Goal: Task Accomplishment & Management: Complete application form

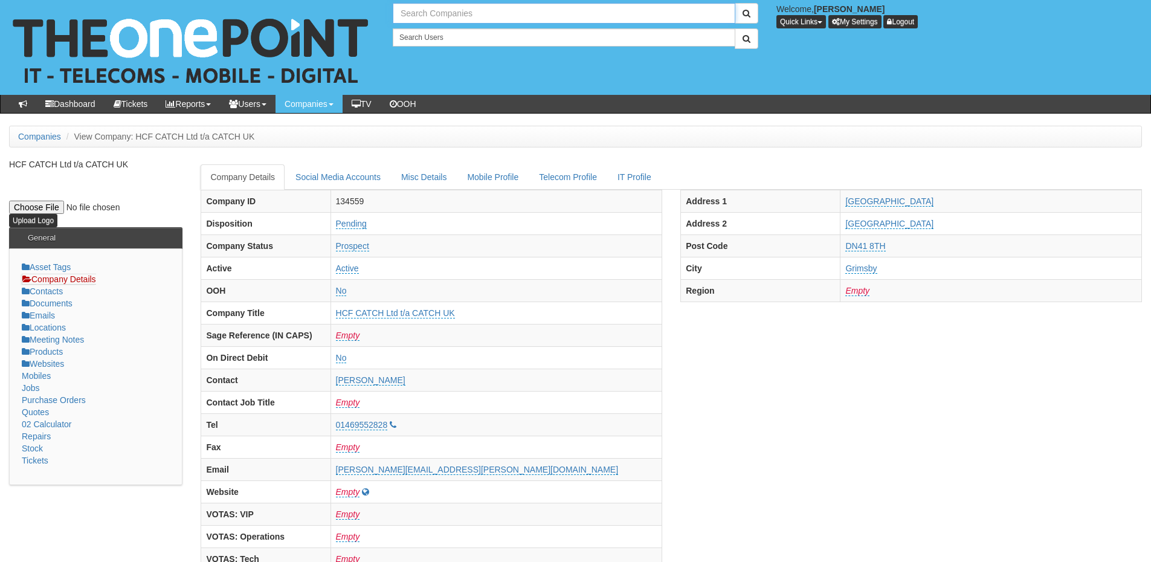
click at [418, 17] on input "text" at bounding box center [564, 13] width 343 height 21
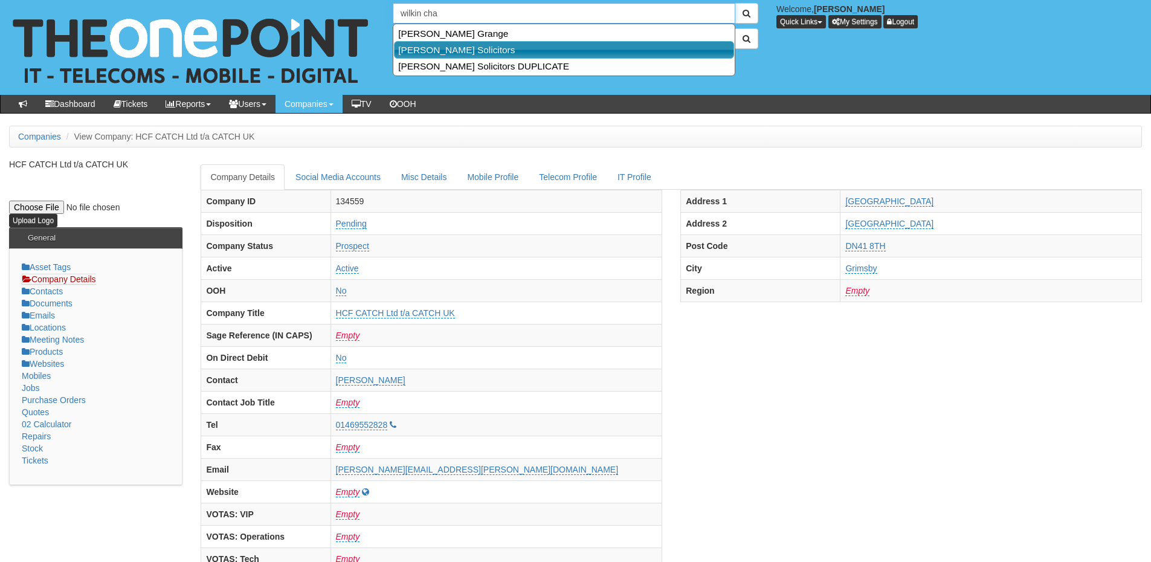
click at [454, 47] on link "[PERSON_NAME] Solicitors" at bounding box center [564, 50] width 340 height 18
type input "[PERSON_NAME] Solicitors"
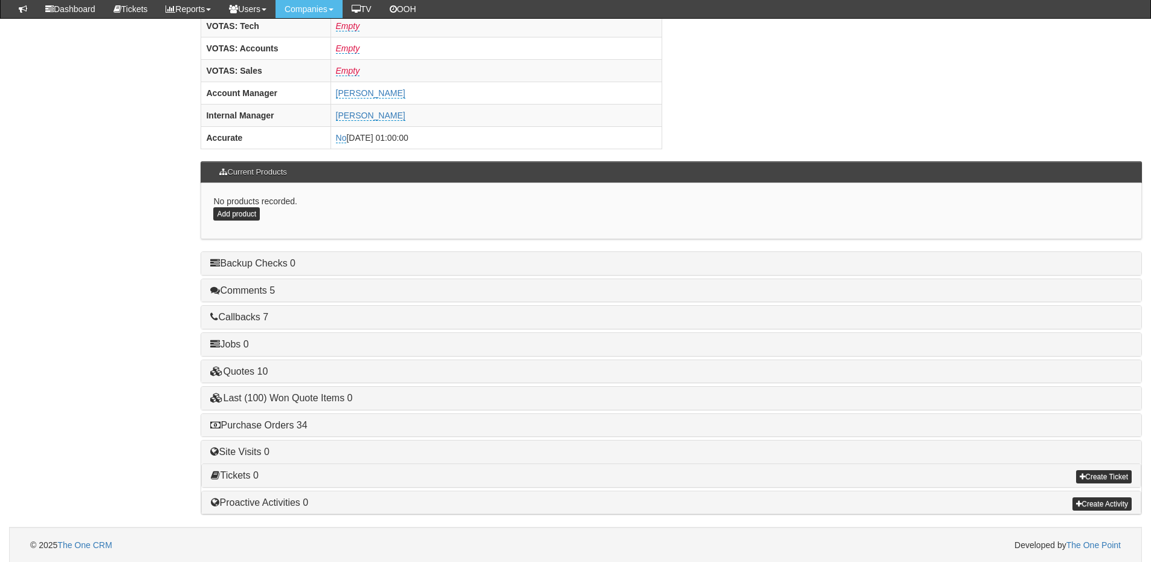
scroll to position [503, 0]
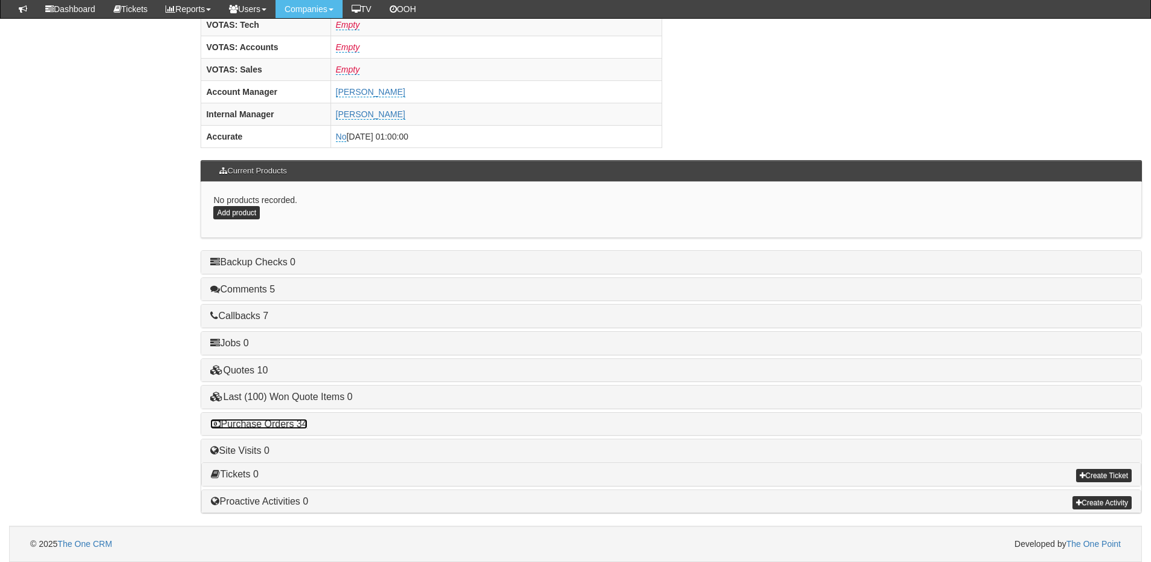
click at [280, 422] on link "Purchase Orders 34" at bounding box center [258, 424] width 97 height 10
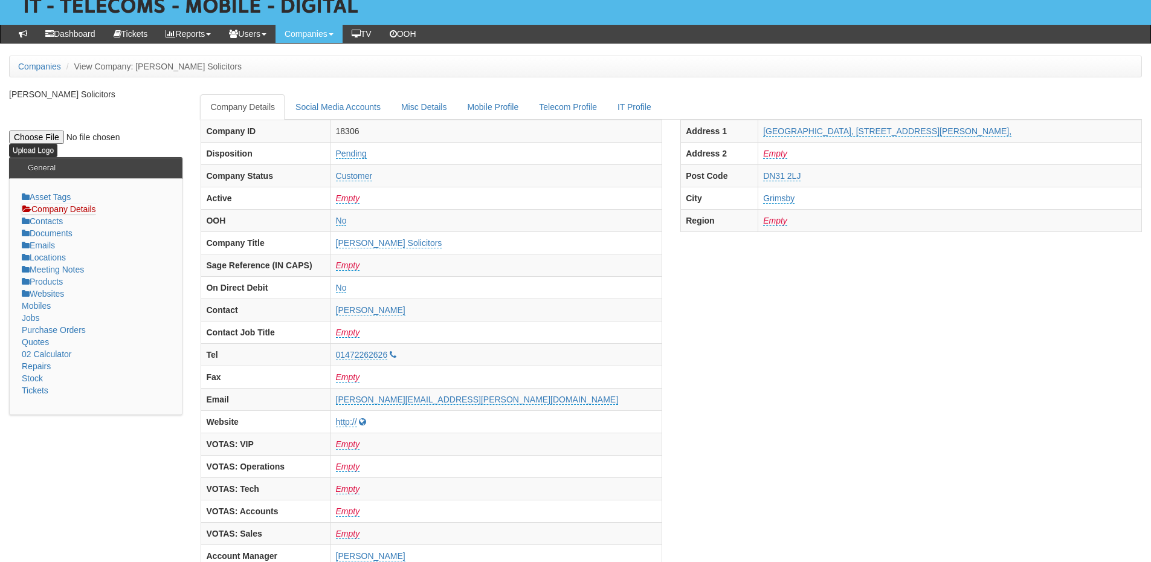
scroll to position [0, 0]
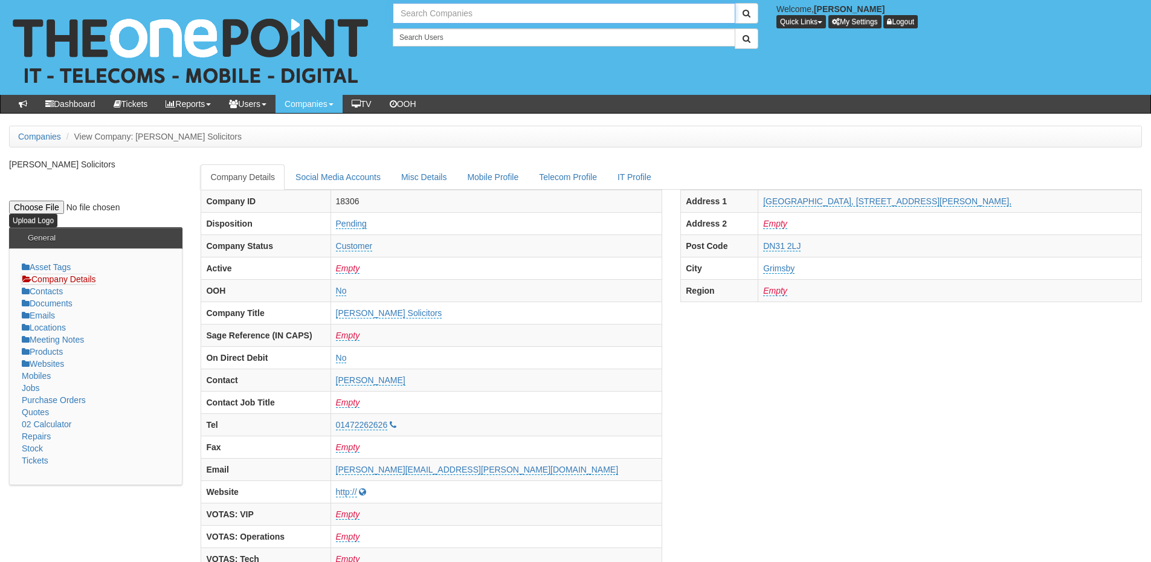
click at [482, 11] on input "text" at bounding box center [564, 13] width 343 height 21
type input "e"
type input "Search Companies"
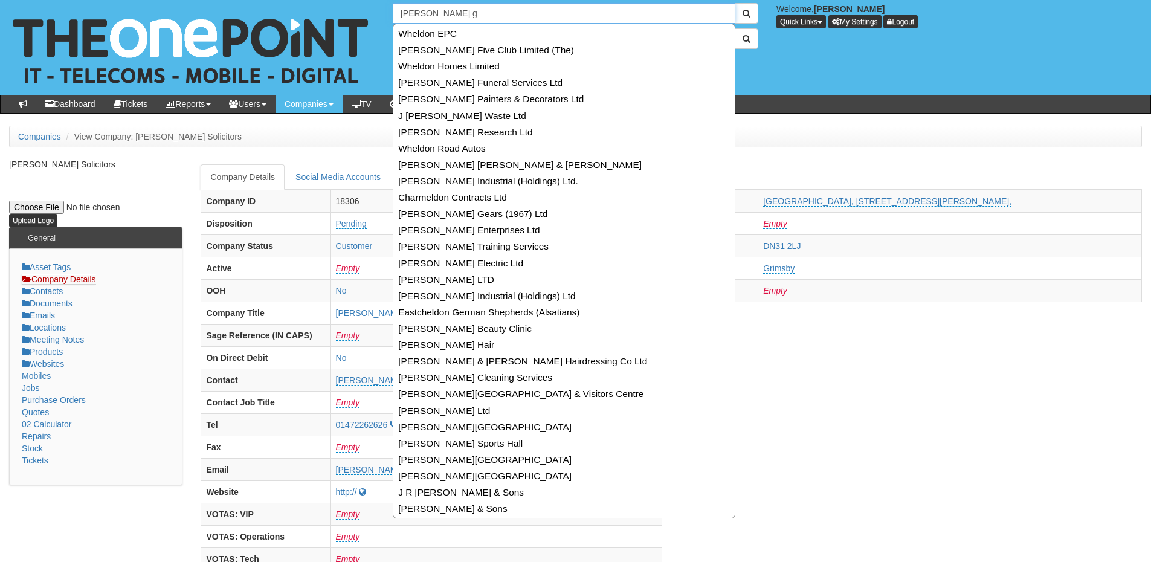
type input "eldon ga"
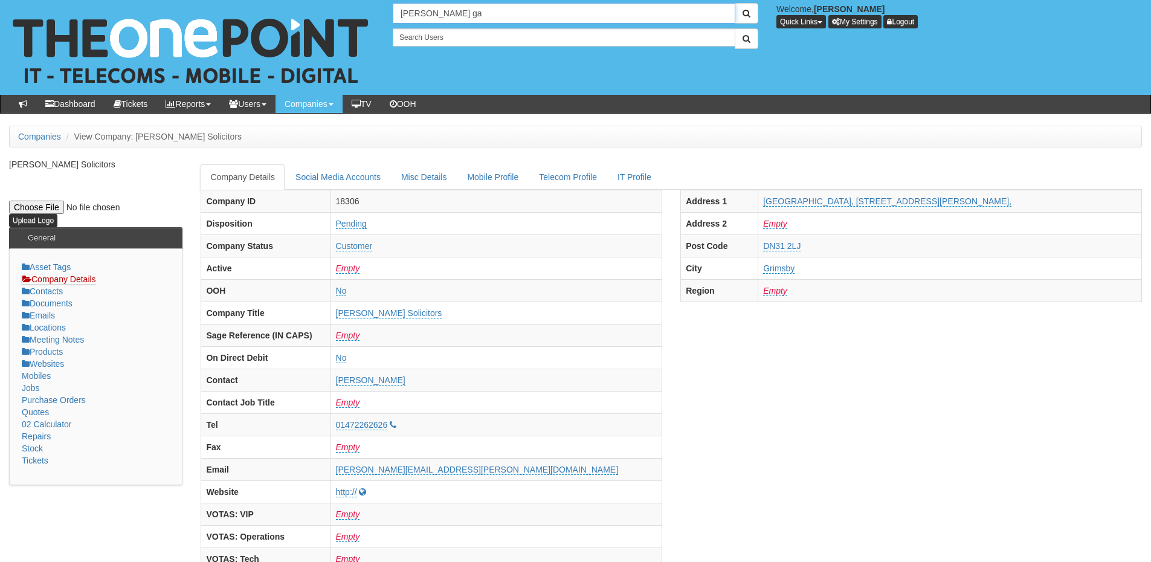
drag, startPoint x: 445, startPoint y: 17, endPoint x: 355, endPoint y: 13, distance: 90.1
click at [355, 13] on div "No search results. eldon ga Welcome, James Kaye Quick Links Add Appointment App…" at bounding box center [575, 47] width 1169 height 95
type input "Search Companies"
click at [422, 15] on input "text" at bounding box center [564, 13] width 343 height 21
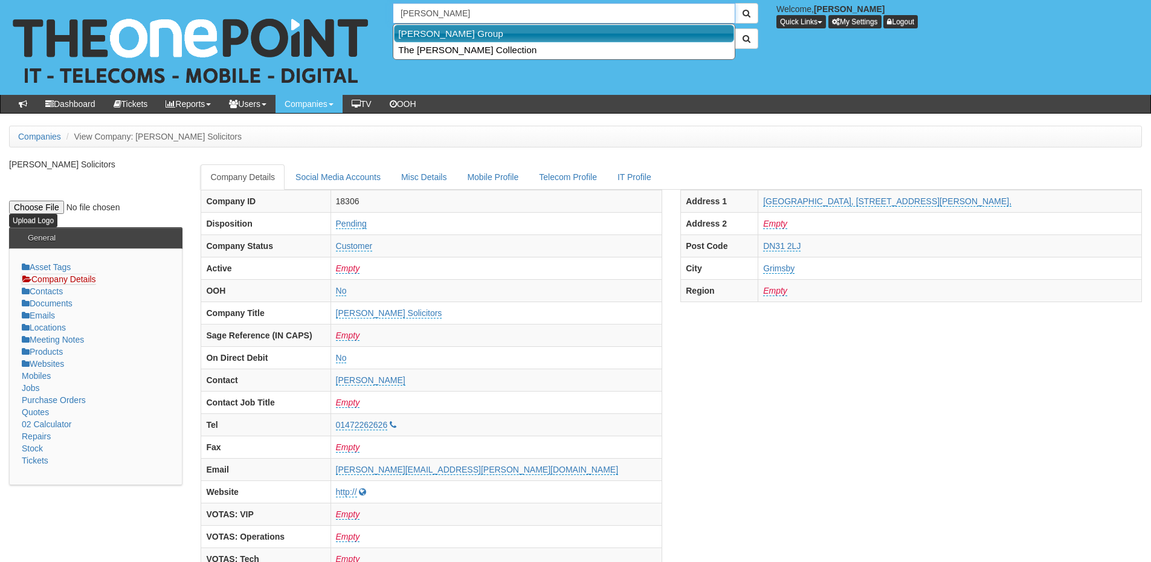
click at [430, 33] on link "John Good Group" at bounding box center [564, 34] width 340 height 18
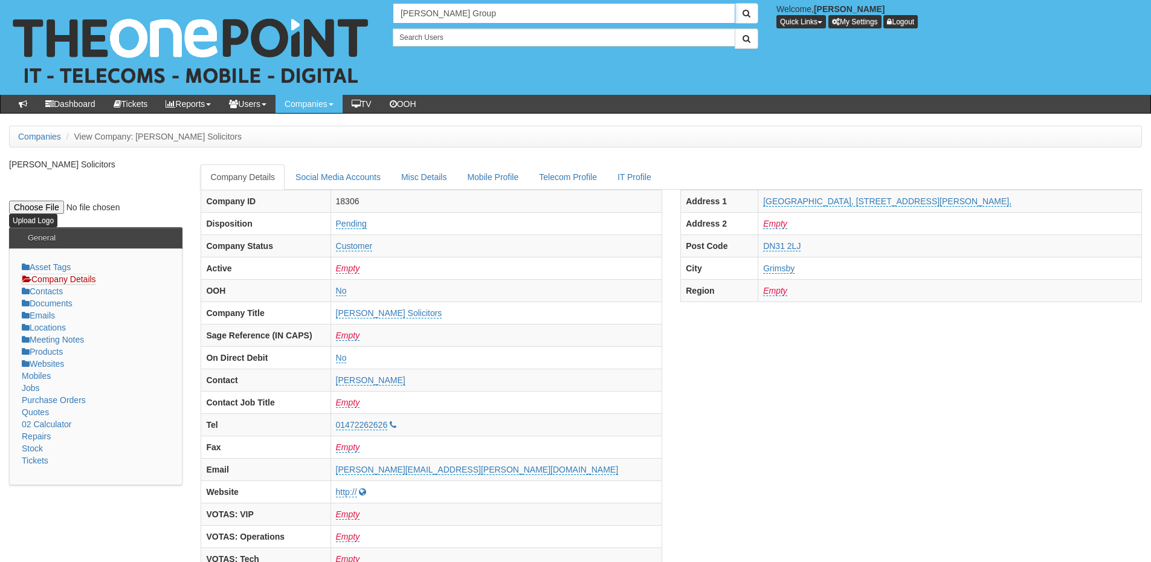
type input "John Good Group"
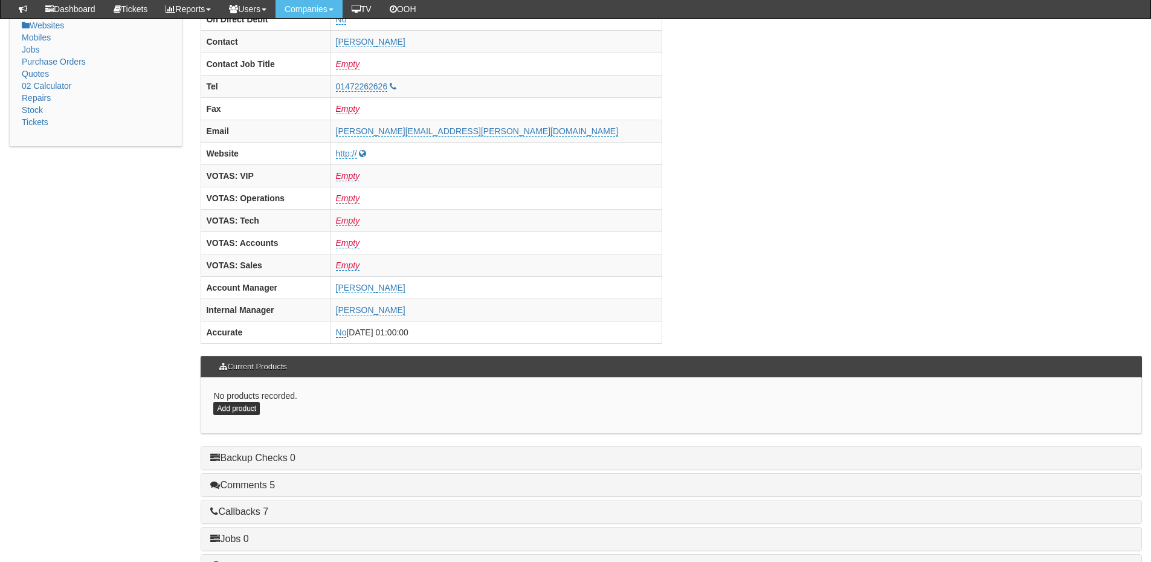
scroll to position [423, 0]
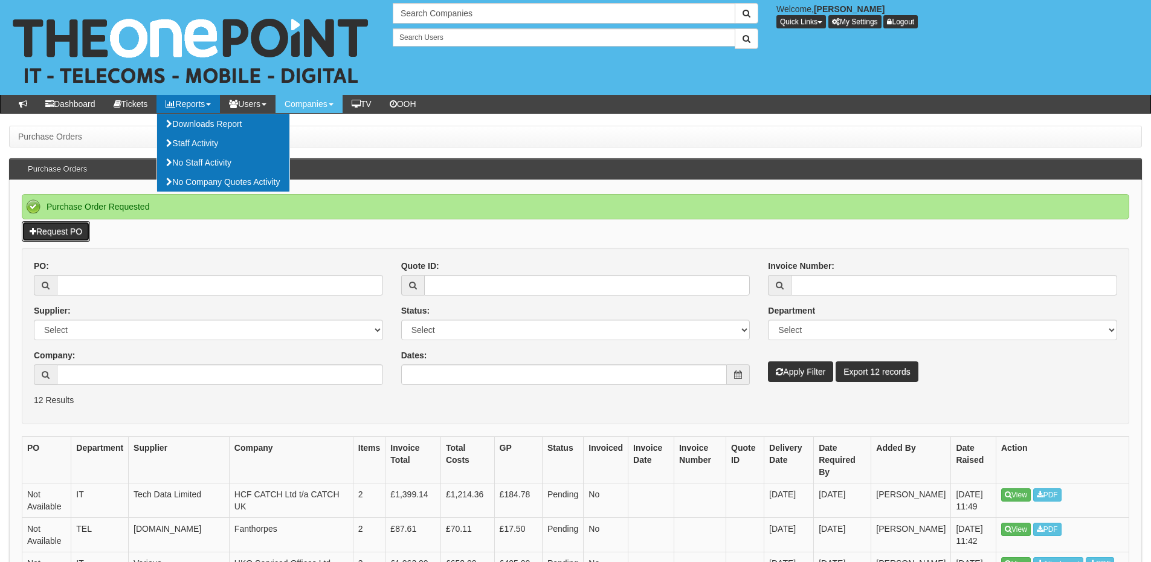
click at [67, 224] on link "Request PO" at bounding box center [56, 231] width 68 height 21
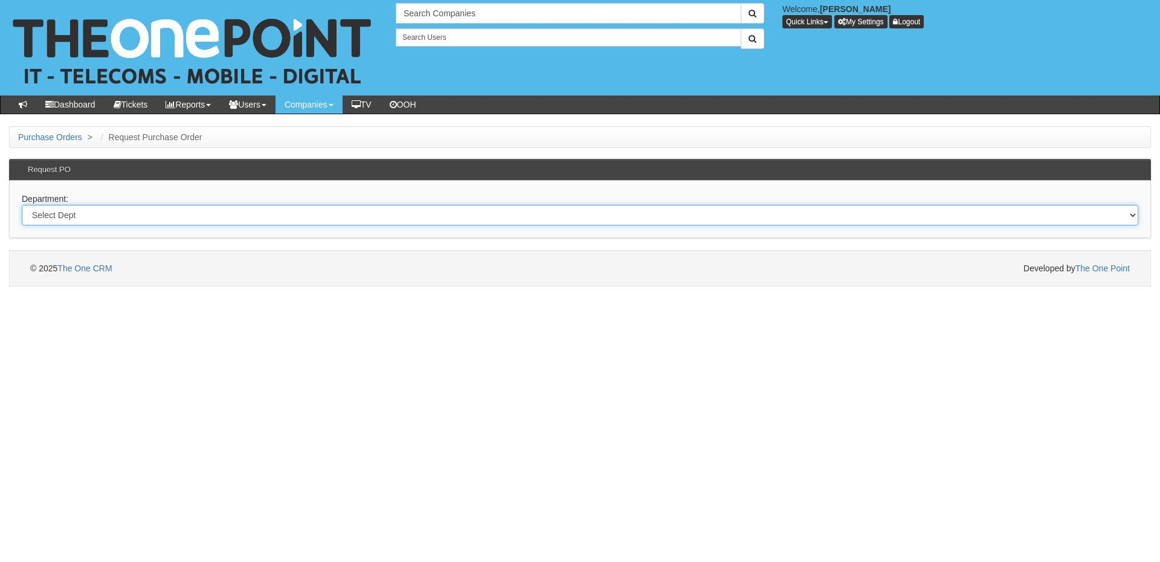
click at [100, 218] on select "Select Dept Digital Internal IT Mobiles Marketing Telecoms" at bounding box center [580, 215] width 1117 height 21
select select "?pipeID=&dept=IT"
click at [22, 205] on select "Select Dept Digital Internal IT Mobiles Marketing Telecoms" at bounding box center [580, 215] width 1117 height 21
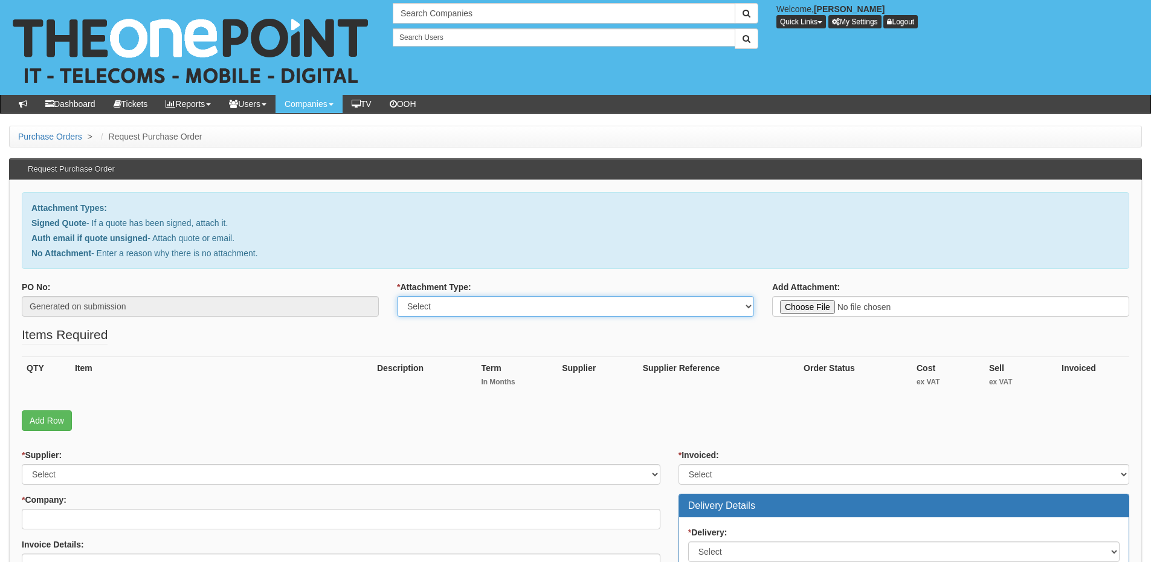
click at [441, 307] on select "Select Signed Quote Auth email with quote if unsigned No Attachment" at bounding box center [575, 306] width 357 height 21
select select "Signed Quote"
click at [397, 296] on select "Select Signed Quote Auth email with quote if unsigned No Attachment" at bounding box center [575, 306] width 357 height 21
type input "C:\fakepath\Seneca Property - 49 Piccadilly Removal of Ext Leads .pdf"
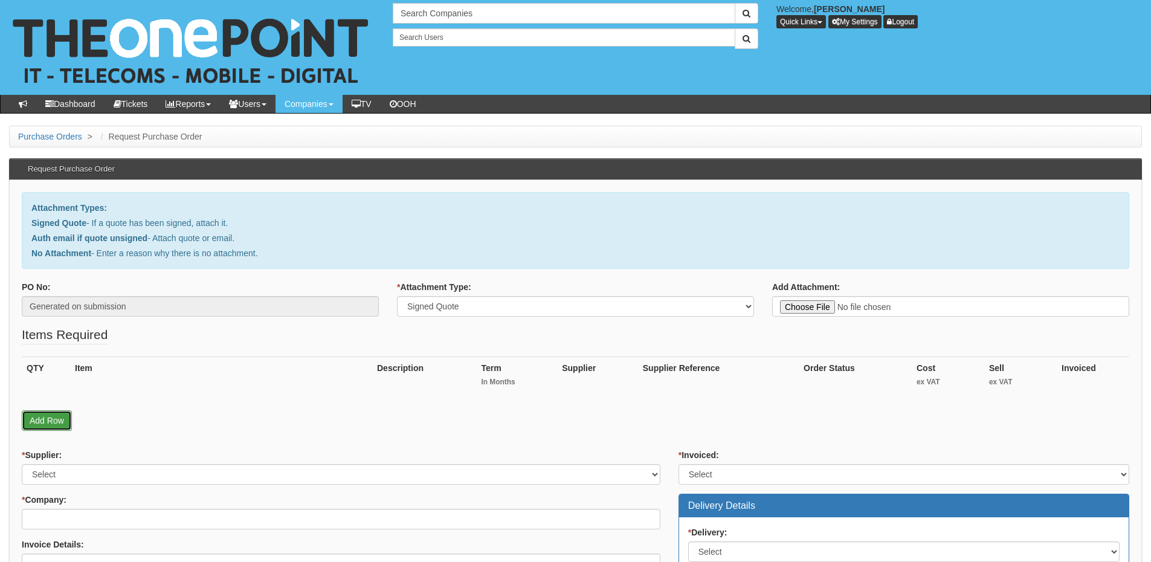
click at [42, 427] on link "Add Row" at bounding box center [47, 420] width 50 height 21
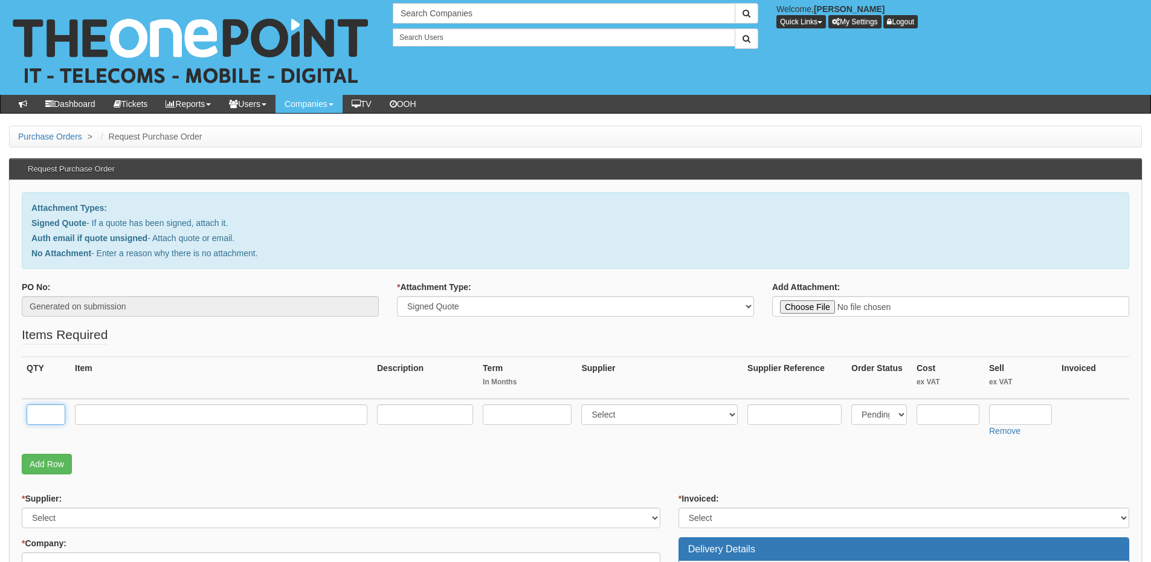
click at [44, 408] on input "text" at bounding box center [46, 414] width 39 height 21
type input "1"
click at [114, 405] on input "text" at bounding box center [221, 414] width 292 height 21
paste input "Engineers Visit - 49 Piccadilly"
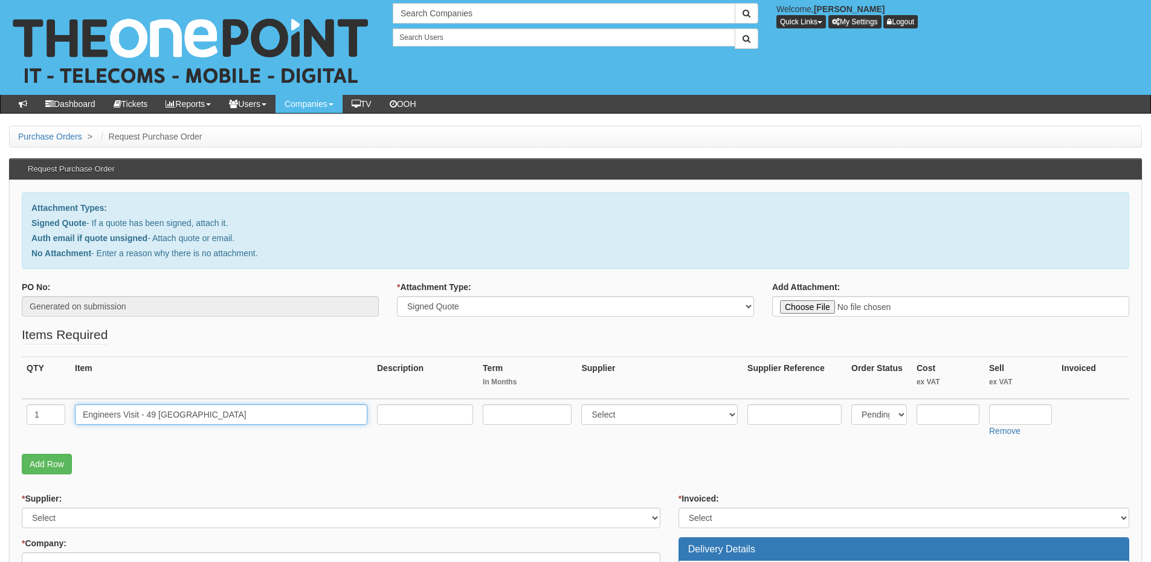
type input "Engineers Visit - 49 Piccadilly"
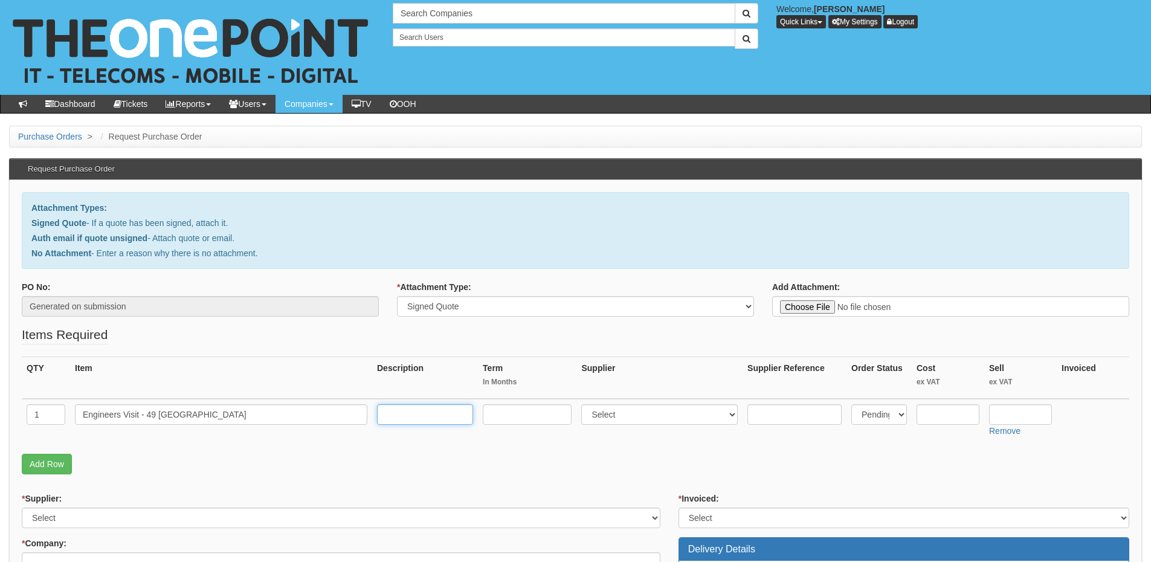
click at [428, 412] on input "text" at bounding box center [425, 414] width 96 height 21
paste input "Site 49 Piccadilly Removal of the existing extension leads is undertaken by you…"
type input "Site 49 Piccadilly Removal of the existing extension leads is undertaken by you…"
click at [624, 409] on select "Select 123 REG.co.uk 1Password 3 4Gon AA Jones Electric Ltd Abzorb Access Group…" at bounding box center [659, 414] width 157 height 21
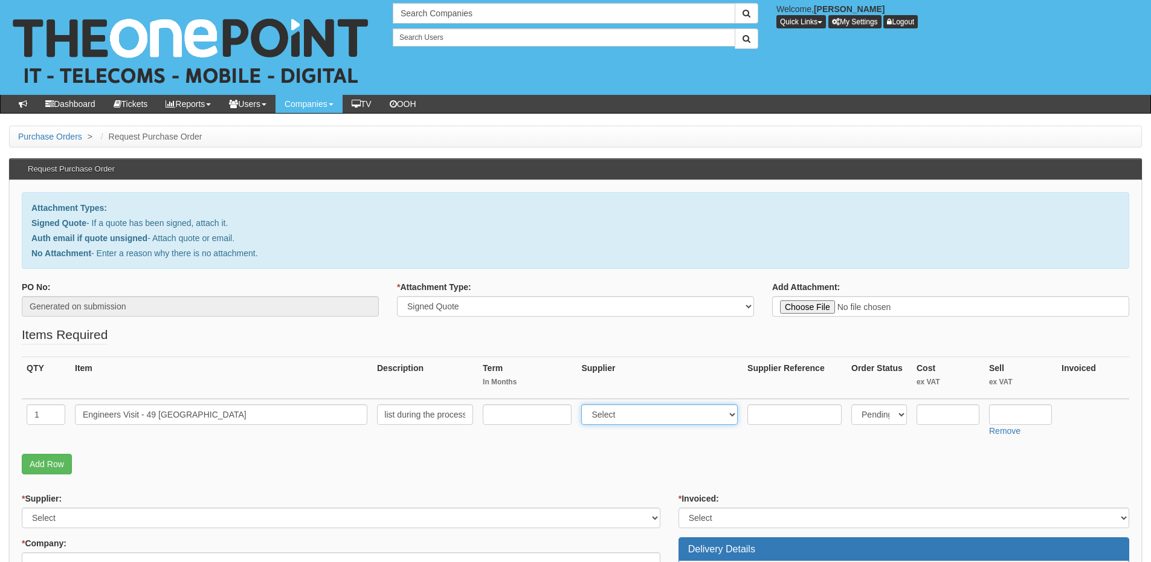
scroll to position [0, 0]
select select "81"
click at [584, 404] on select "Select 123 REG.co.uk 1Password 3 4Gon AA Jones Electric Ltd Abzorb Access Group…" at bounding box center [659, 414] width 157 height 21
click at [1030, 414] on input "text" at bounding box center [1020, 414] width 63 height 21
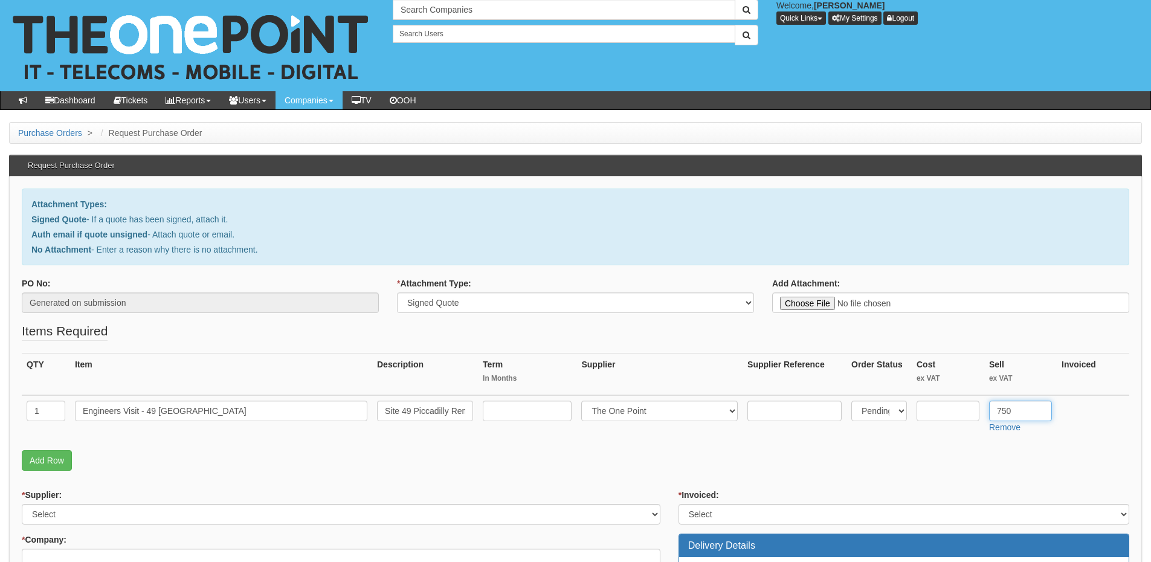
scroll to position [181, 0]
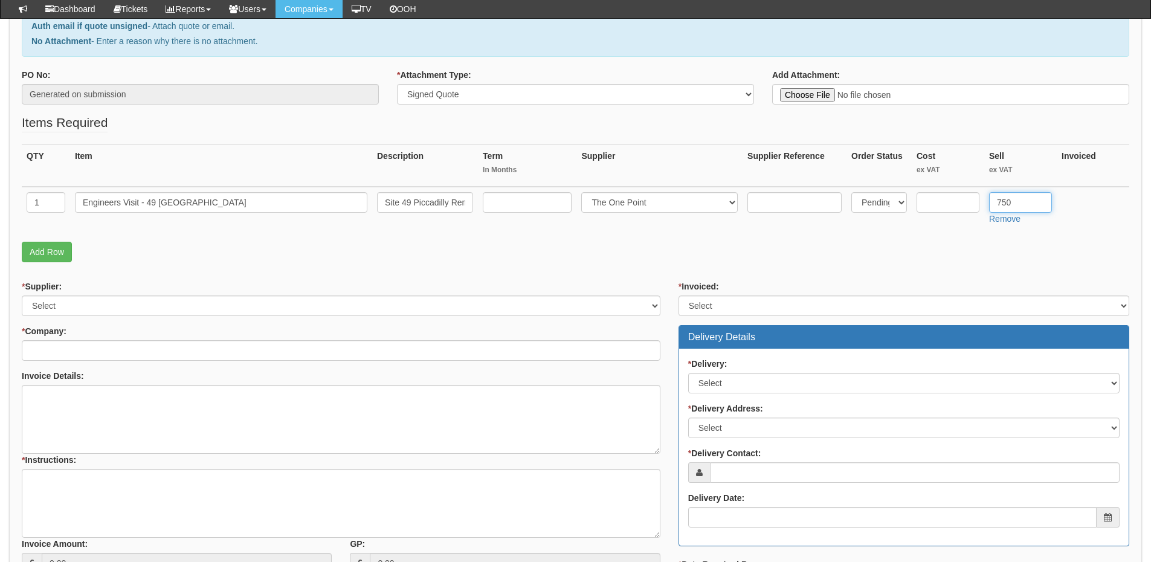
type input "750"
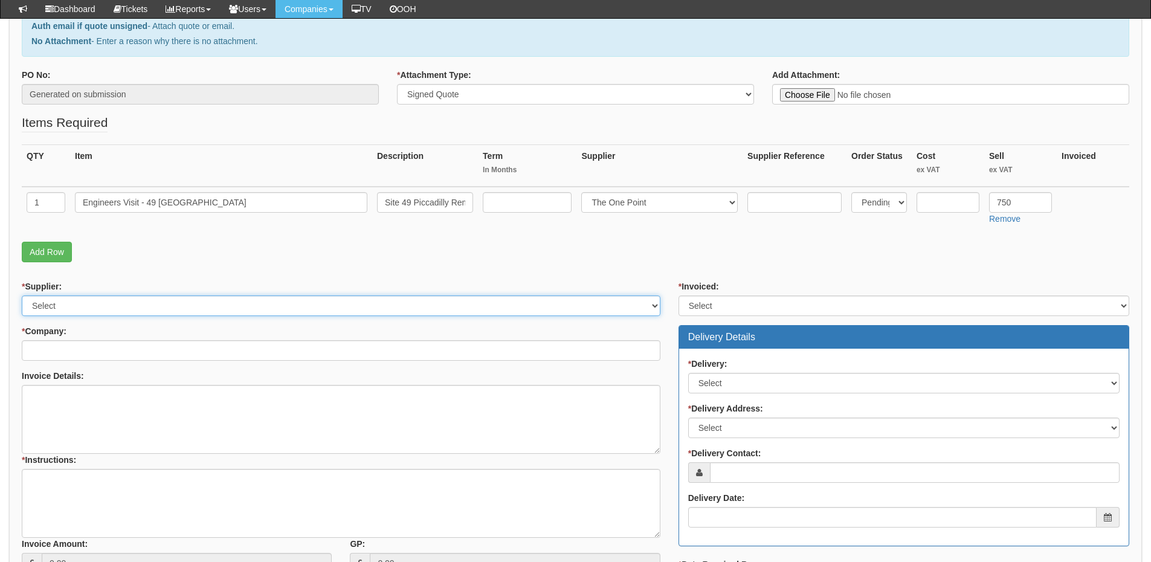
click at [96, 307] on select "Select 123 REG.co.uk 1Password 3 4Gon AA Jones Electric Ltd Abzorb Access Group…" at bounding box center [341, 306] width 639 height 21
select select "81"
click at [22, 296] on select "Select 123 REG.co.uk 1Password 3 4Gon AA Jones Electric Ltd Abzorb Access Group…" at bounding box center [341, 306] width 639 height 21
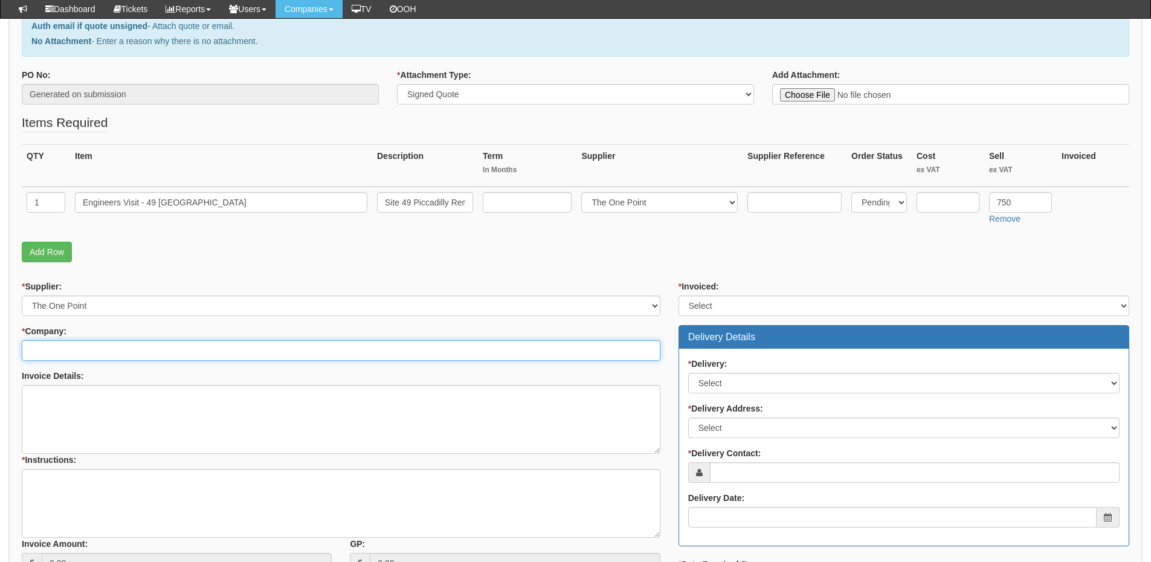
click at [89, 355] on input "* Company:" at bounding box center [341, 350] width 639 height 21
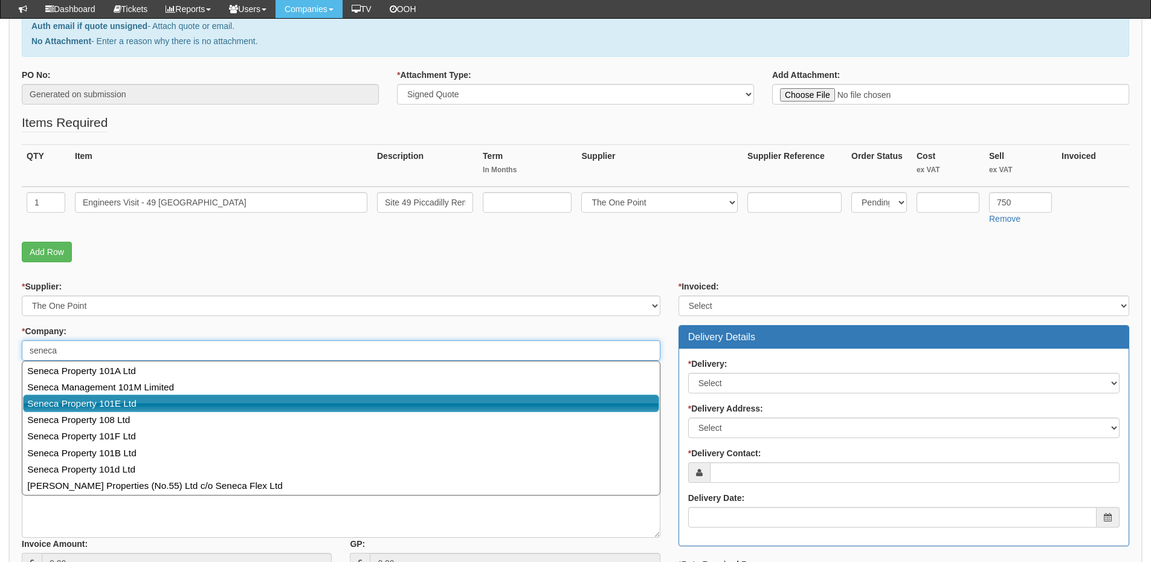
click at [94, 407] on link "Seneca Property 101E Ltd" at bounding box center [341, 404] width 636 height 18
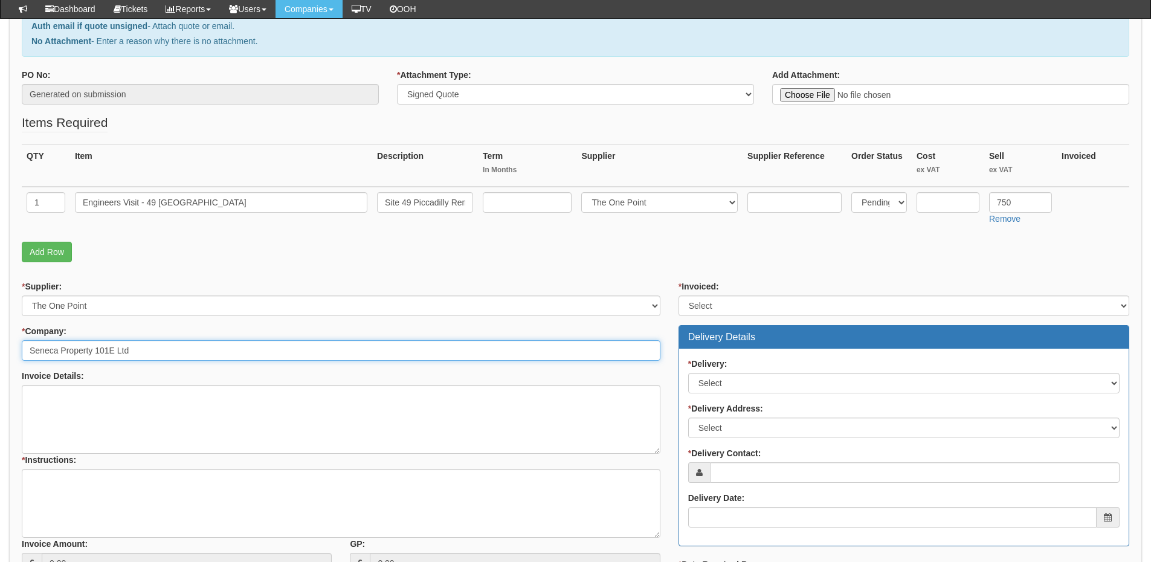
type input "Seneca Property 101E Ltd"
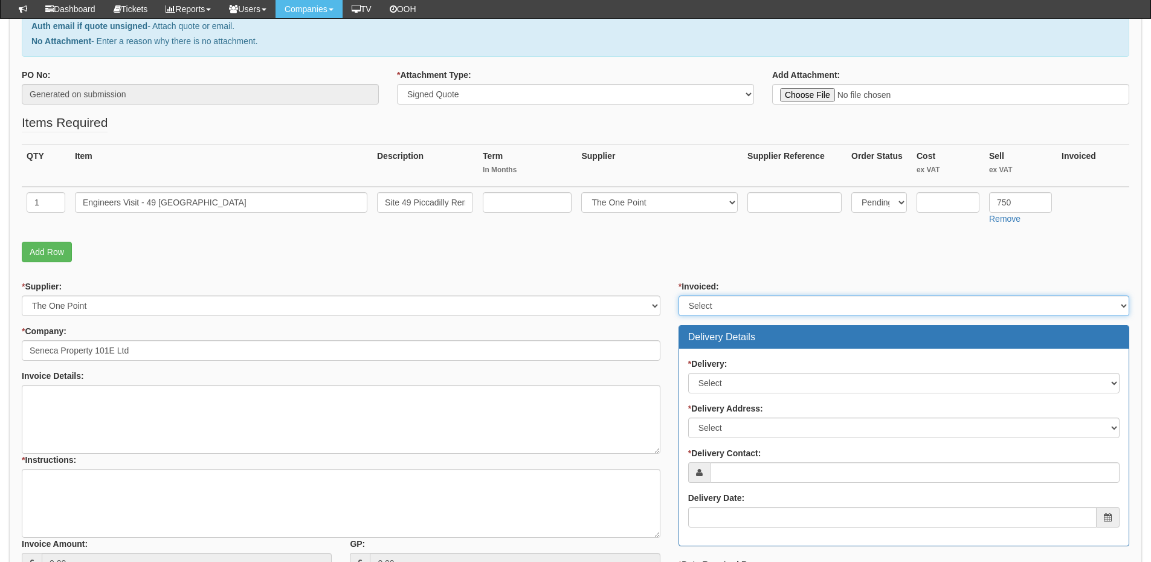
click at [746, 297] on select "Select Yes No N/A STB (part of order)" at bounding box center [904, 306] width 451 height 21
select select "2"
click at [679, 296] on select "Select Yes No N/A STB (part of order)" at bounding box center [904, 306] width 451 height 21
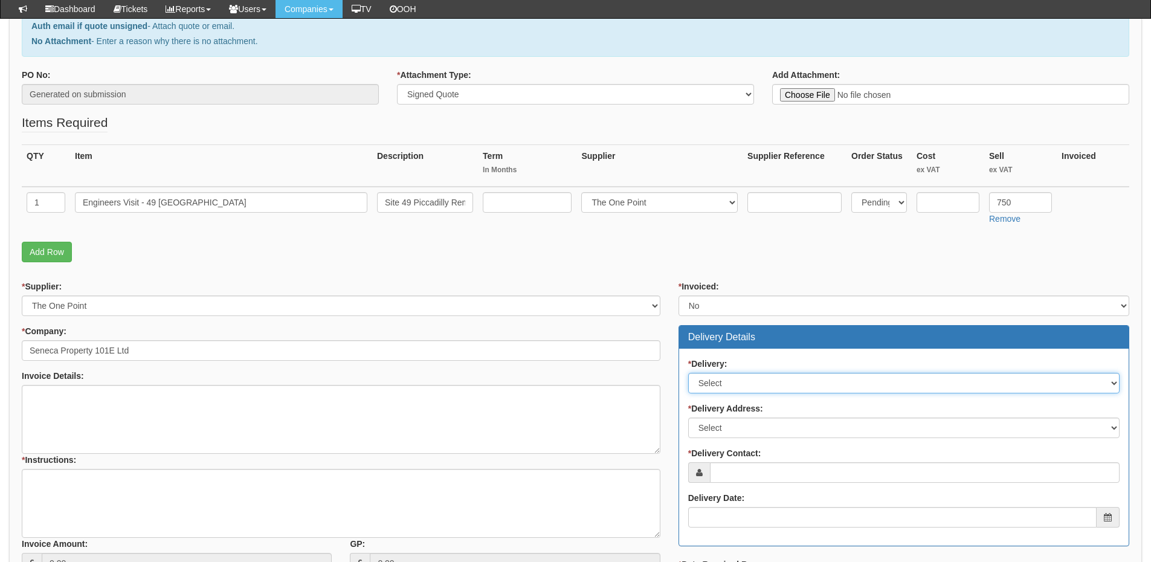
click at [725, 383] on select "Select No Not Applicable Yes" at bounding box center [903, 383] width 431 height 21
select select "3"
click at [688, 373] on select "Select No Not Applicable Yes" at bounding box center [903, 383] width 431 height 21
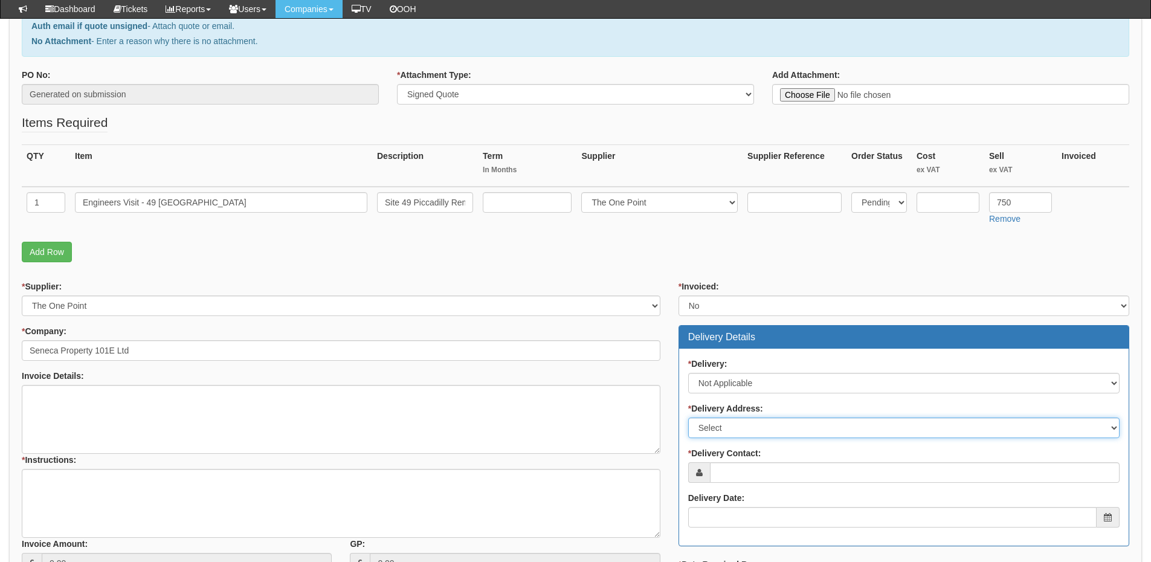
click at [722, 428] on select "Select Not Applicable Main Address - WA12 0JQ Other" at bounding box center [903, 428] width 431 height 21
select select "N/A"
click at [688, 418] on select "Select Not Applicable Main Address - WA12 0JQ Other" at bounding box center [903, 428] width 431 height 21
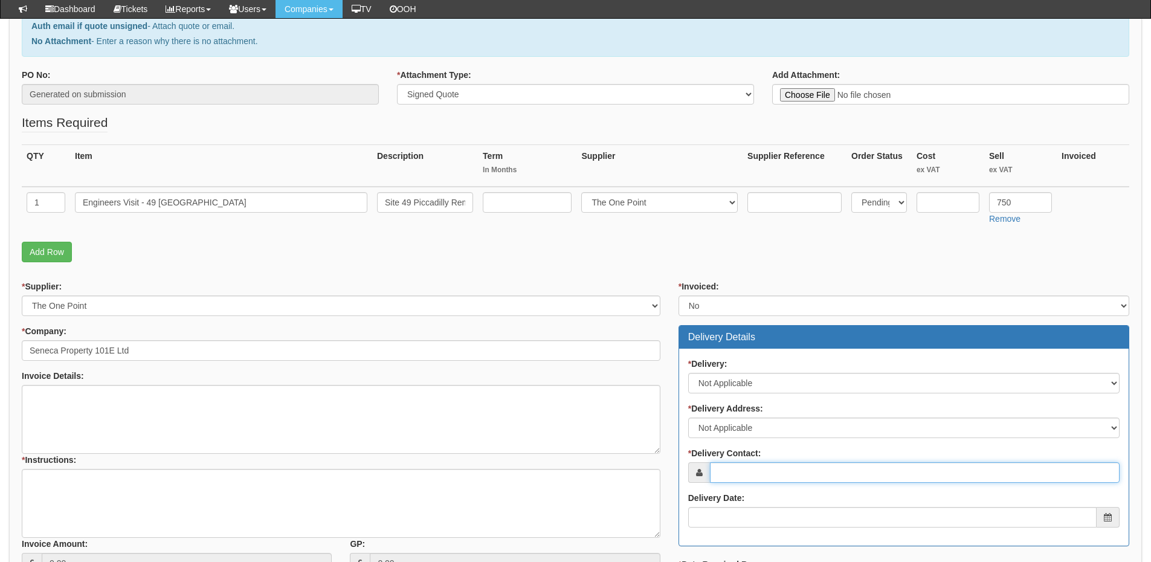
click at [724, 471] on input "* Delivery Contact:" at bounding box center [915, 472] width 410 height 21
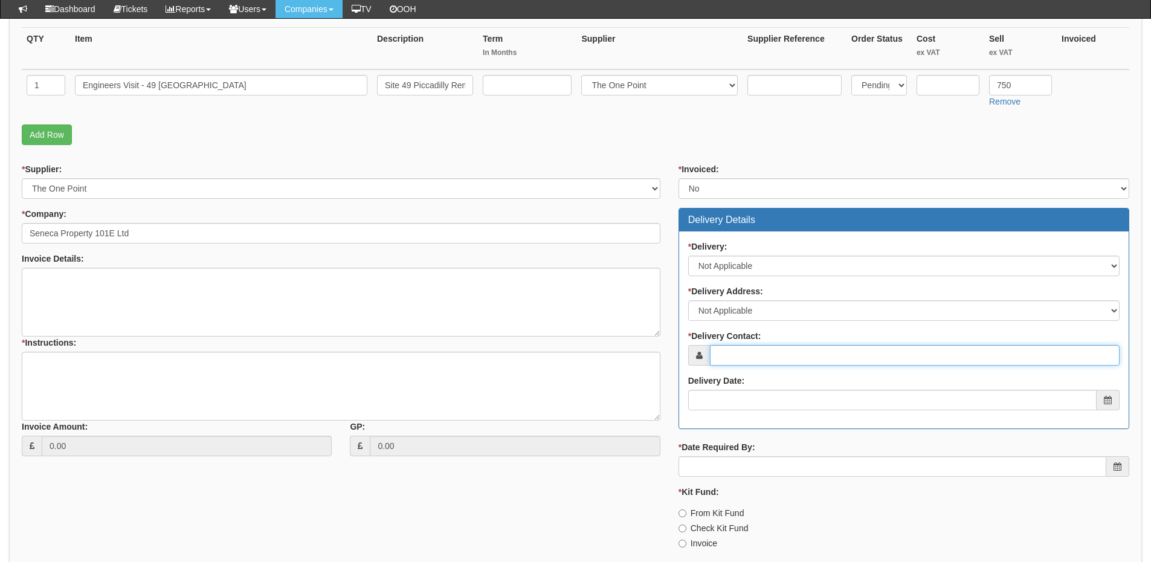
scroll to position [302, 0]
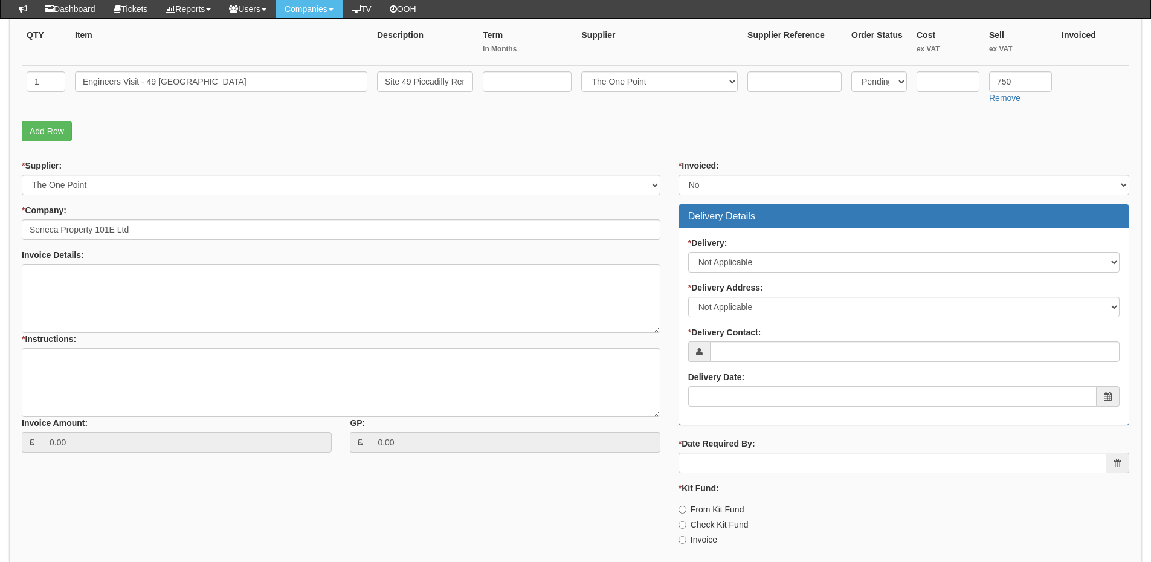
click at [784, 366] on div "* Delivery: Select No Not Applicable Yes * Delivery Address: Select Not Applica…" at bounding box center [904, 326] width 450 height 197
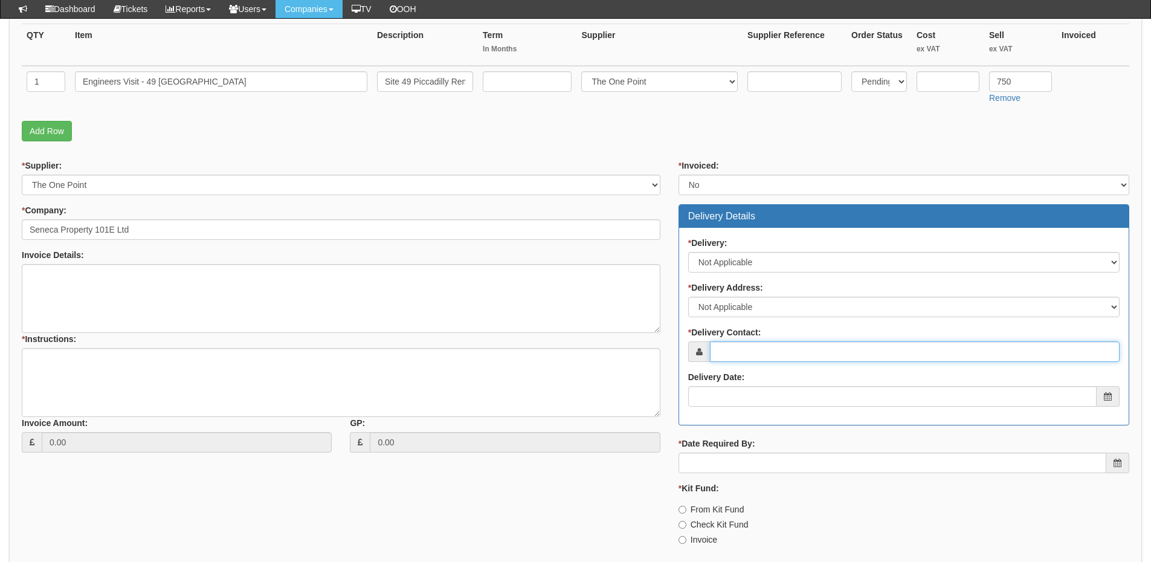
click at [768, 350] on input "* Delivery Contact:" at bounding box center [915, 351] width 410 height 21
paste input "Keegan Baguley"
type input "Keegan Baguley"
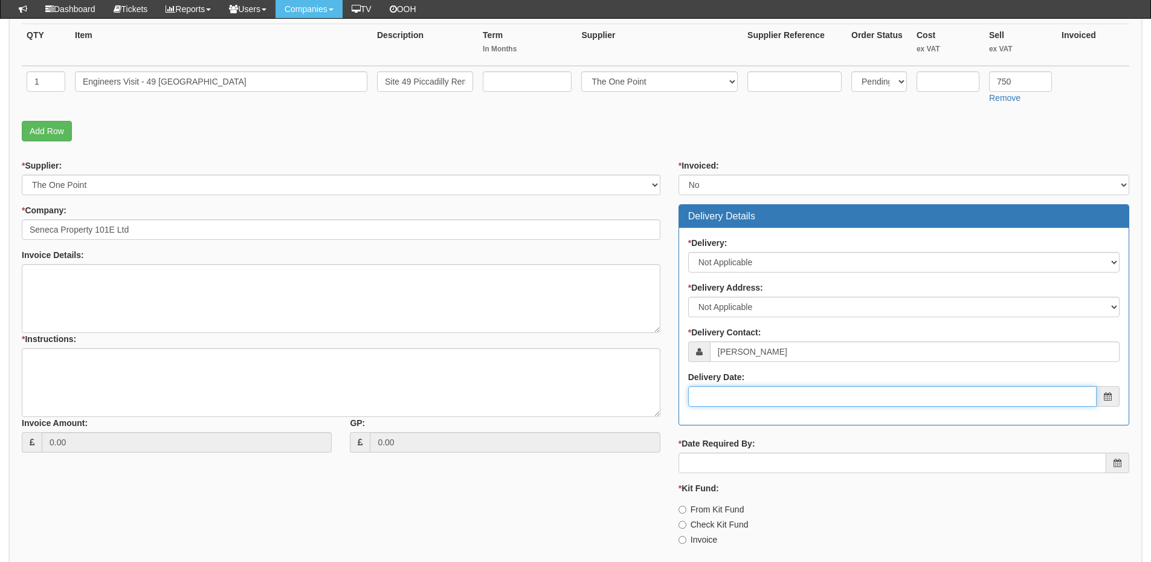
click at [751, 397] on input "Delivery Date:" at bounding box center [892, 396] width 409 height 21
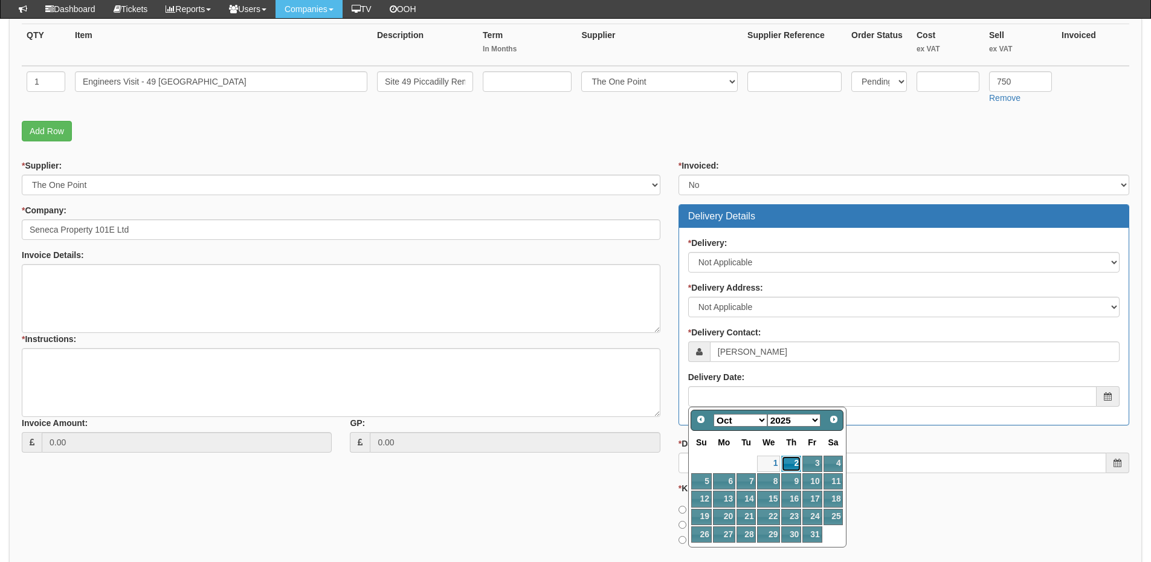
click at [793, 462] on link "2" at bounding box center [791, 464] width 20 height 16
type input "2025-10-02"
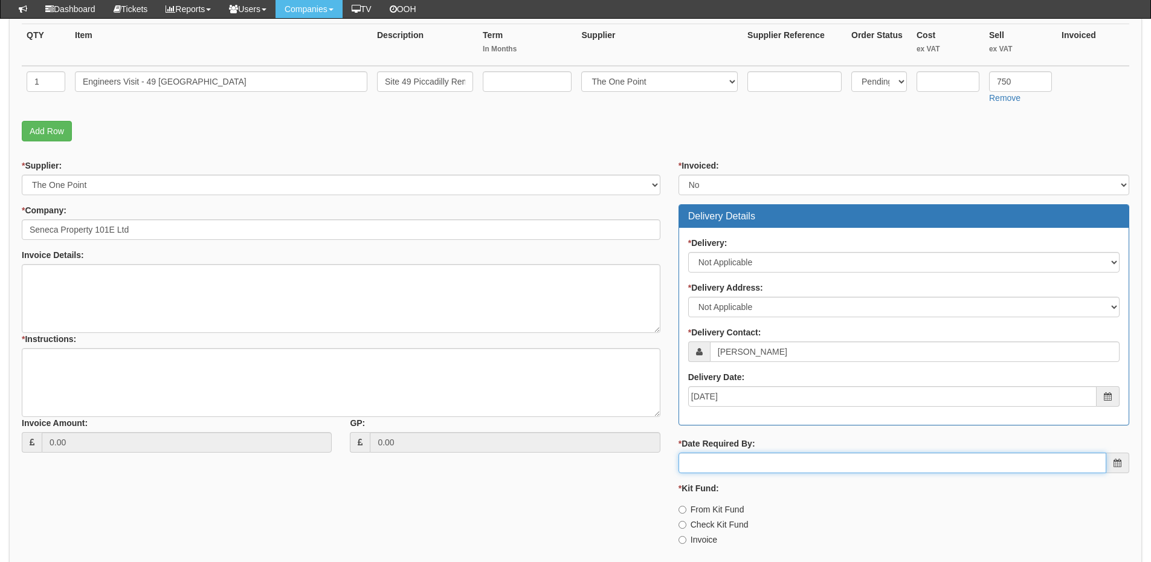
click at [793, 462] on input "* Date Required By:" at bounding box center [893, 463] width 428 height 21
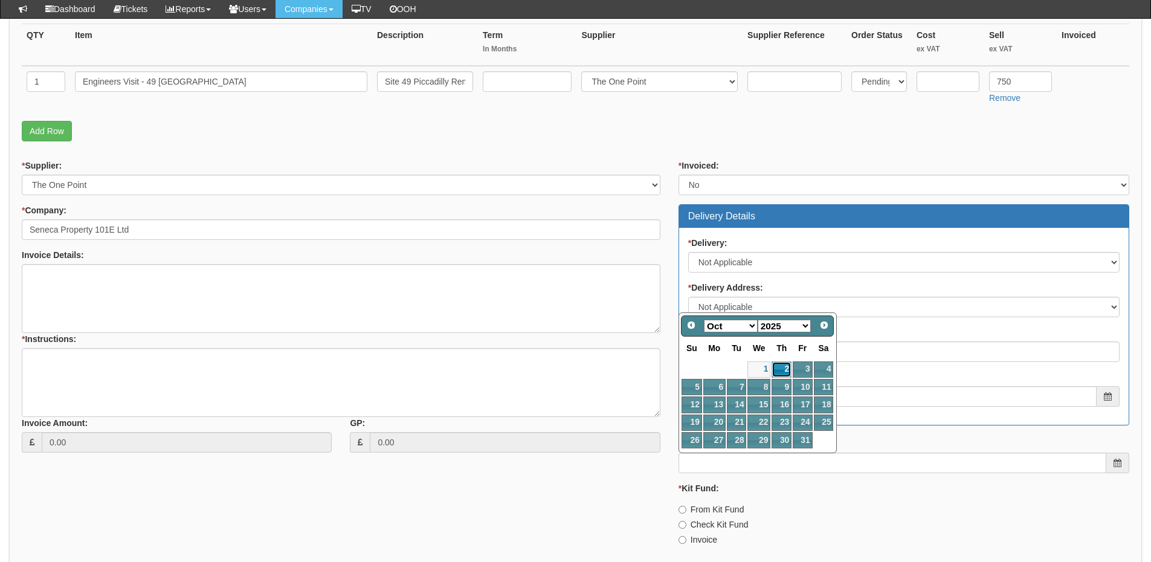
click at [779, 363] on link "2" at bounding box center [782, 369] width 20 height 16
type input "2025-10-02"
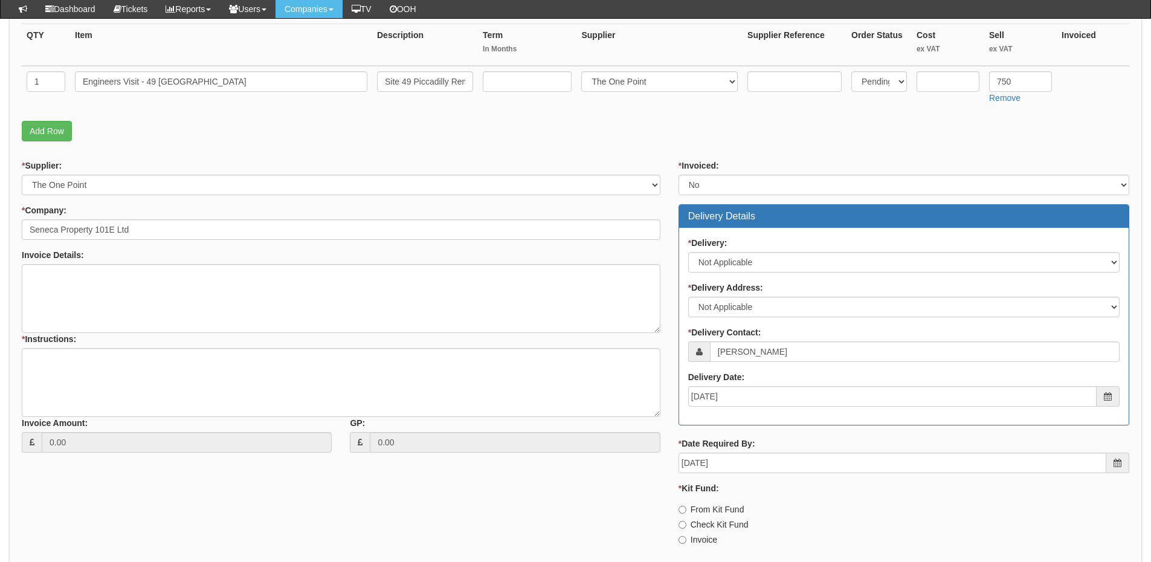
click at [700, 540] on label "Invoice" at bounding box center [698, 540] width 39 height 12
click at [686, 540] on input "Invoice" at bounding box center [683, 540] width 8 height 8
radio input "true"
click at [36, 369] on textarea "* Instructions:" at bounding box center [341, 382] width 639 height 69
click at [105, 294] on textarea "Invoice Details:" at bounding box center [341, 298] width 639 height 69
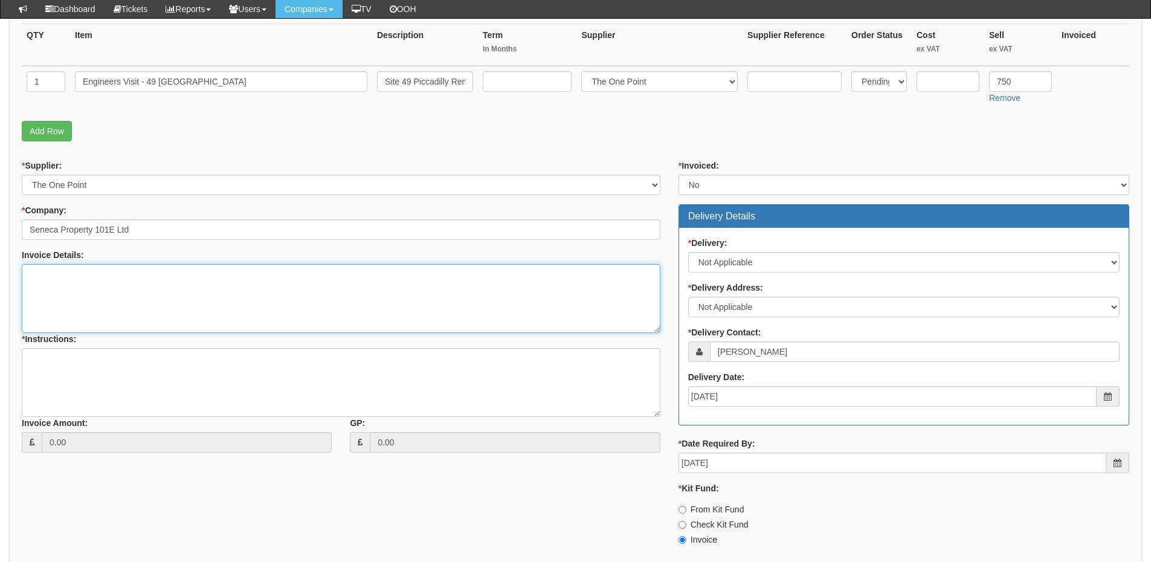
paste textarea "PO Ref: IS17698207"
type textarea "PO Ref: IS17698207"
click at [94, 364] on textarea "* Instructions:" at bounding box center [341, 382] width 639 height 69
click at [94, 365] on textarea "* Instructions:" at bounding box center [341, 382] width 639 height 69
paste textarea "Removal of the existing extension leads"
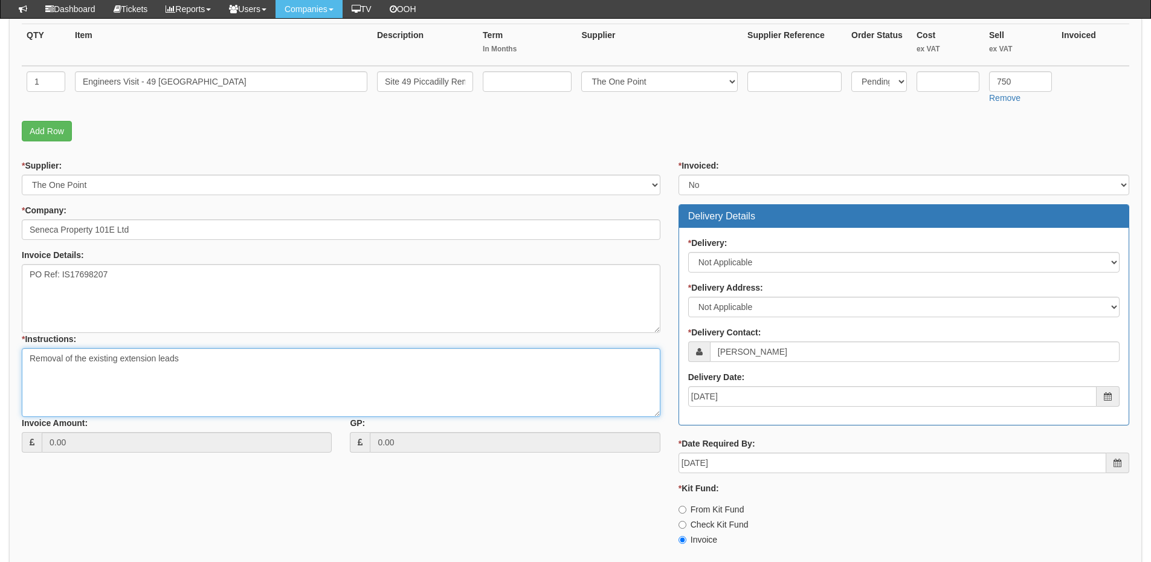
scroll to position [395, 0]
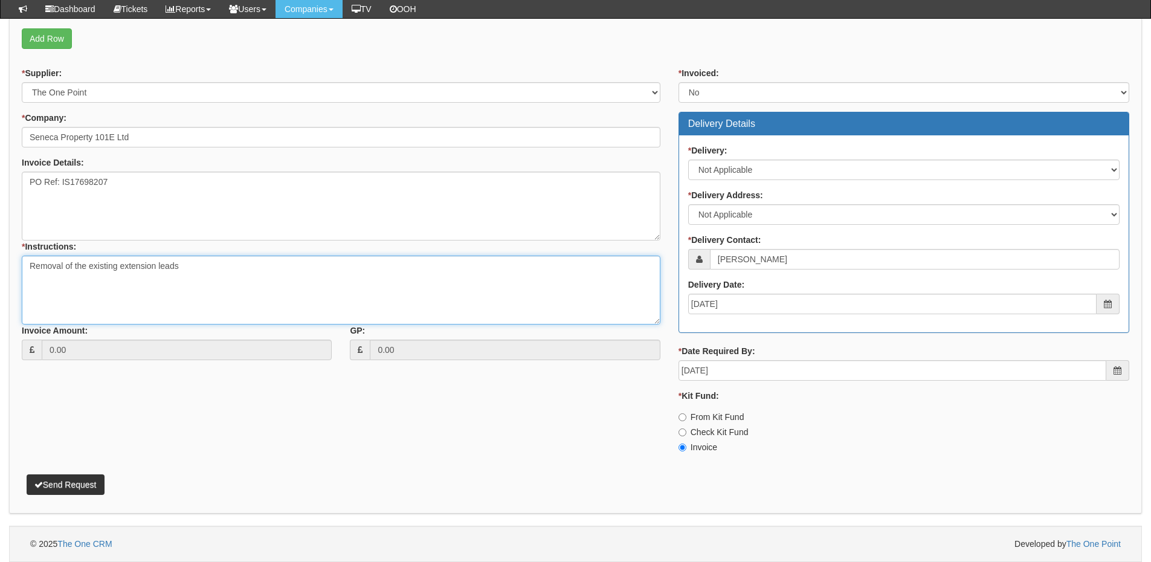
type textarea "Removal of the existing extension leads"
click at [82, 491] on button "Send Request" at bounding box center [66, 484] width 78 height 21
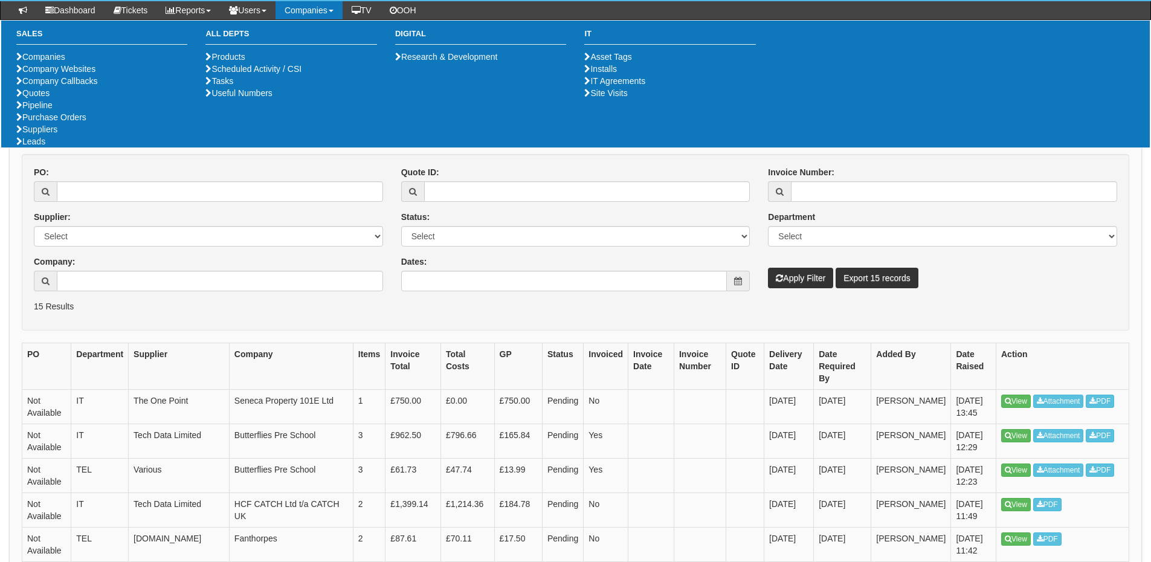
scroll to position [121, 0]
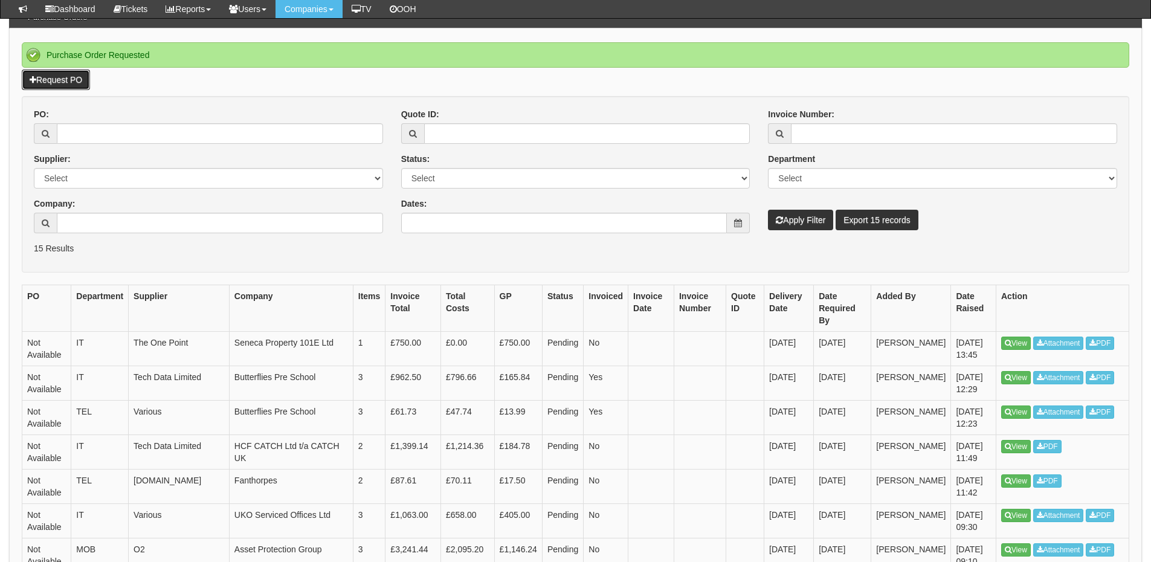
drag, startPoint x: 69, startPoint y: 79, endPoint x: 83, endPoint y: 210, distance: 131.3
click at [69, 79] on link "Request PO" at bounding box center [56, 79] width 68 height 21
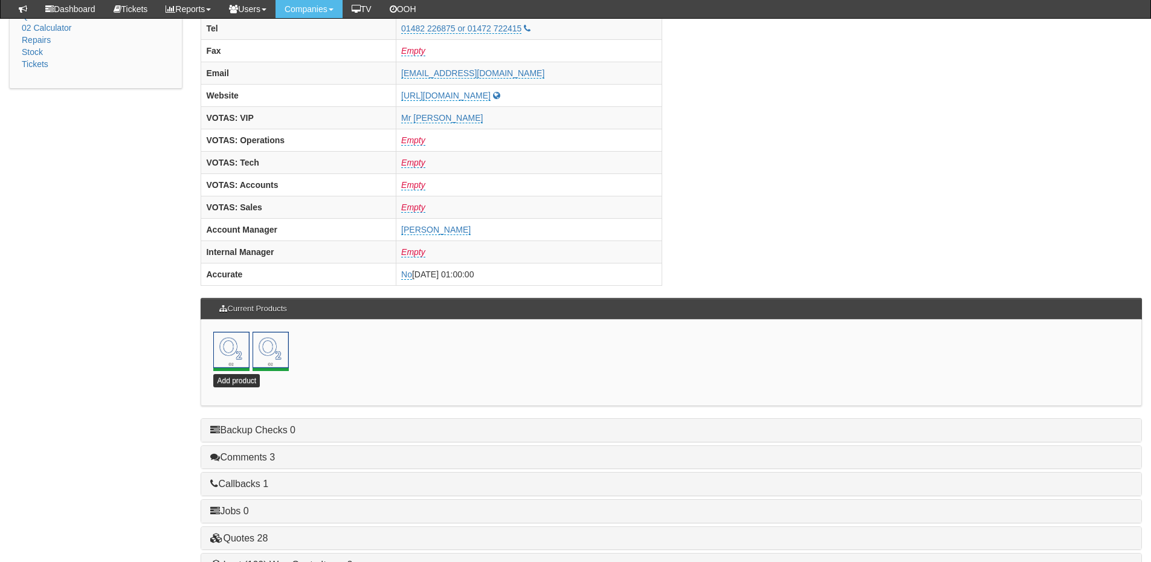
scroll to position [534, 0]
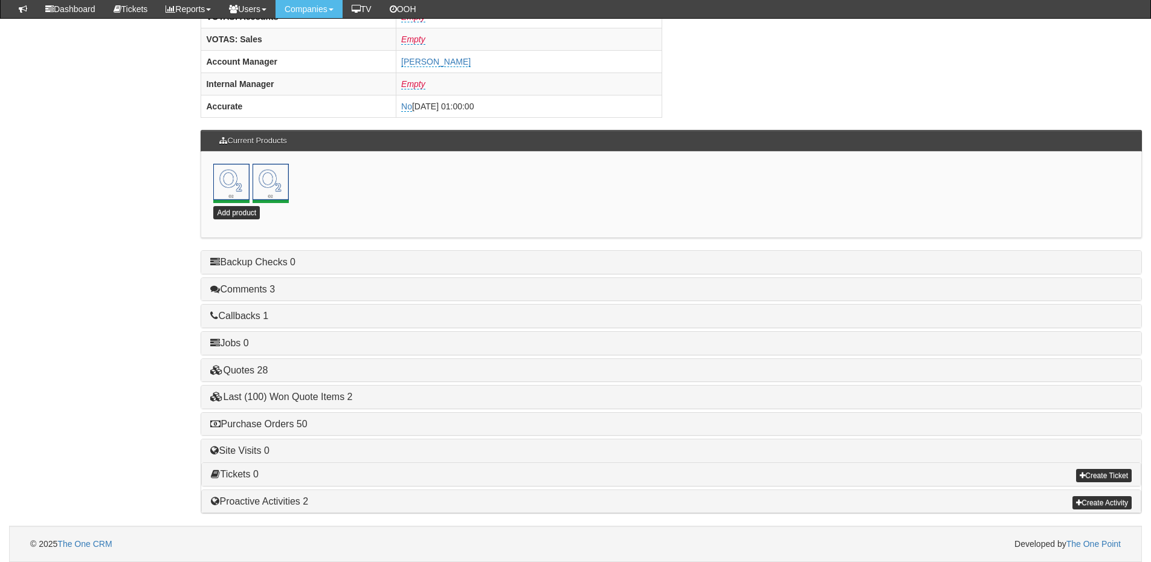
click at [266, 430] on div "Purchase Orders 50" at bounding box center [671, 424] width 940 height 23
click at [266, 425] on link "Purchase Orders 50" at bounding box center [258, 424] width 97 height 10
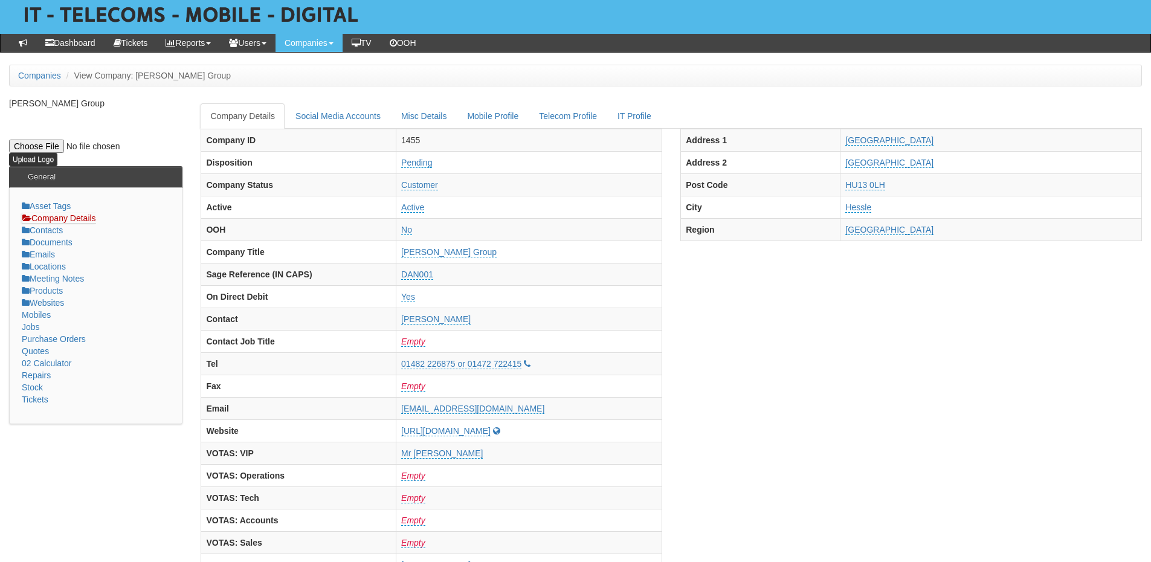
scroll to position [0, 0]
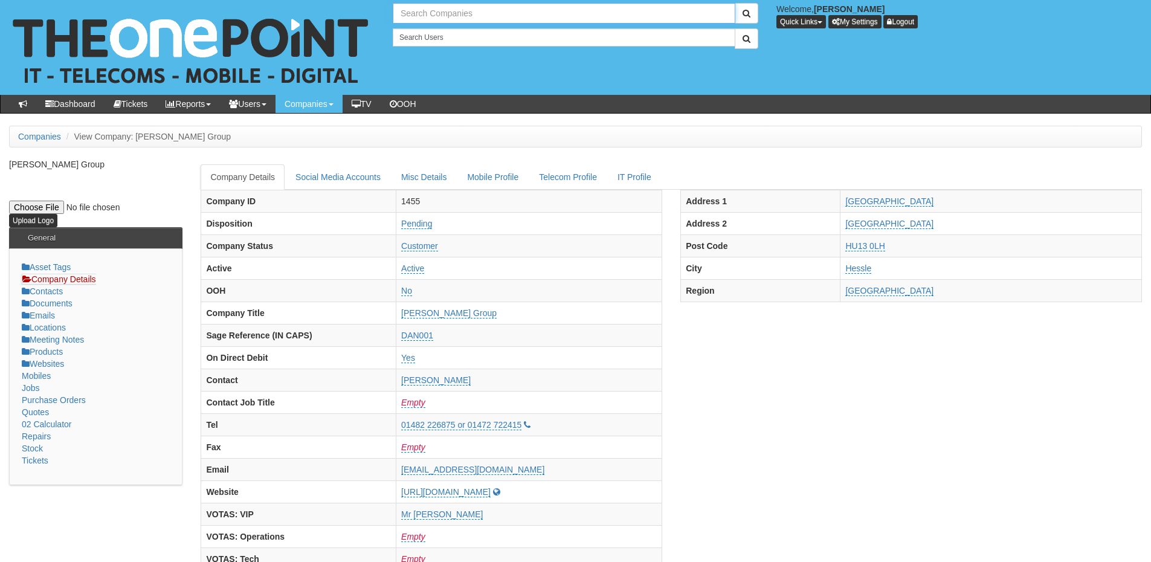
click at [421, 16] on input "text" at bounding box center [564, 13] width 343 height 21
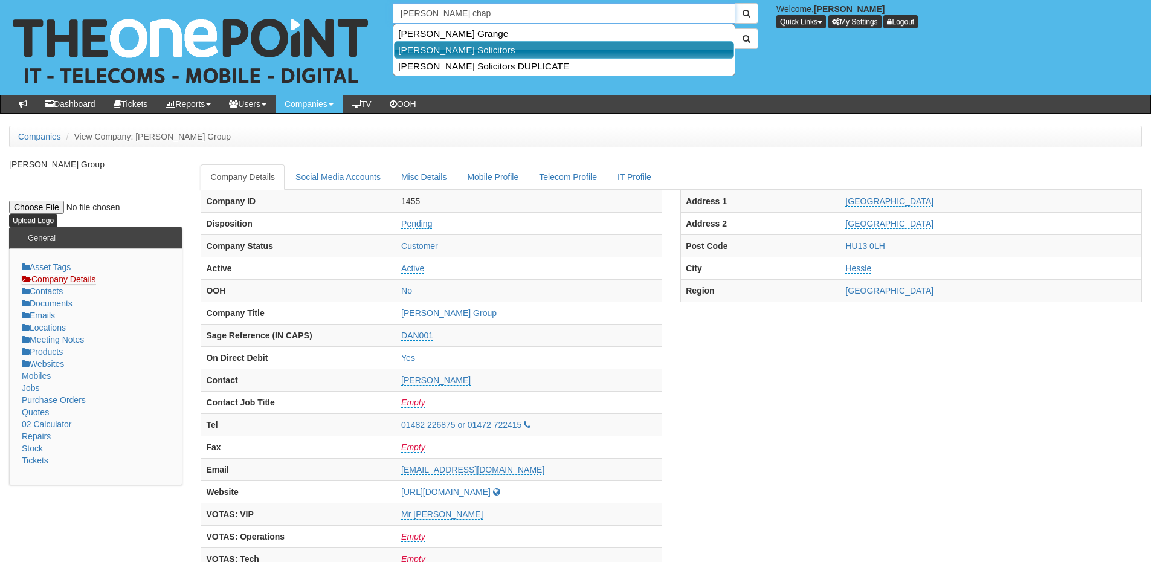
click at [450, 49] on link "Wilkin Chapman Solicitors" at bounding box center [564, 50] width 340 height 18
type input "Wilkin Chapman Solicitors"
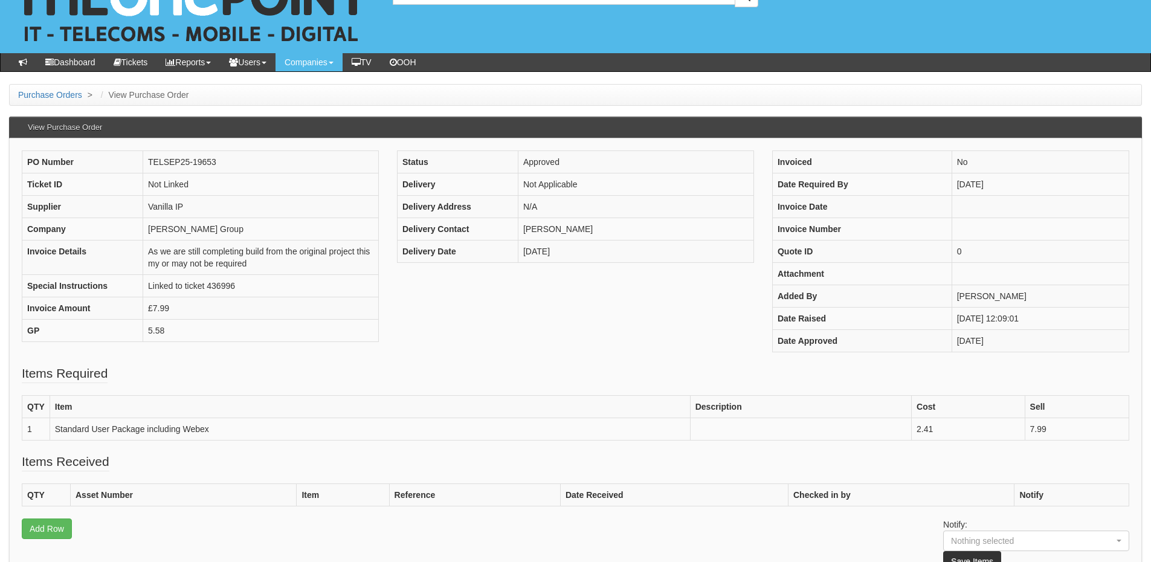
scroll to position [60, 0]
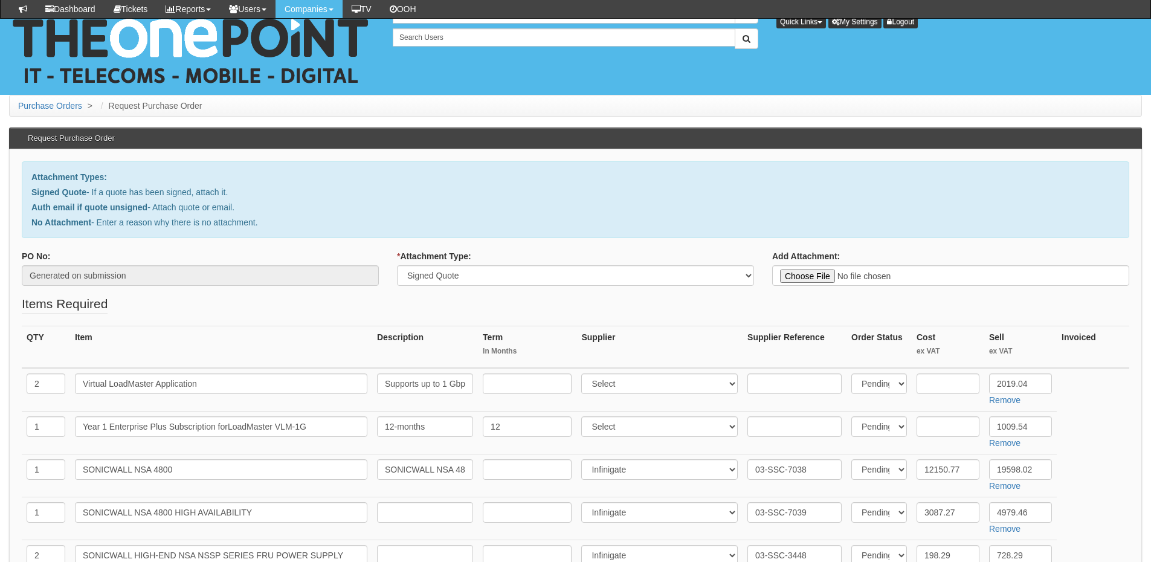
select select "Signed Quote"
select select "349"
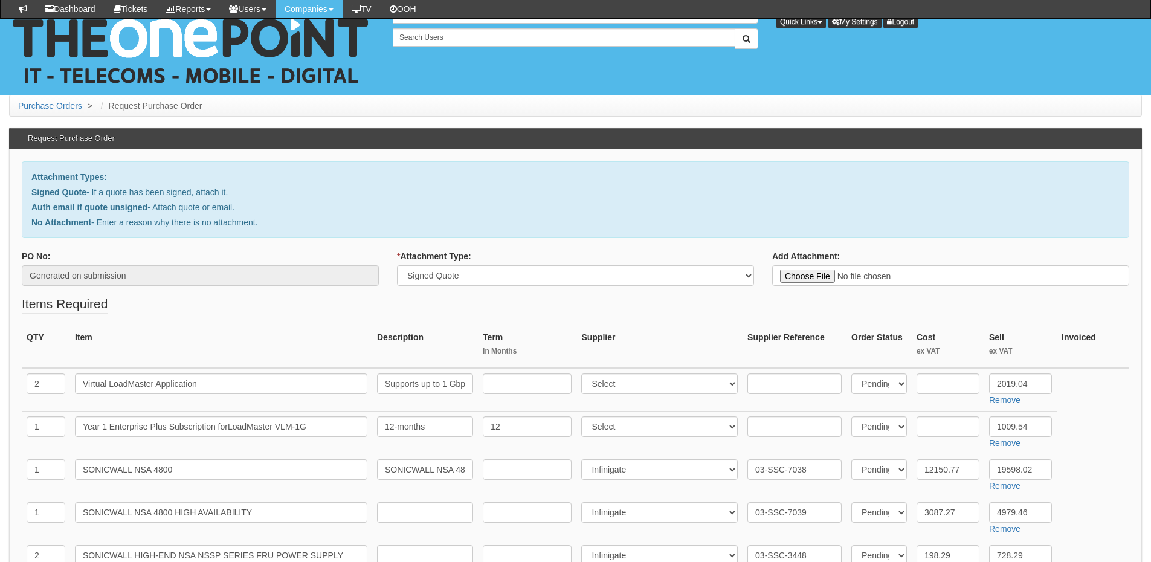
select select "81"
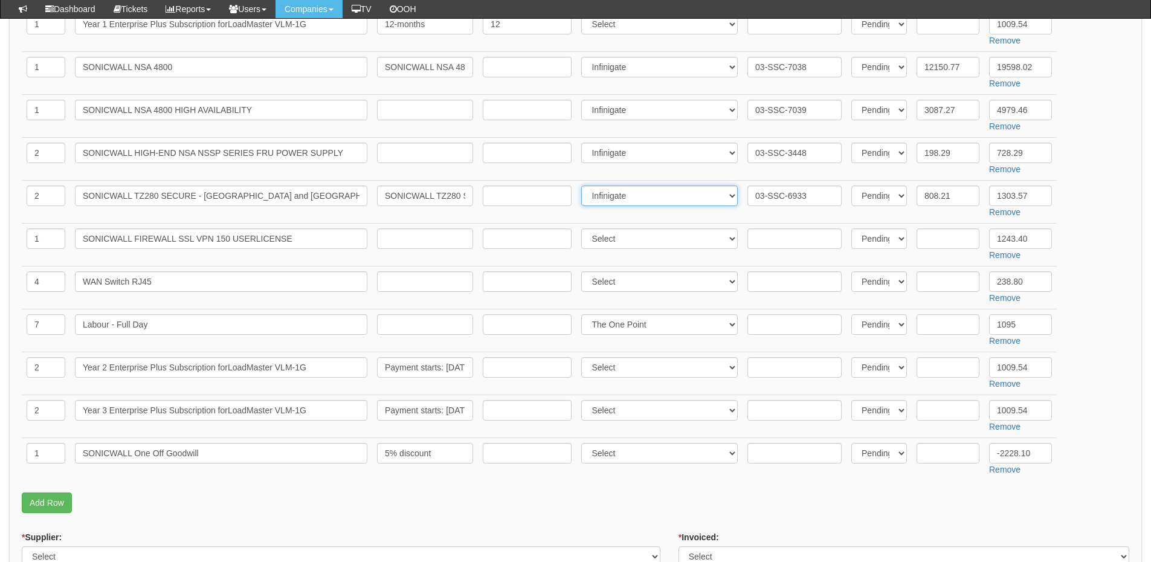
scroll to position [423, 0]
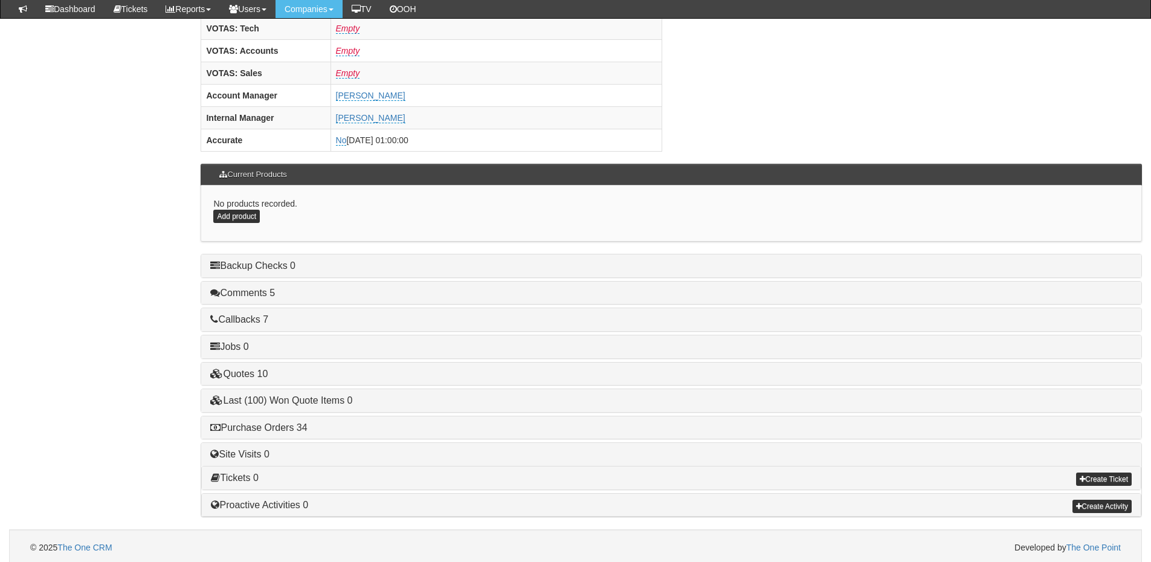
scroll to position [503, 0]
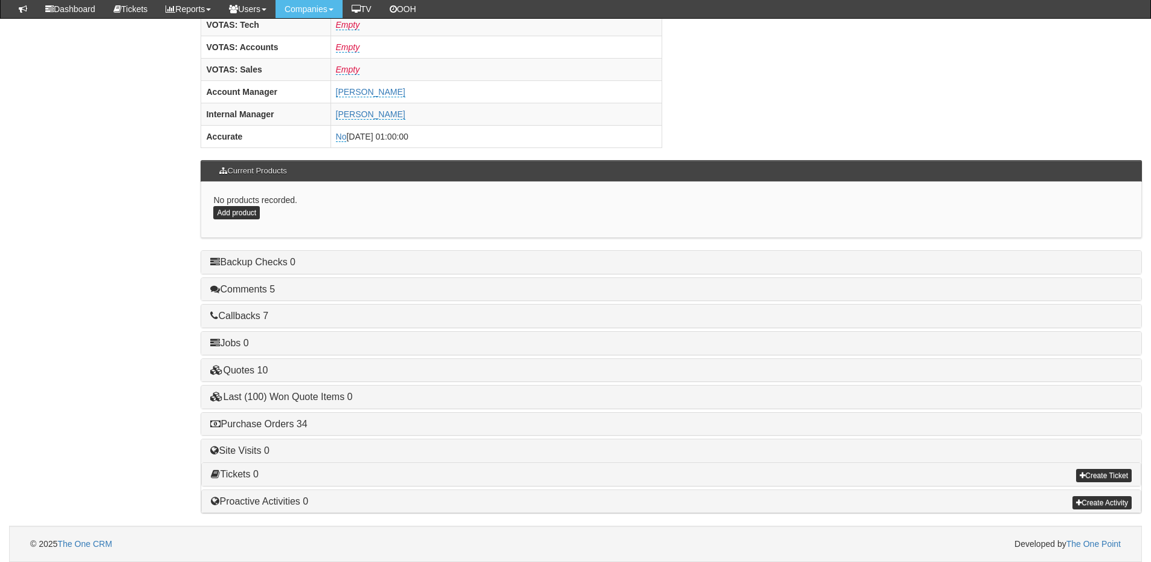
click at [293, 419] on h4 "Purchase Orders 34" at bounding box center [671, 424] width 922 height 11
click at [291, 424] on link "Purchase Orders 34" at bounding box center [258, 424] width 97 height 10
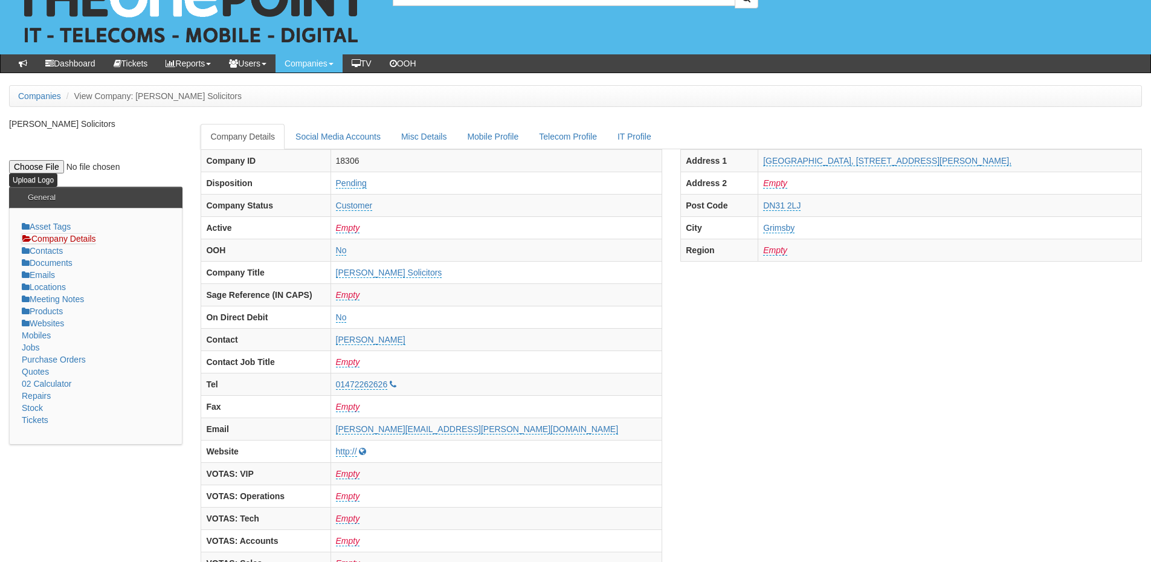
scroll to position [0, 0]
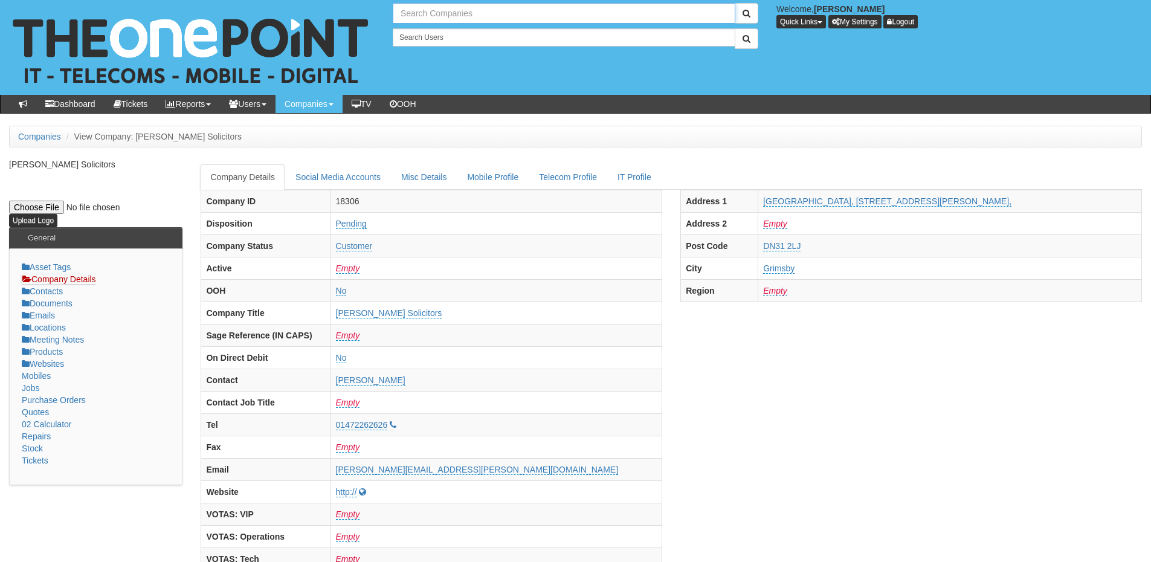
click at [401, 15] on input "text" at bounding box center [564, 13] width 343 height 21
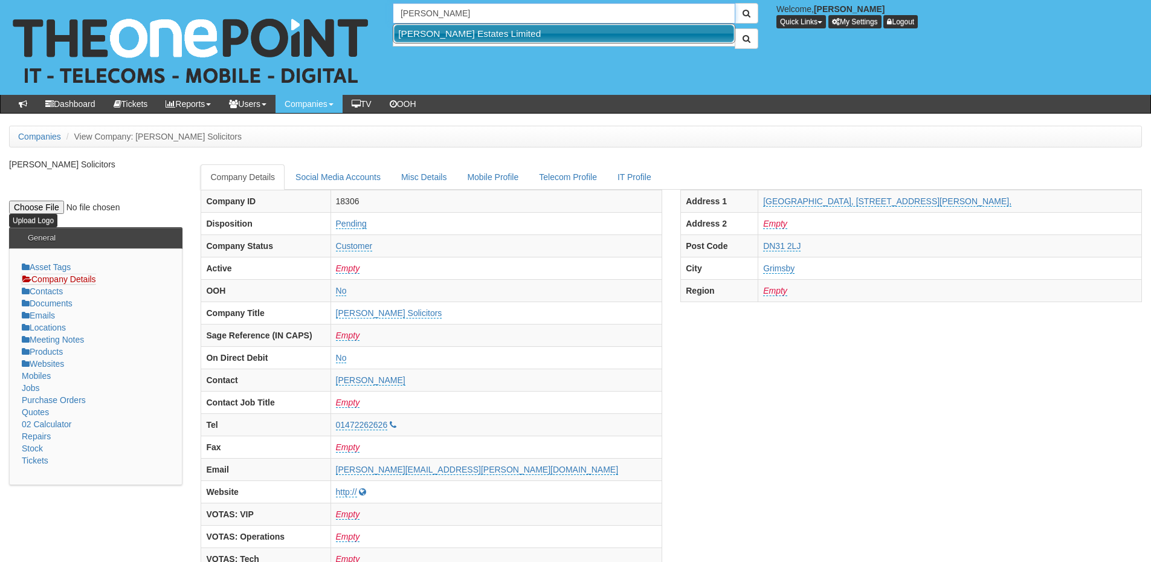
click at [447, 38] on link "Arnold White Estates Limited" at bounding box center [564, 34] width 340 height 18
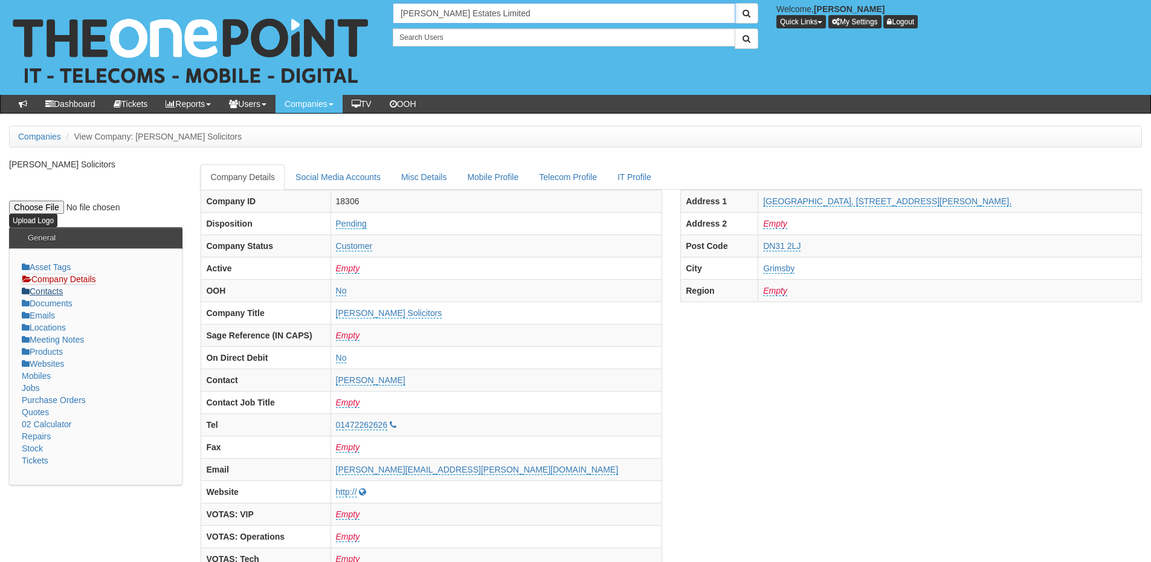
type input "Arnold White Estates Limited"
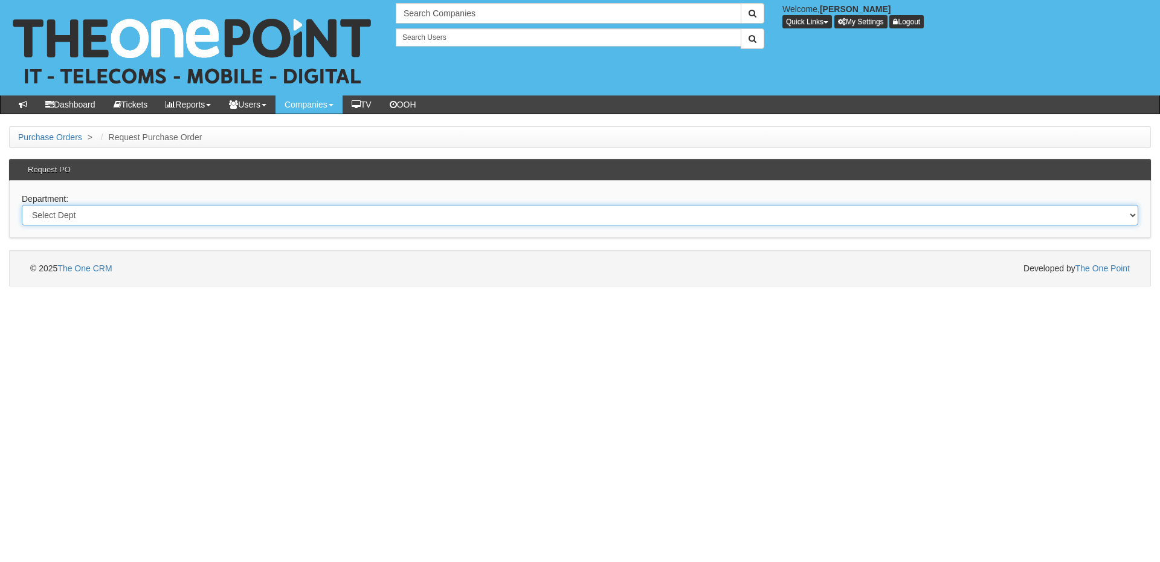
click at [241, 221] on select "Select Dept Digital Internal IT Mobiles Marketing Telecoms" at bounding box center [580, 215] width 1117 height 21
select select "?pipeID=&dept=TEL"
click at [22, 205] on select "Select Dept Digital Internal IT Mobiles Marketing Telecoms" at bounding box center [580, 215] width 1117 height 21
click at [160, 218] on select "Select Dept Digital Internal IT Mobiles Marketing Telecoms" at bounding box center [580, 215] width 1117 height 21
select select "?pipeID=&dept=MOB"
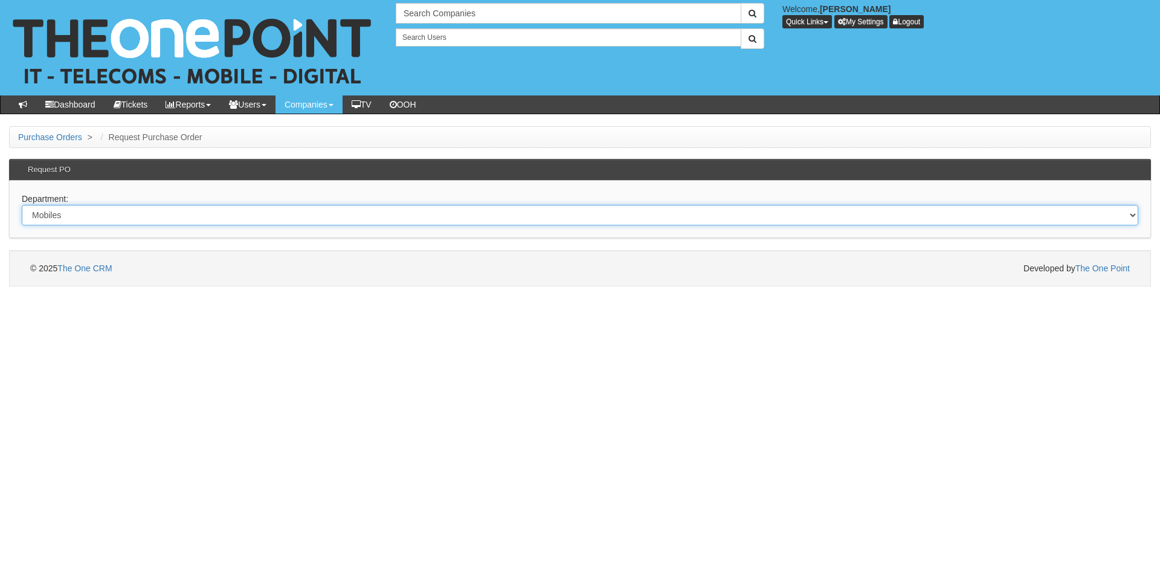
click at [22, 205] on select "Select Dept Digital Internal IT Mobiles Marketing Telecoms" at bounding box center [580, 215] width 1117 height 21
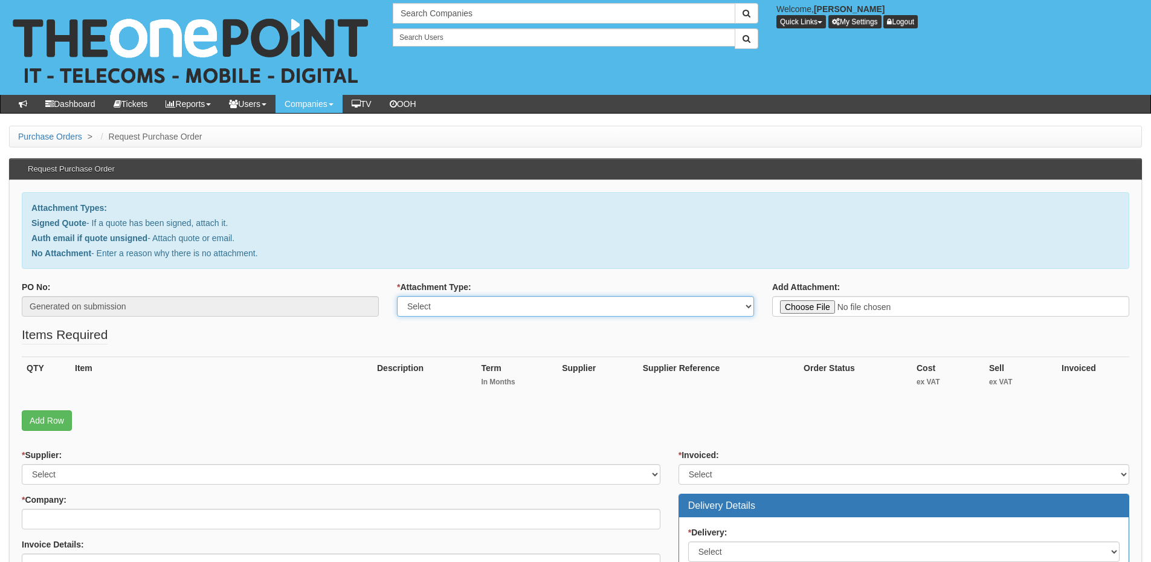
click at [462, 308] on select "Select Signed Quote Auth email with quote if unsigned No Attachment" at bounding box center [575, 306] width 357 height 21
select select "Auth email if quote unsigned"
click at [397, 296] on select "Select Signed Quote Auth email with quote if unsigned No Attachment" at bounding box center [575, 306] width 357 height 21
type input "C:\fakepath\Re_ New EE Connection (1).msg"
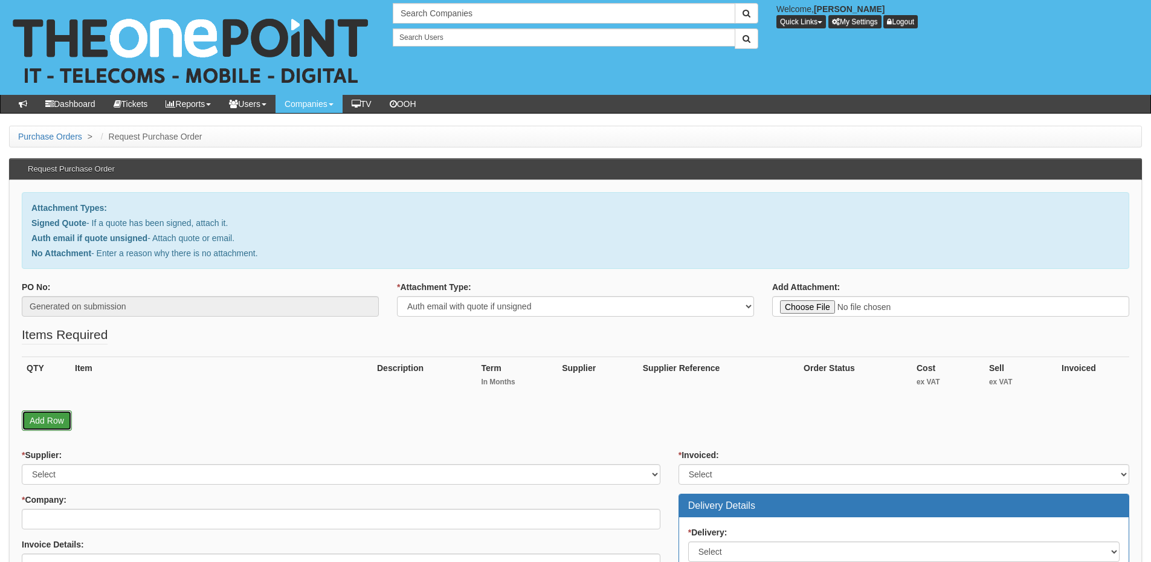
click at [37, 419] on link "Add Row" at bounding box center [47, 420] width 50 height 21
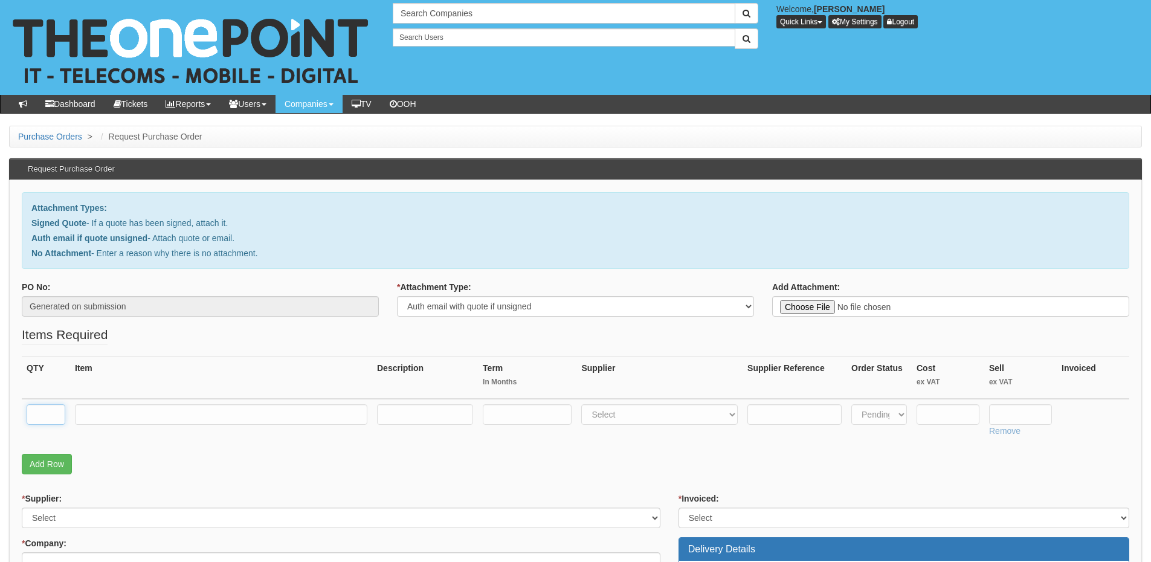
click at [38, 412] on input "text" at bounding box center [46, 414] width 39 height 21
type input "1"
click at [126, 409] on input "text" at bounding box center [221, 414] width 292 height 21
click at [156, 418] on input "text" at bounding box center [221, 414] width 292 height 21
paste input "Reseller Individual 50GB"
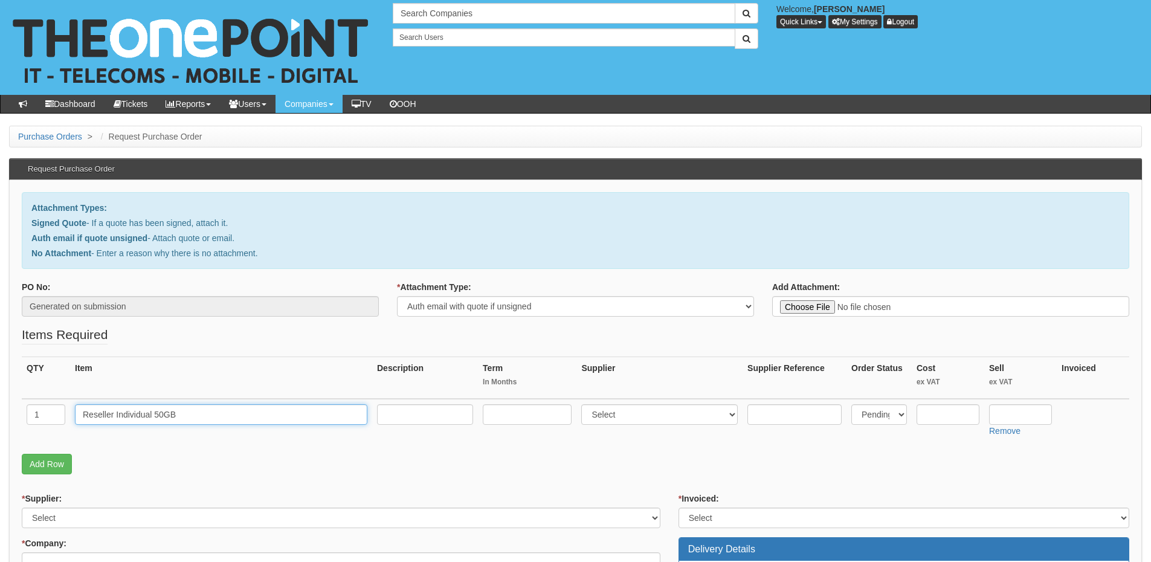
type input "Reseller Individual 50GB"
click at [537, 419] on input "text" at bounding box center [527, 414] width 89 height 21
type input "7"
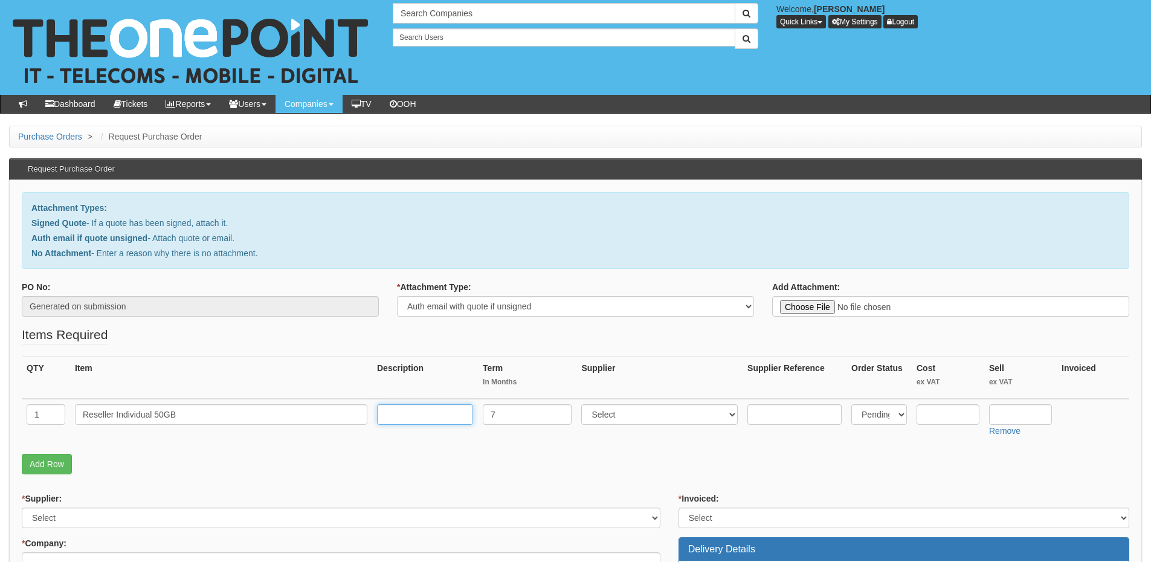
click at [416, 411] on input "text" at bounding box center [425, 414] width 96 height 21
type input "£16 p/m"
click at [632, 415] on select "Select 123 REG.co.uk 1Password 3 4Gon AA Jones Electric Ltd Abzorb Access Group…" at bounding box center [659, 414] width 157 height 21
select select "316"
click at [584, 404] on select "Select 123 REG.co.uk 1Password 3 4Gon AA Jones Electric Ltd Abzorb Access Group…" at bounding box center [659, 414] width 157 height 21
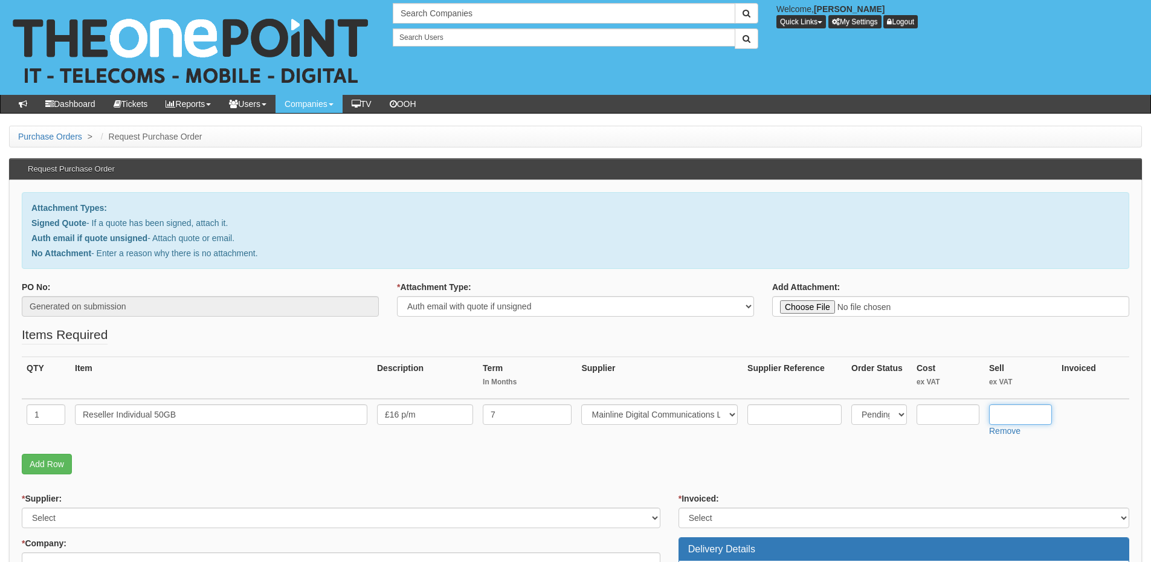
click at [1016, 407] on input "text" at bounding box center [1020, 414] width 63 height 21
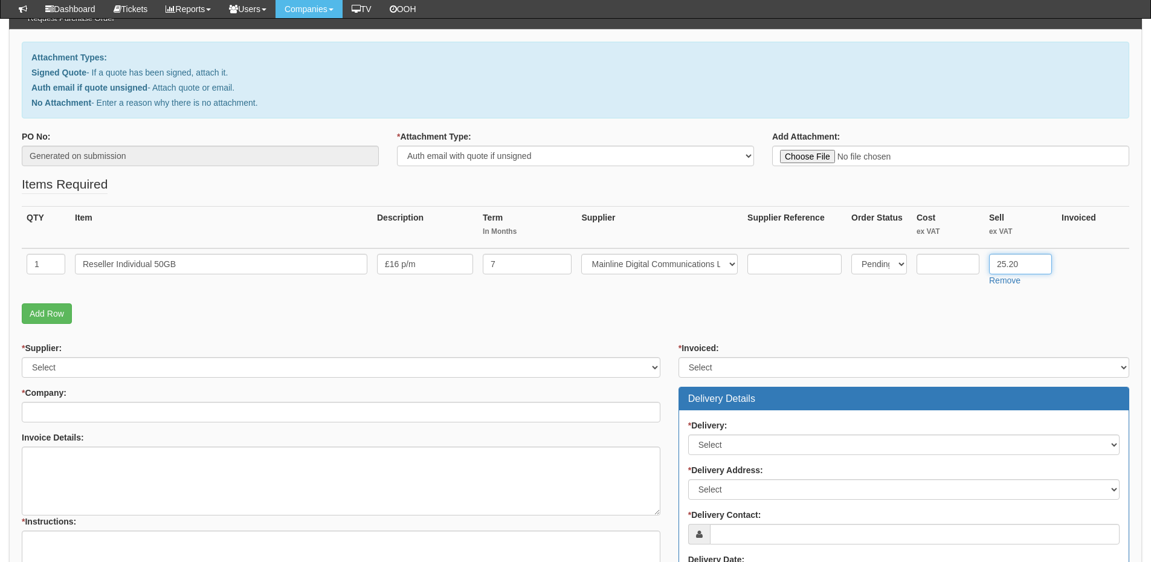
scroll to position [121, 0]
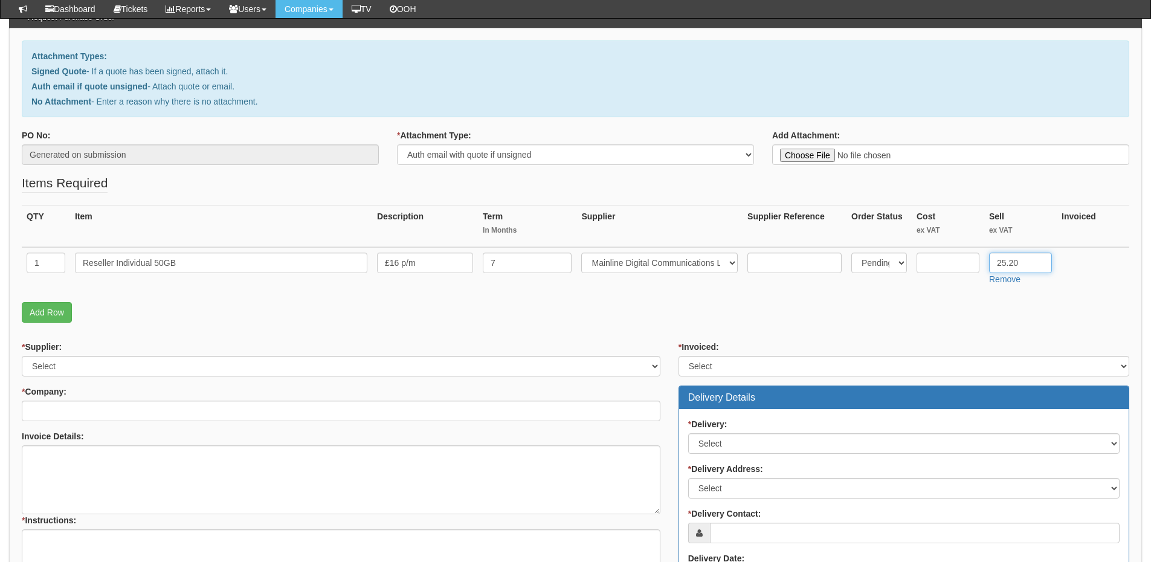
type input "25.20"
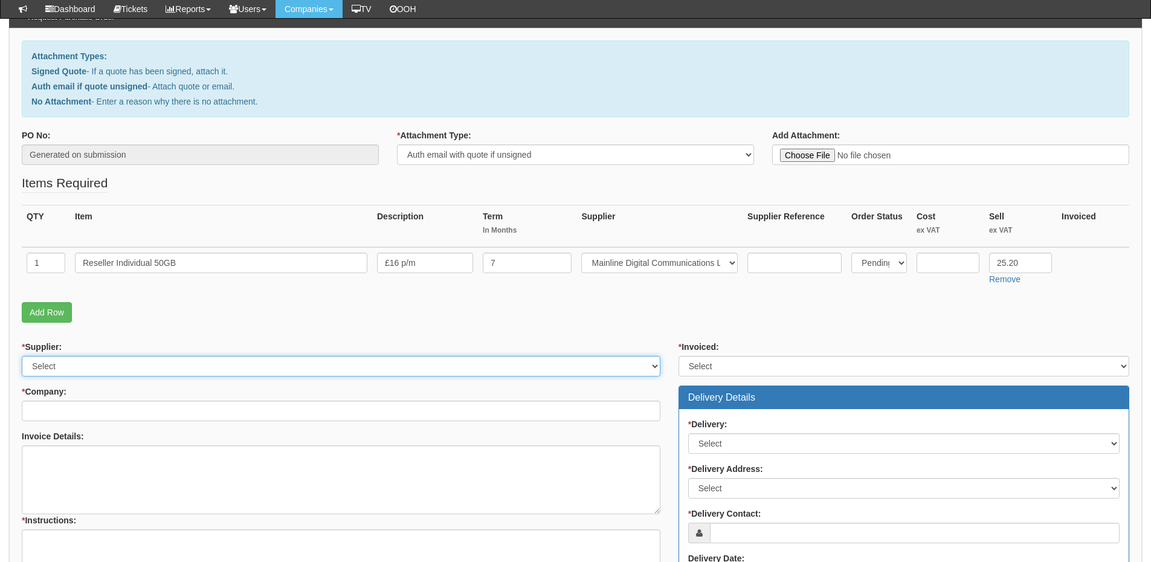
click at [64, 363] on select "Select 123 REG.co.uk 1Password 3 4Gon AA Jones Electric Ltd Abzorb Access Group…" at bounding box center [341, 366] width 639 height 21
select select "316"
click at [22, 356] on select "Select 123 REG.co.uk 1Password 3 4Gon AA Jones Electric Ltd Abzorb Access Group…" at bounding box center [341, 366] width 639 height 21
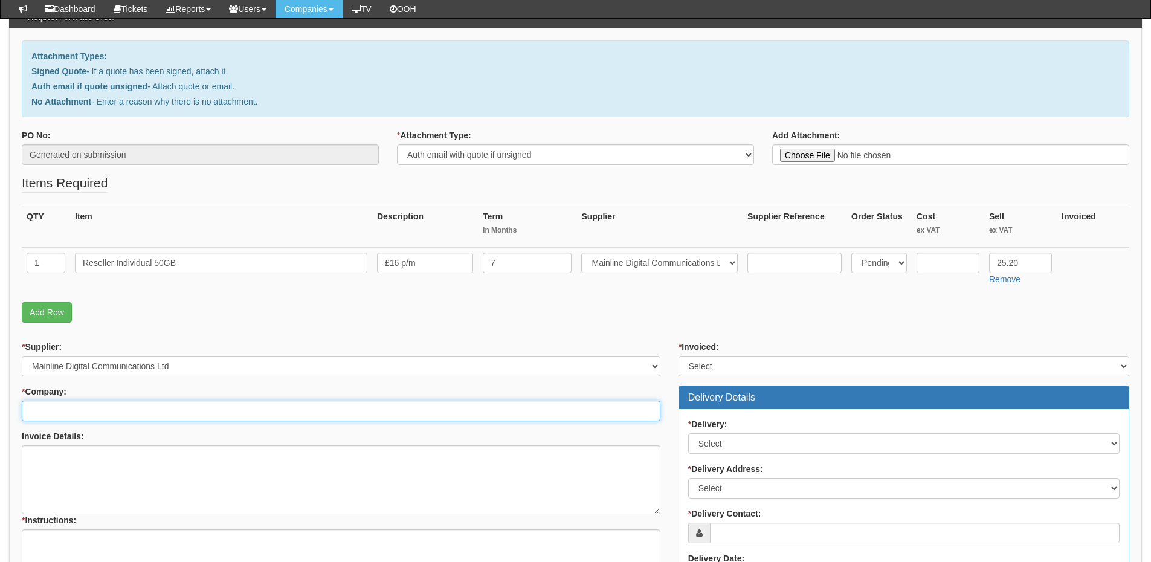
click at [77, 412] on input "* Company:" at bounding box center [341, 411] width 639 height 21
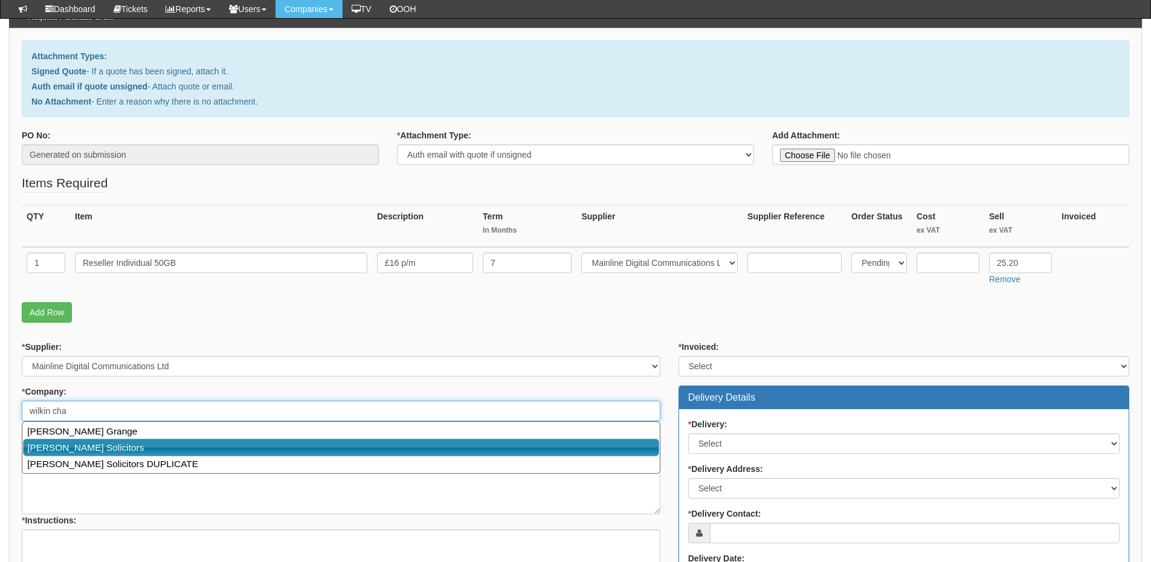
click at [106, 452] on link "Wilkin Chapman Solicitors" at bounding box center [341, 448] width 636 height 18
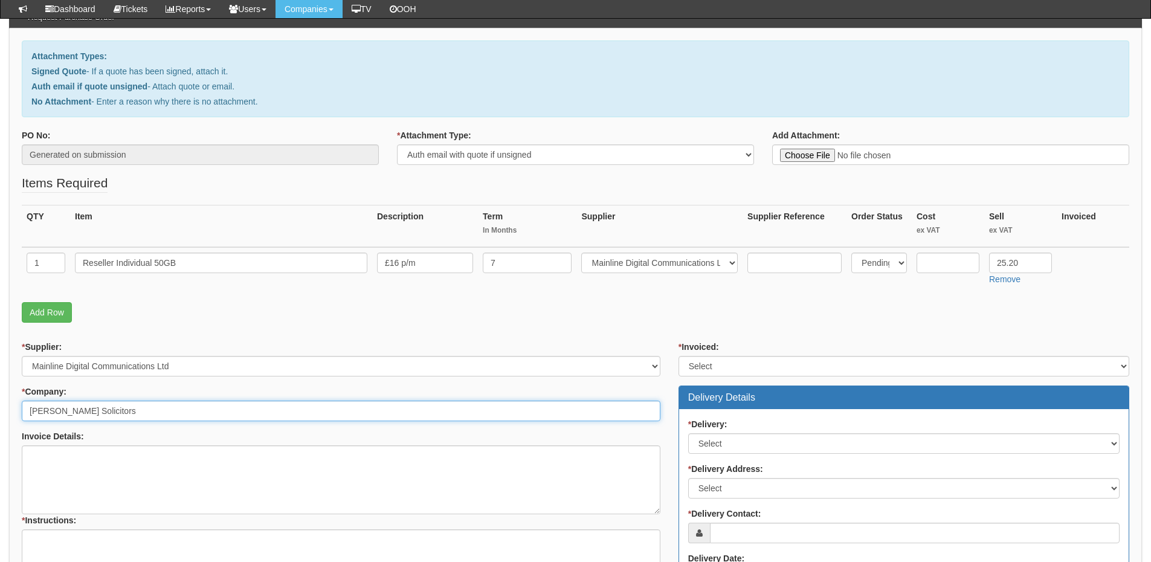
type input "Wilkin Chapman Solicitors"
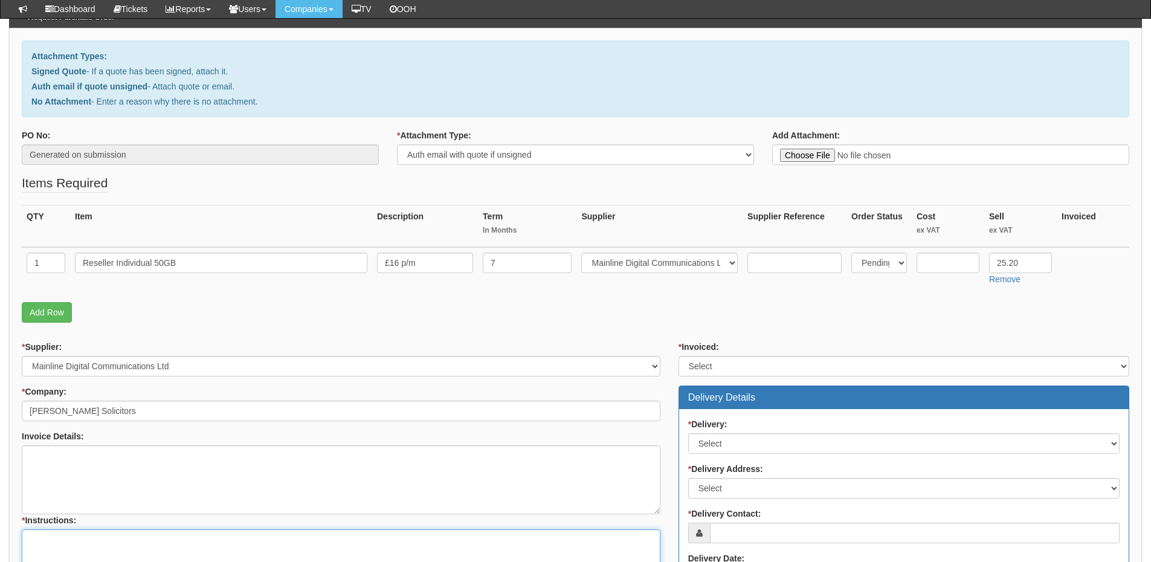
click at [74, 551] on textarea "* Instructions:" at bounding box center [341, 563] width 639 height 69
type textarea "1x new connection"
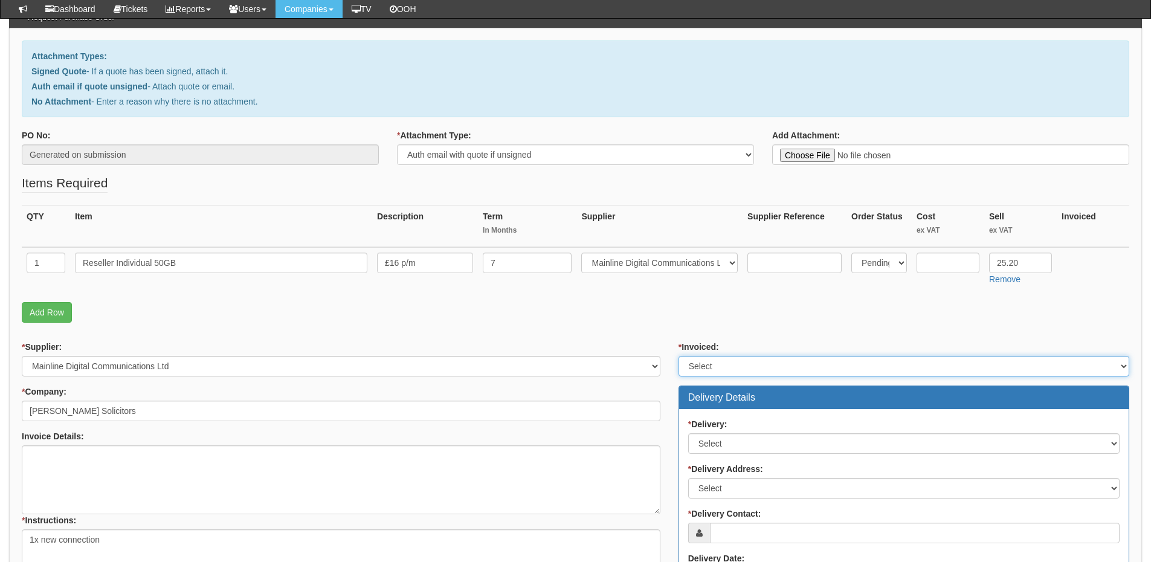
click at [719, 364] on select "Select Yes No N/A STB (part of order)" at bounding box center [904, 366] width 451 height 21
select select "2"
click at [679, 356] on select "Select Yes No N/A STB (part of order)" at bounding box center [904, 366] width 451 height 21
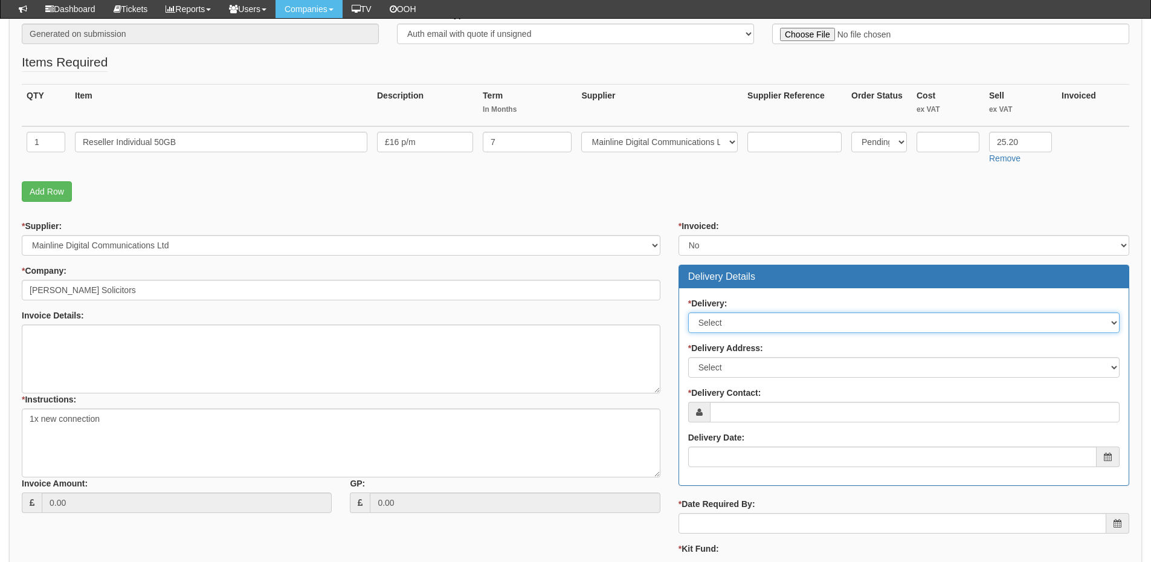
drag, startPoint x: 727, startPoint y: 321, endPoint x: 727, endPoint y: 331, distance: 9.1
click at [727, 321] on select "Select No Not Applicable Yes" at bounding box center [903, 322] width 431 height 21
select select "3"
click at [688, 312] on select "Select No Not Applicable Yes" at bounding box center [903, 322] width 431 height 21
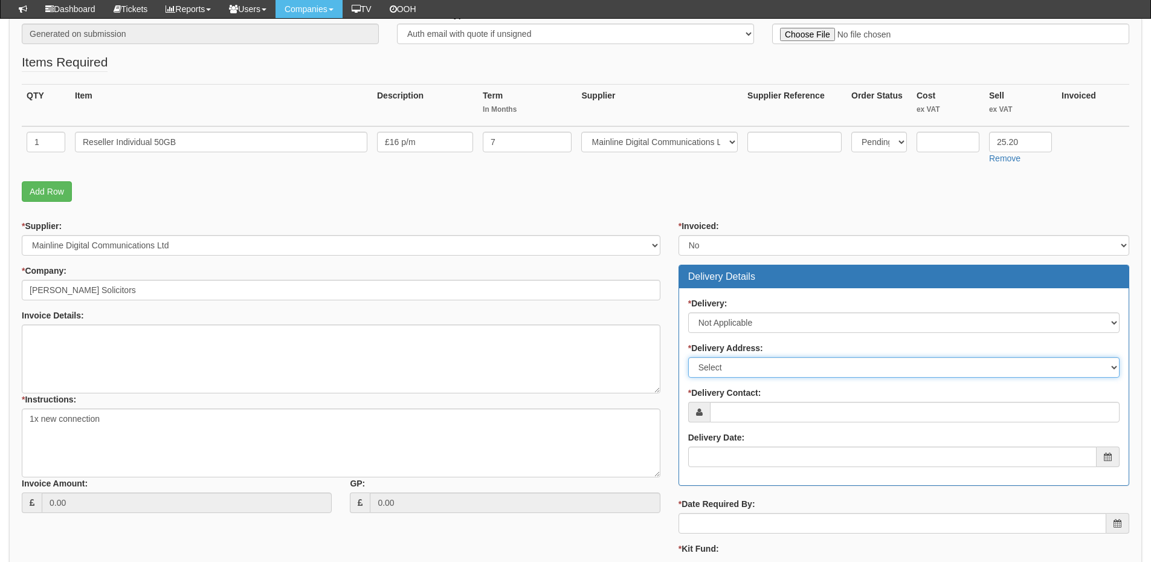
click at [725, 371] on select "Select Not Applicable Main Address - DN31 2LJ Other" at bounding box center [903, 367] width 431 height 21
select select "N/A"
click at [688, 357] on select "Select Not Applicable Main Address - DN31 2LJ Other" at bounding box center [903, 367] width 431 height 21
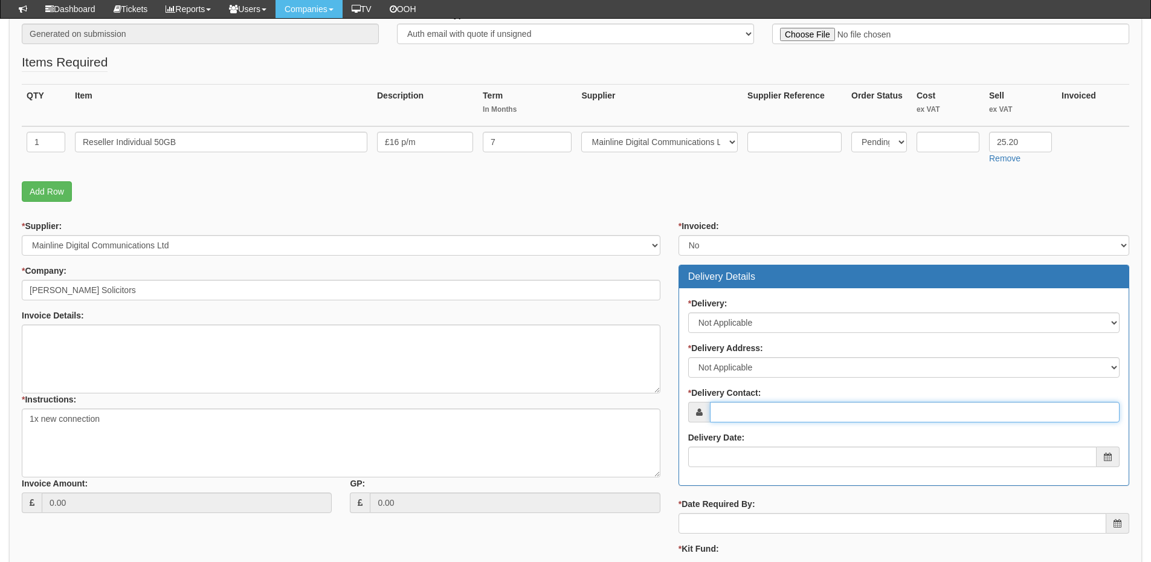
click at [725, 403] on input "* Delivery Contact:" at bounding box center [915, 412] width 410 height 21
click at [748, 408] on input "* Delivery Contact:" at bounding box center [915, 412] width 410 height 21
paste input "Ian Fowles"
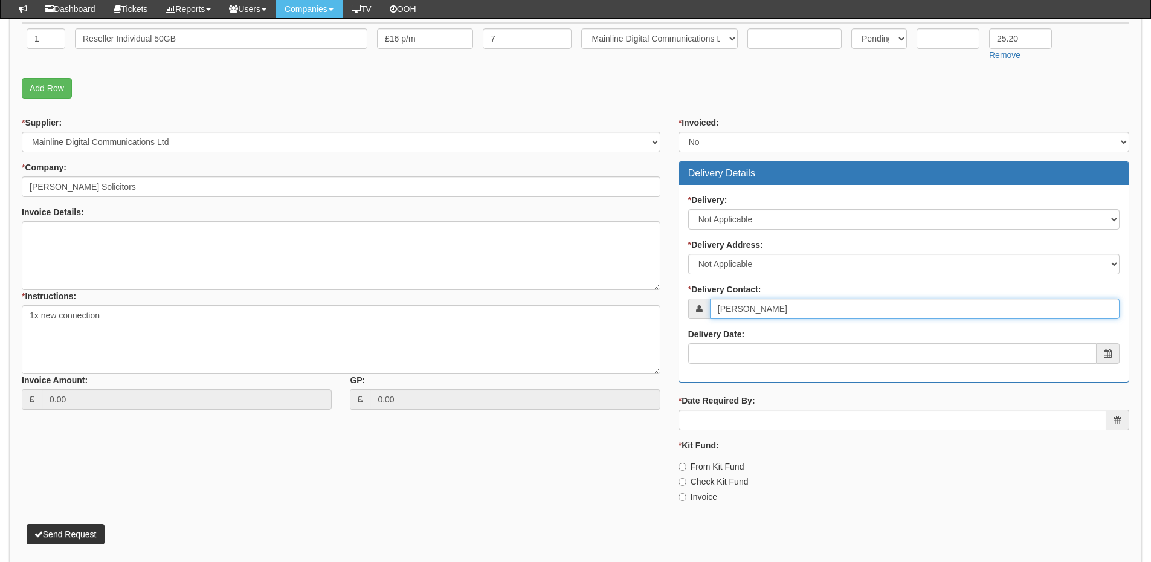
scroll to position [363, 0]
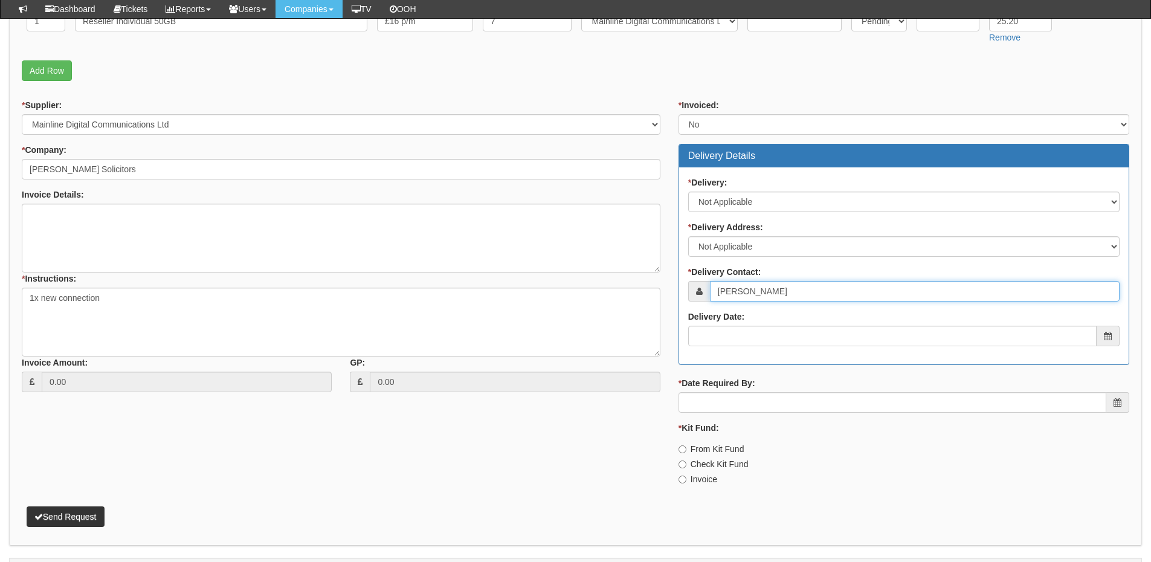
type input "Ian Fowles"
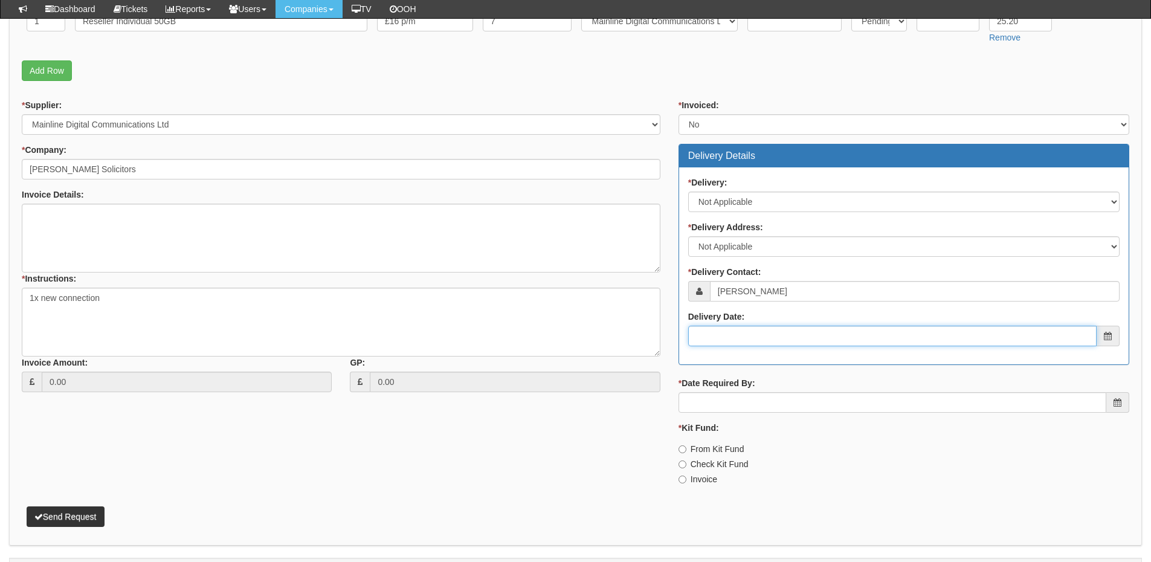
click at [760, 339] on input "Delivery Date:" at bounding box center [892, 336] width 409 height 21
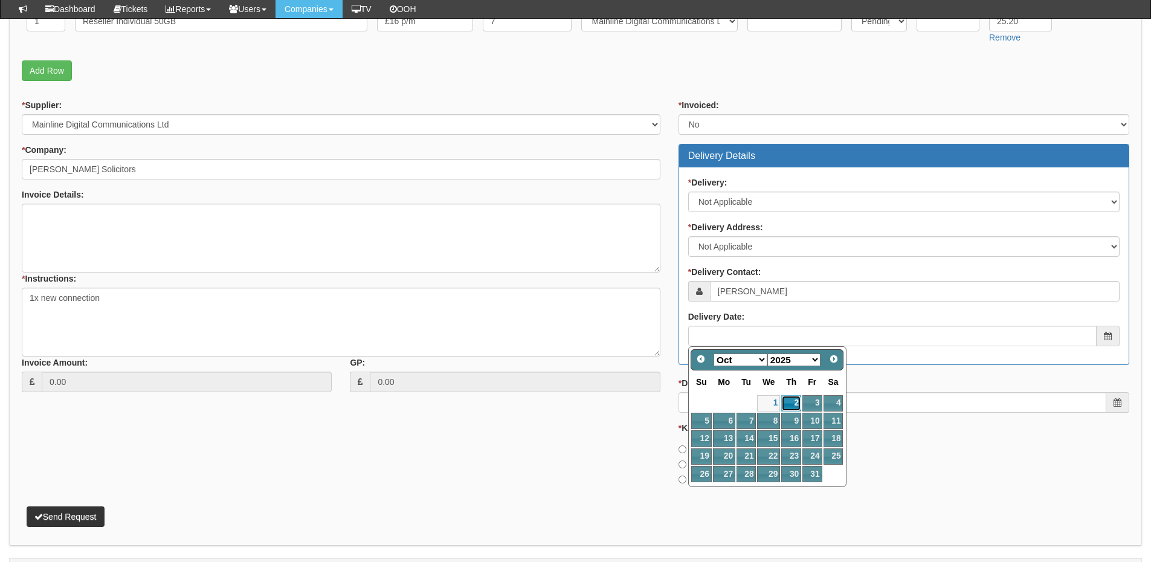
click at [788, 402] on link "2" at bounding box center [791, 403] width 20 height 16
type input "2025-10-02"
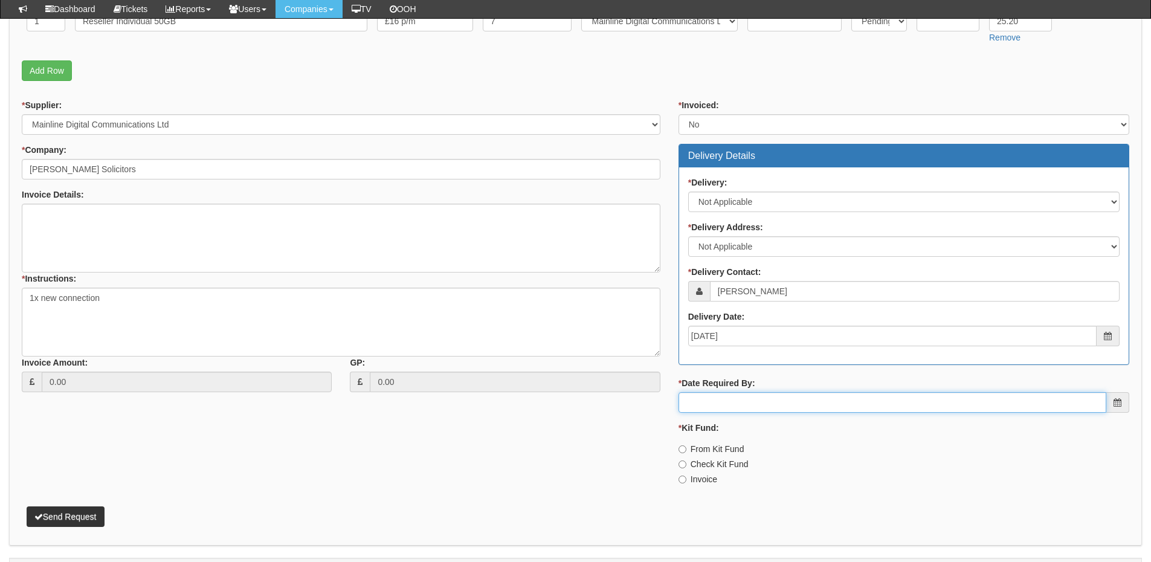
click at [788, 402] on input "* Date Required By:" at bounding box center [893, 402] width 428 height 21
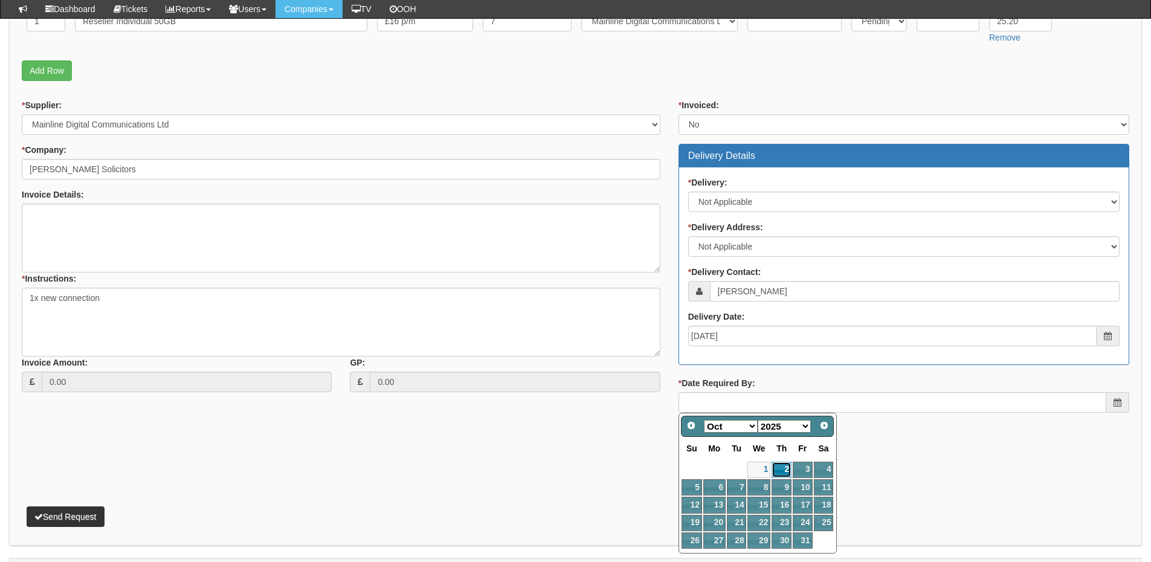
click at [781, 470] on link "2" at bounding box center [782, 470] width 20 height 16
type input "2025-10-02"
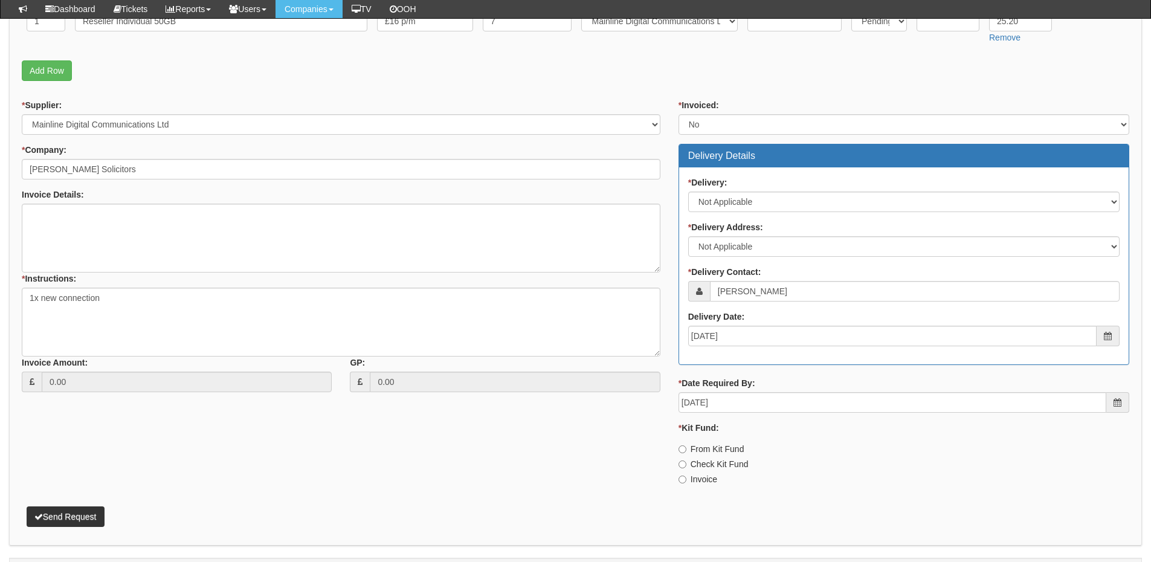
click at [702, 482] on label "Invoice" at bounding box center [698, 479] width 39 height 12
click at [686, 482] on input "Invoice" at bounding box center [683, 480] width 8 height 8
radio input "true"
click at [76, 520] on button "Send Request" at bounding box center [66, 516] width 78 height 21
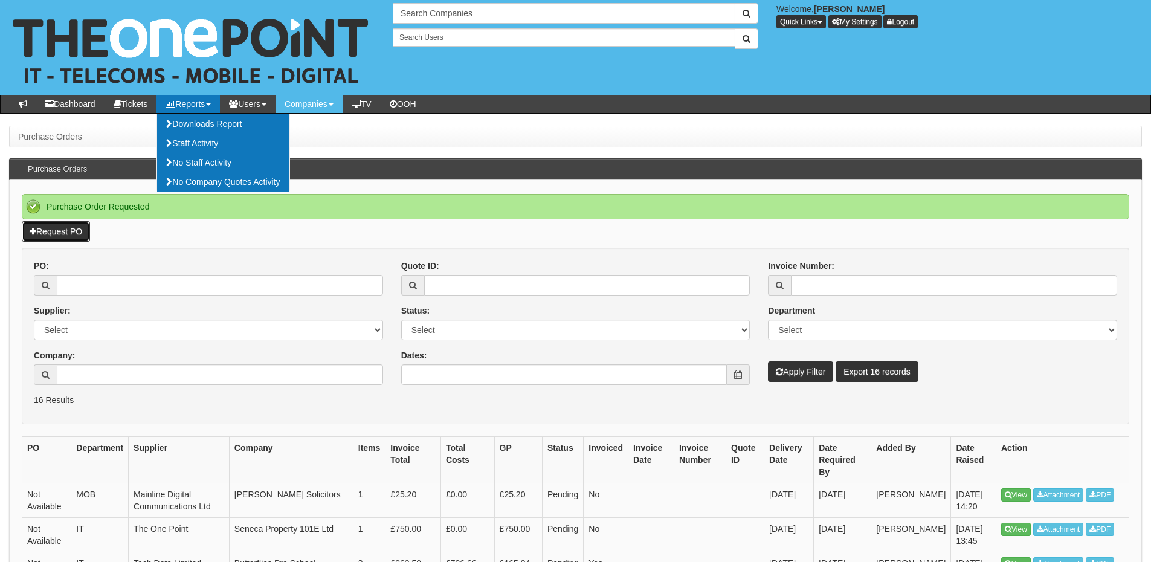
click at [57, 228] on link "Request PO" at bounding box center [56, 231] width 68 height 21
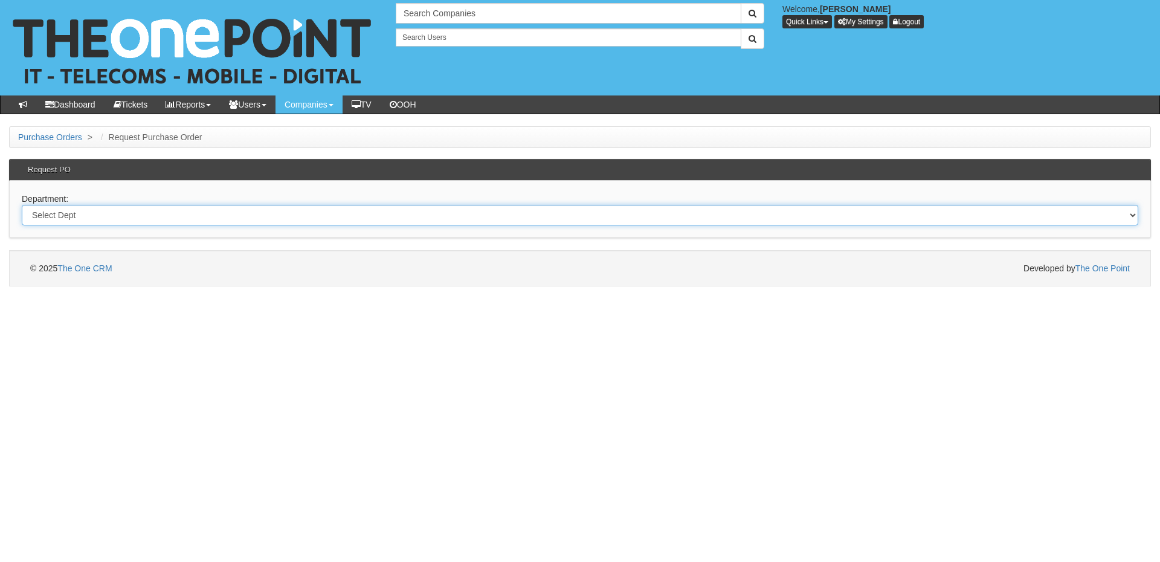
drag, startPoint x: 205, startPoint y: 215, endPoint x: 205, endPoint y: 223, distance: 8.5
click at [205, 215] on select "Select Dept Digital Internal IT Mobiles Marketing Telecoms" at bounding box center [580, 215] width 1117 height 21
select select "?pipeID=&dept=IT"
click at [22, 205] on select "Select Dept Digital Internal IT Mobiles Marketing Telecoms" at bounding box center [580, 215] width 1117 height 21
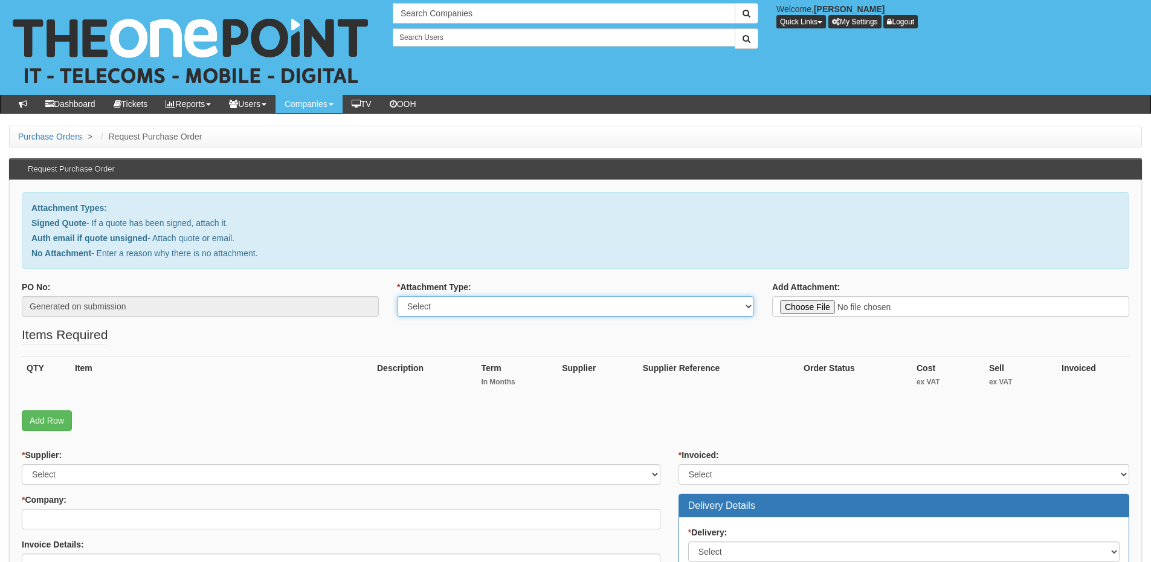
click at [442, 306] on select "Select Signed Quote Auth email with quote if unsigned No Attachment" at bounding box center [575, 306] width 357 height 21
select select "Signed Quote"
click at [397, 296] on select "Select Signed Quote Auth email with quote if unsigned No Attachment" at bounding box center [575, 306] width 357 height 21
type input "C:\fakepath\Arnold White Group Limited - MacBook Script Consultancy (1).pdf"
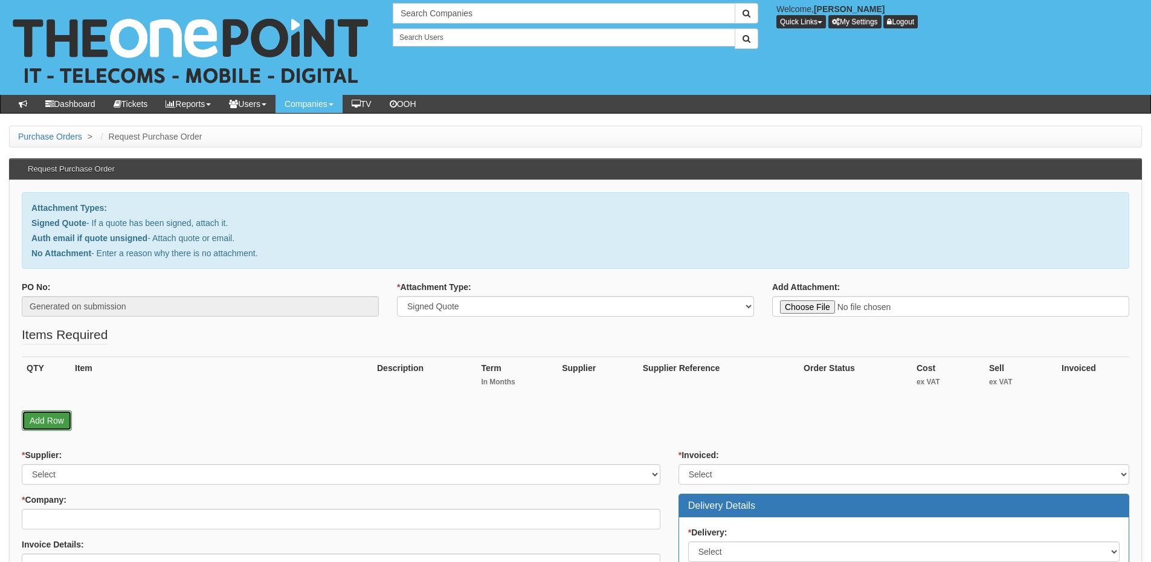
click at [59, 421] on link "Add Row" at bounding box center [47, 420] width 50 height 21
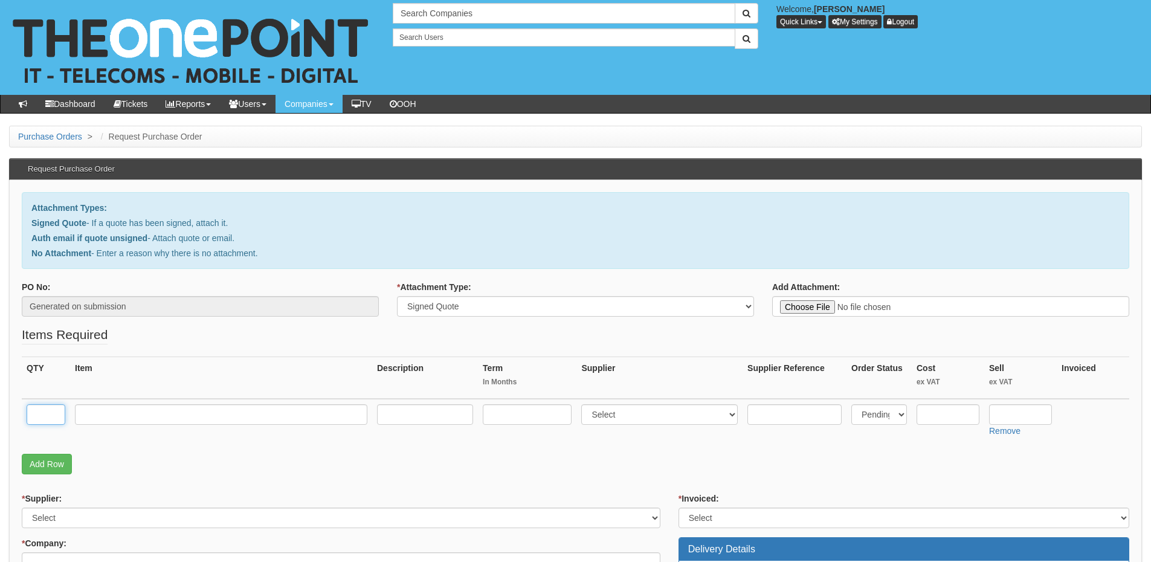
click at [32, 405] on input "text" at bounding box center [46, 414] width 39 height 21
type input "1"
click at [105, 406] on input "text" at bounding box center [221, 414] width 292 height 21
click at [110, 411] on input "text" at bounding box center [221, 414] width 292 height 21
paste input "Engineering Time - MacBook Scripts"
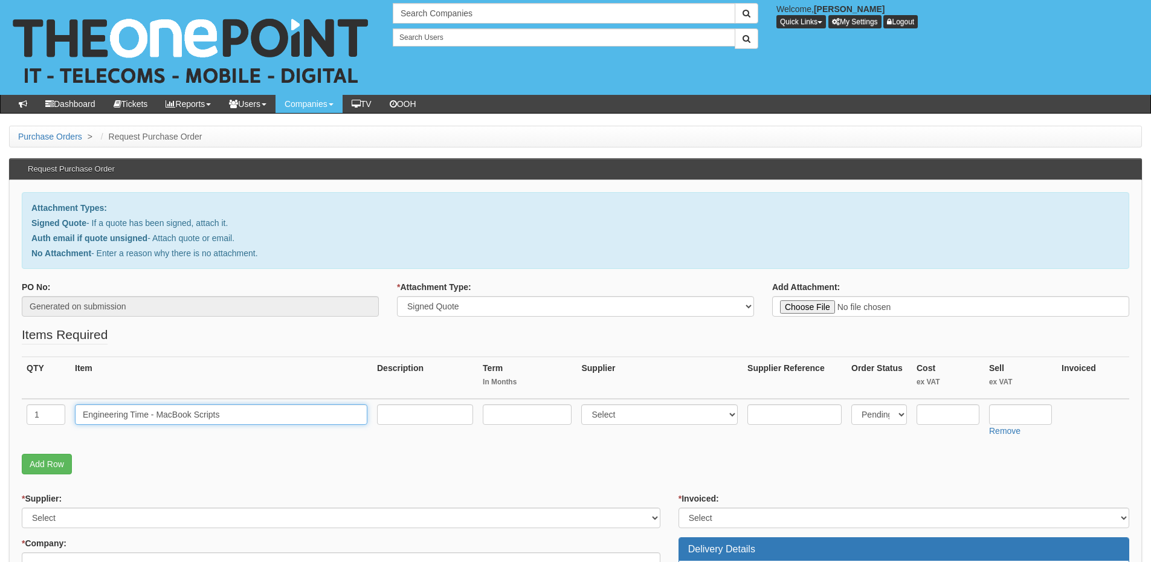
type input "Engineering Time - MacBook Scripts"
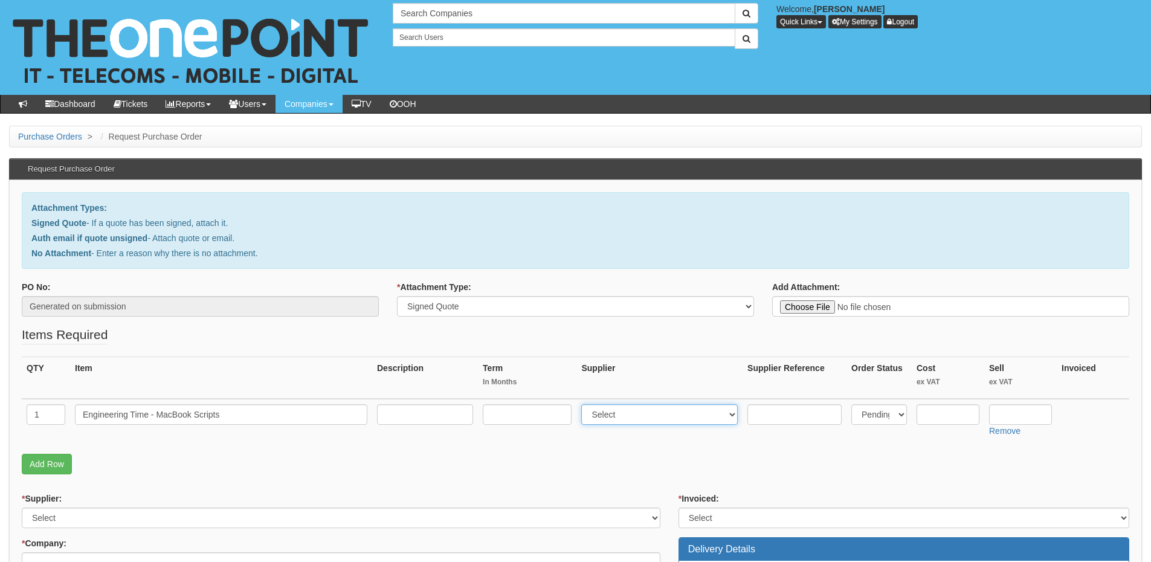
click at [606, 420] on select "Select 123 REG.co.uk 1Password 3 4Gon AA Jones Electric Ltd Abzorb Access Group…" at bounding box center [659, 414] width 157 height 21
select select "81"
click at [584, 404] on select "Select 123 REG.co.uk 1Password 3 4Gon AA Jones Electric Ltd Abzorb Access Group…" at bounding box center [659, 414] width 157 height 21
click at [1004, 414] on input "text" at bounding box center [1020, 414] width 63 height 21
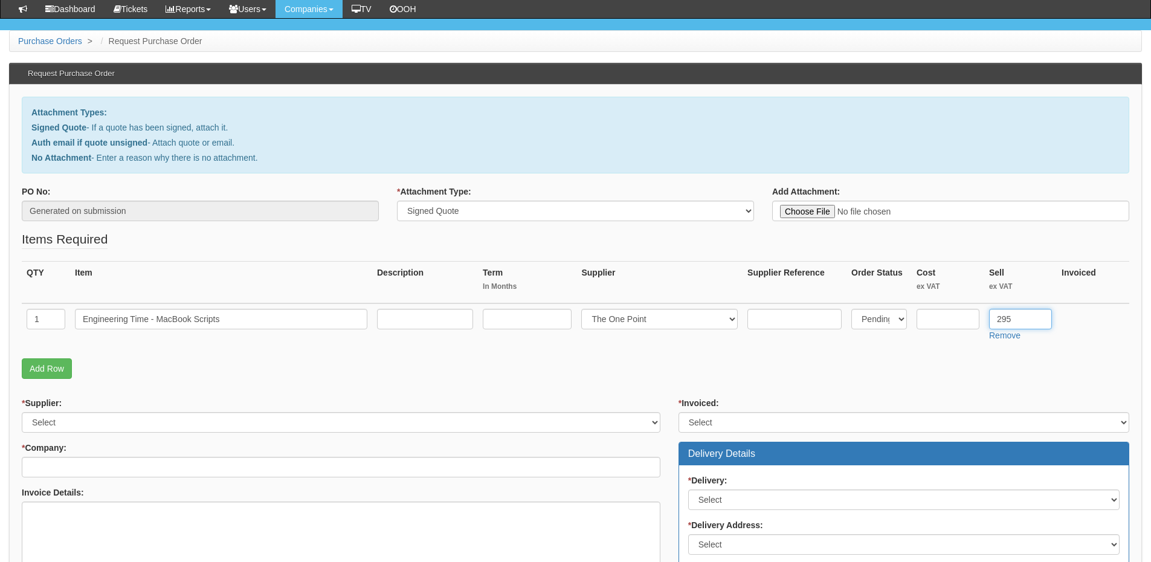
scroll to position [121, 0]
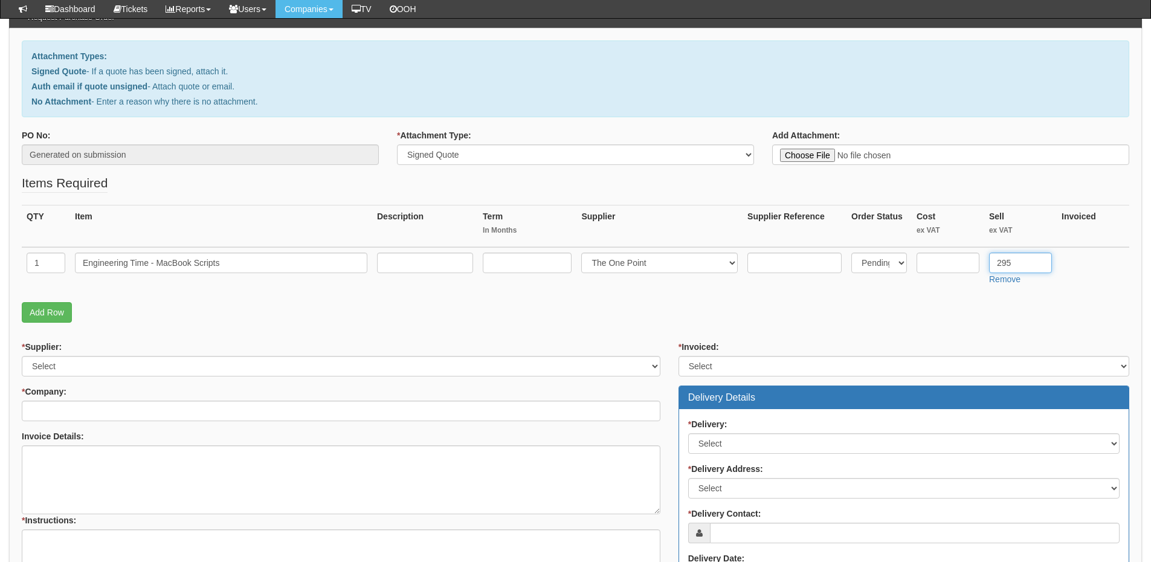
type input "295"
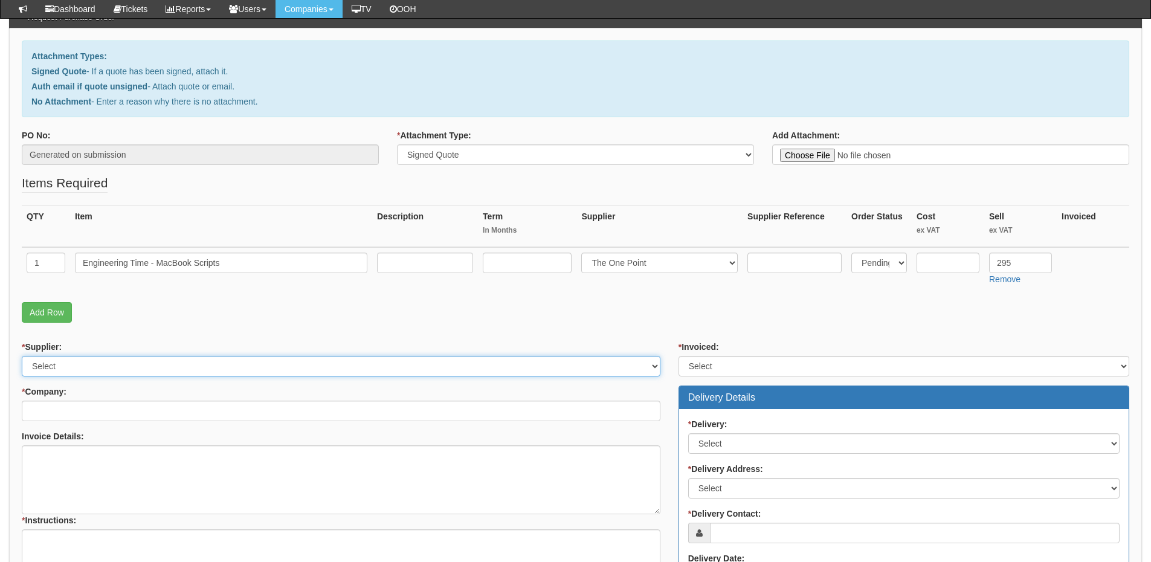
click at [140, 369] on select "Select 123 REG.co.uk 1Password 3 4Gon AA Jones Electric Ltd Abzorb Access Group…" at bounding box center [341, 366] width 639 height 21
select select "81"
click at [22, 356] on select "Select 123 REG.co.uk 1Password 3 4Gon AA Jones Electric Ltd Abzorb Access Group…" at bounding box center [341, 366] width 639 height 21
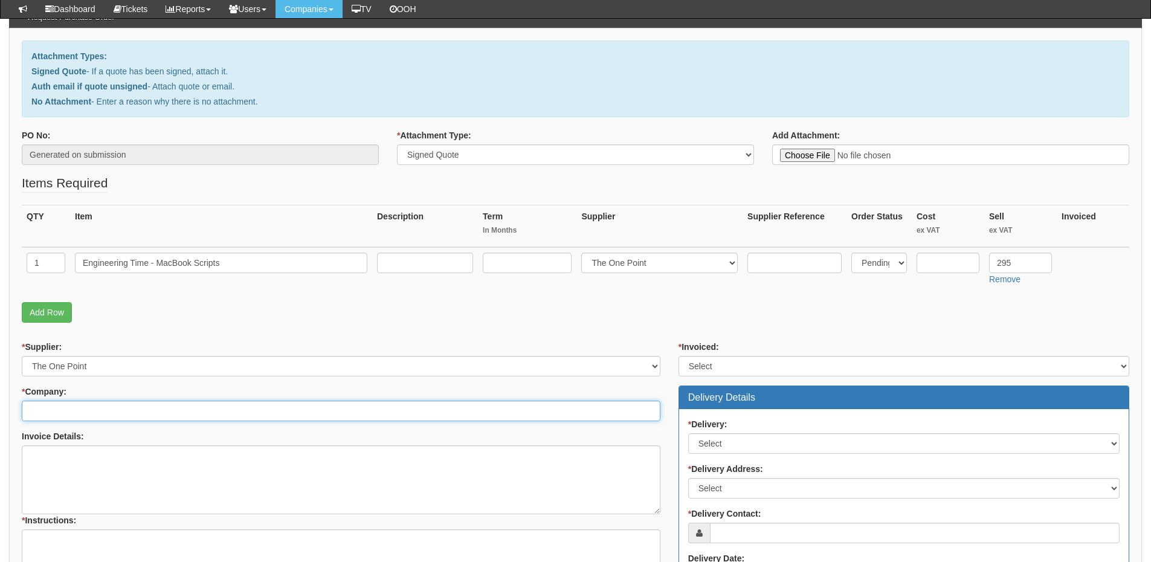
click at [131, 415] on input "* Company:" at bounding box center [341, 411] width 639 height 21
click at [77, 409] on input "* Company:" at bounding box center [341, 411] width 639 height 21
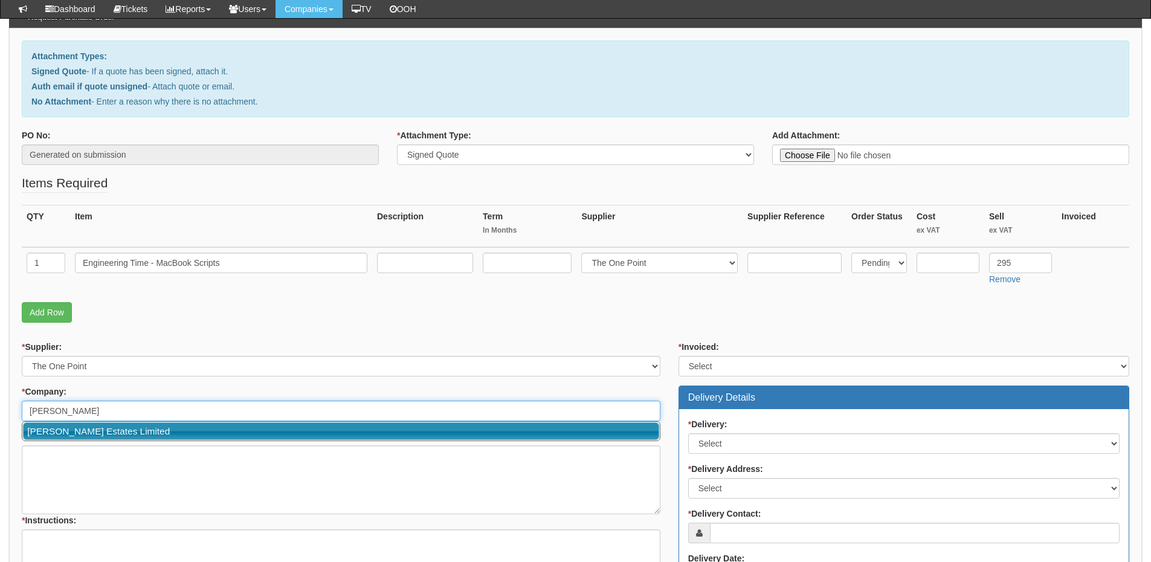
click at [101, 437] on link "[PERSON_NAME] Estates Limited" at bounding box center [341, 431] width 636 height 18
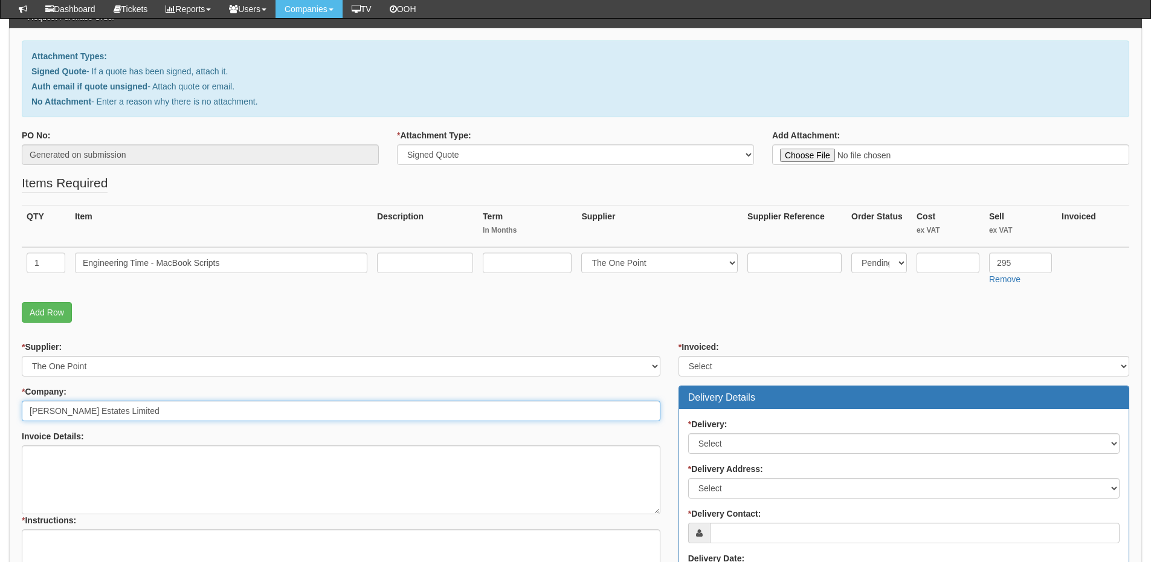
type input "[PERSON_NAME] Estates Limited"
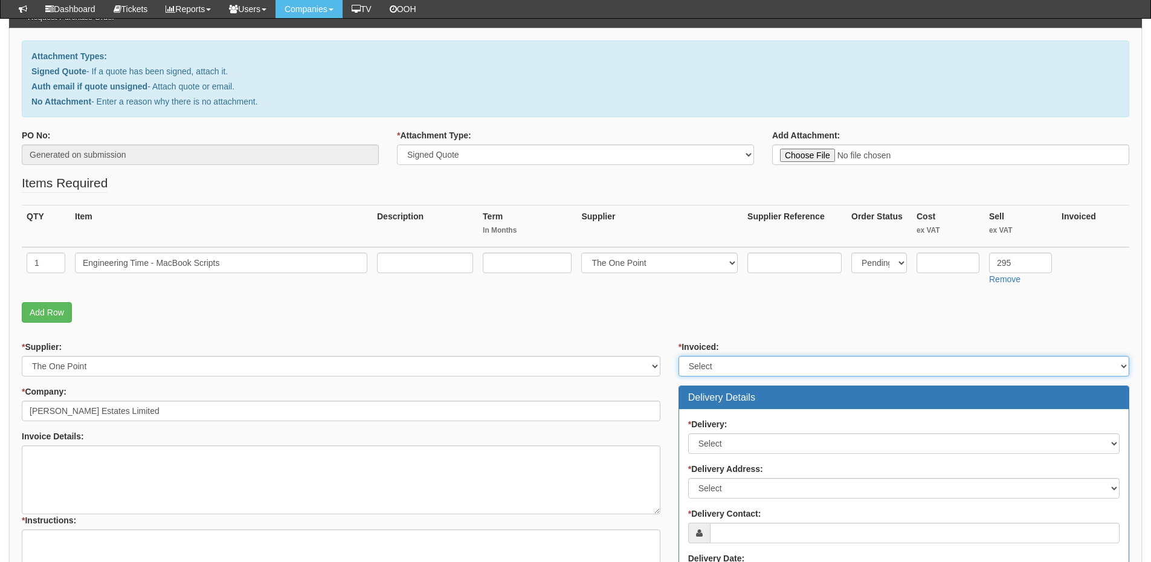
click at [714, 363] on select "Select Yes No N/A STB (part of order)" at bounding box center [904, 366] width 451 height 21
select select "2"
click at [679, 356] on select "Select Yes No N/A STB (part of order)" at bounding box center [904, 366] width 451 height 21
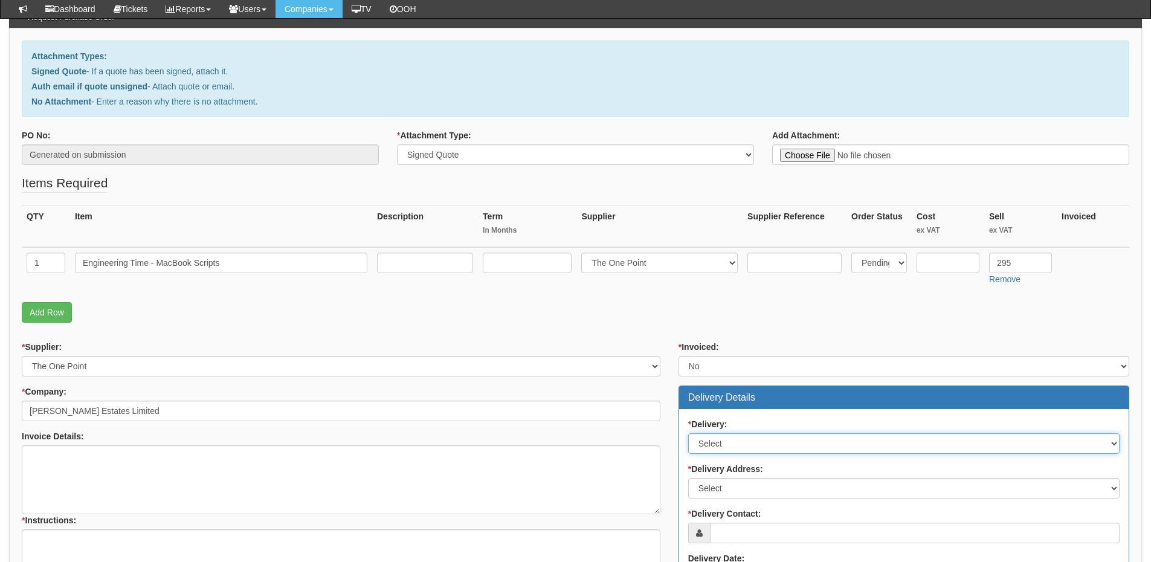
click at [729, 442] on select "Select No Not Applicable Yes" at bounding box center [903, 443] width 431 height 21
select select "3"
click at [688, 433] on select "Select No Not Applicable Yes" at bounding box center [903, 443] width 431 height 21
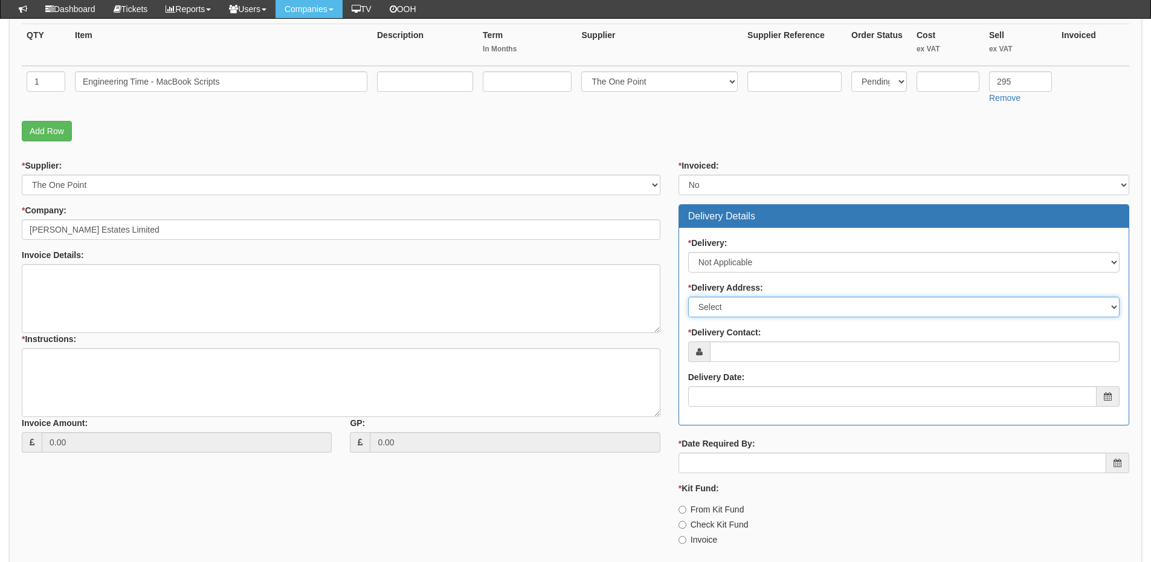
drag, startPoint x: 734, startPoint y: 310, endPoint x: 734, endPoint y: 317, distance: 6.6
click at [734, 310] on select "Select Not Applicable Main Address - LU7 1FG Other" at bounding box center [903, 307] width 431 height 21
click at [688, 297] on select "Select Not Applicable Main Address - LU7 1FG Other" at bounding box center [903, 307] width 431 height 21
click at [729, 308] on select "Select Not Applicable Main Address - LU7 1FG Other" at bounding box center [903, 307] width 431 height 21
select select "N/A"
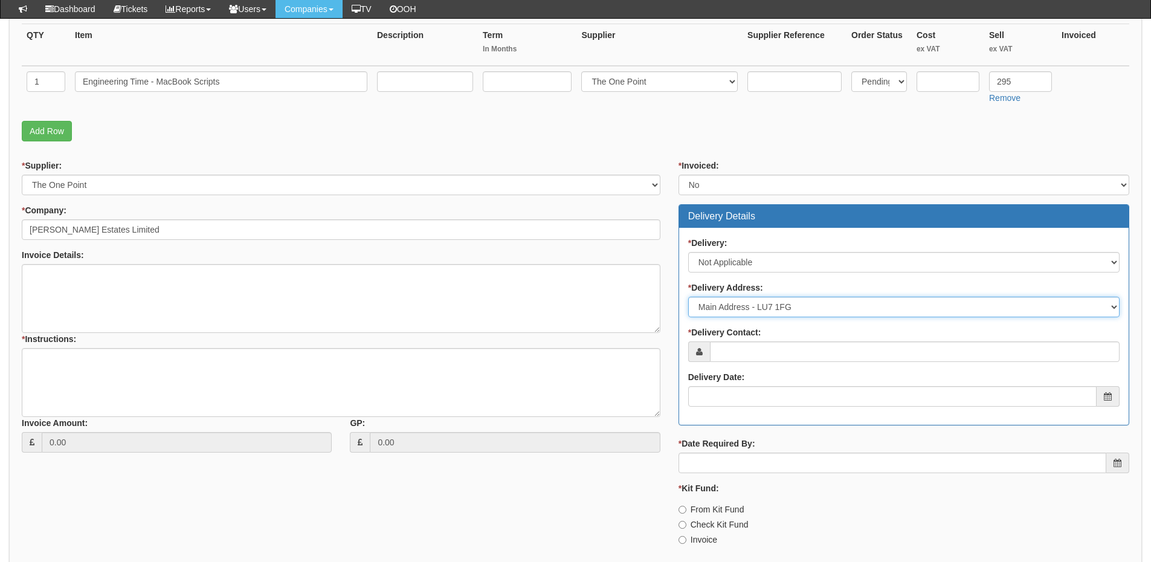
click at [688, 297] on select "Select Not Applicable Main Address - LU7 1FG Other" at bounding box center [903, 307] width 431 height 21
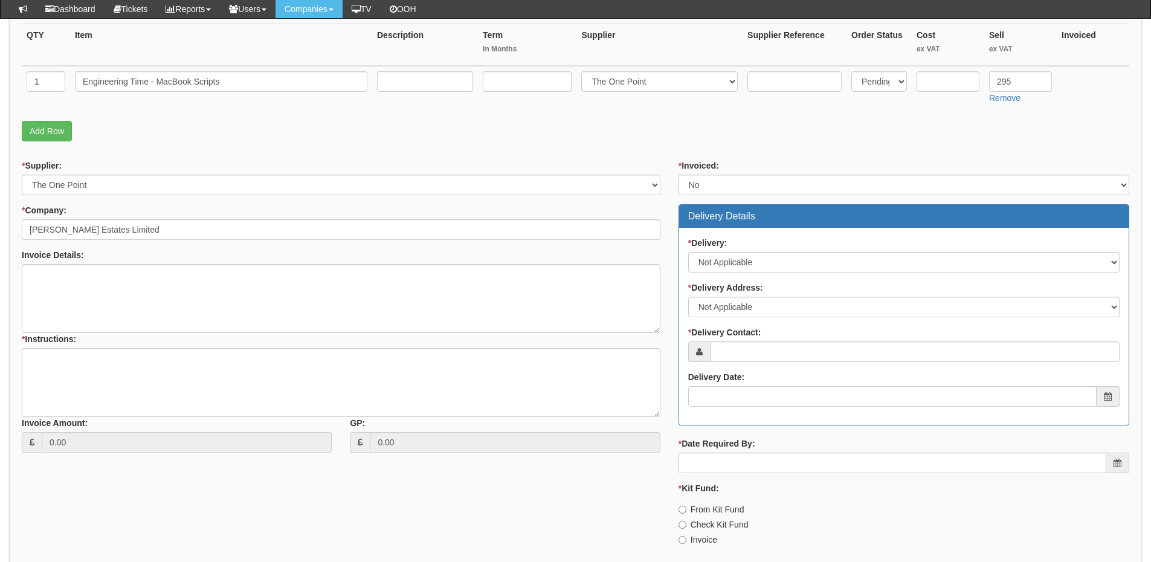
click at [728, 363] on div "* Delivery: Select No Not Applicable Yes * Delivery Address: Select Not Applica…" at bounding box center [904, 326] width 450 height 197
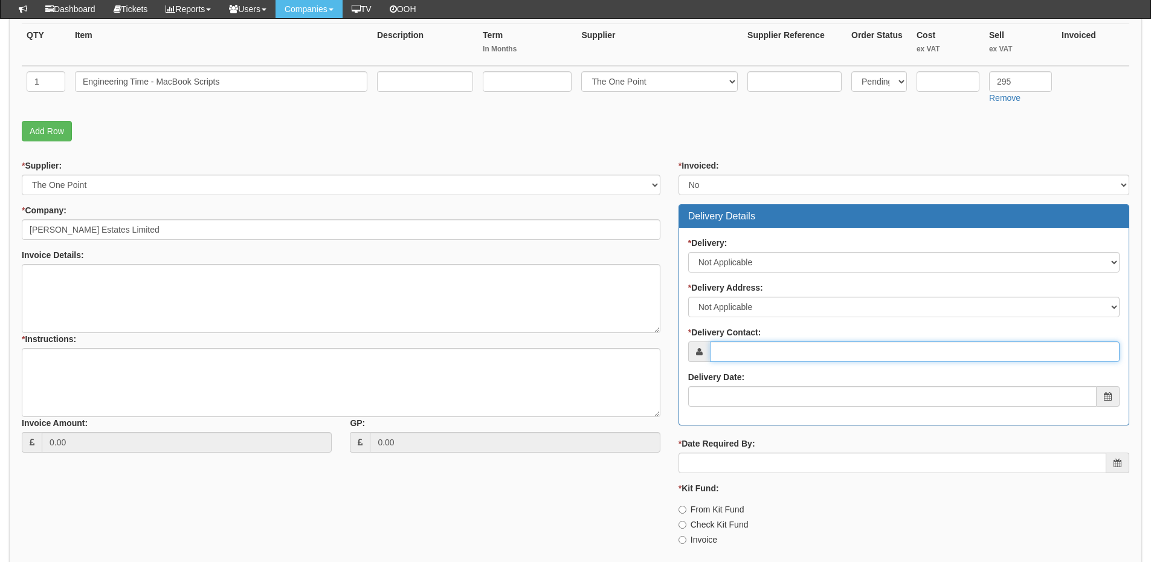
click at [742, 352] on input "* Delivery Contact:" at bounding box center [915, 351] width 410 height 21
paste input "Lia Machado"
type input "Lia Machado"
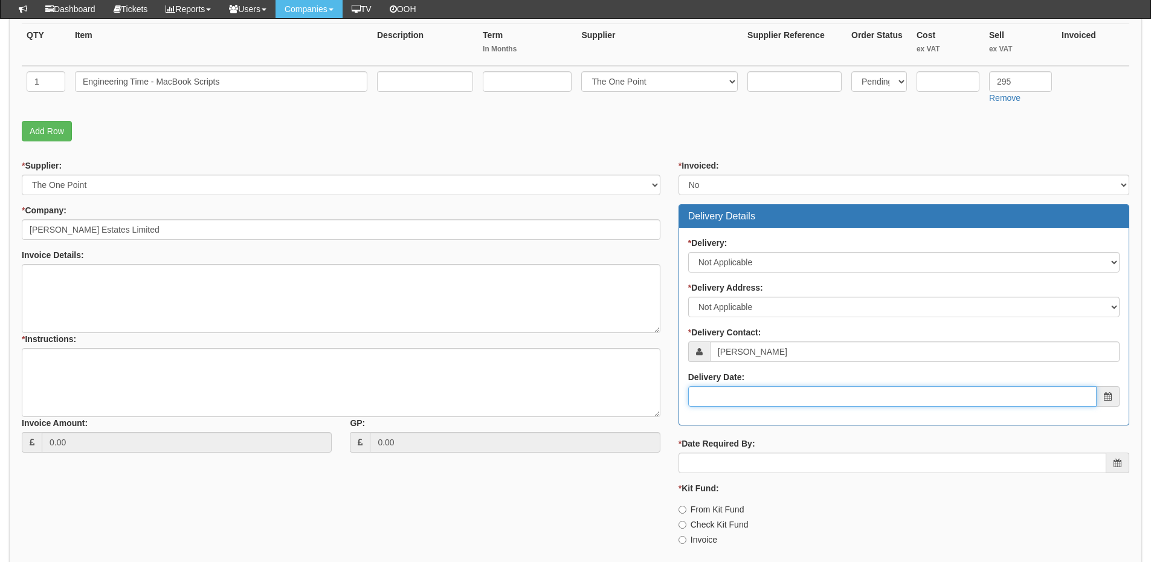
click at [743, 398] on input "Delivery Date:" at bounding box center [892, 396] width 409 height 21
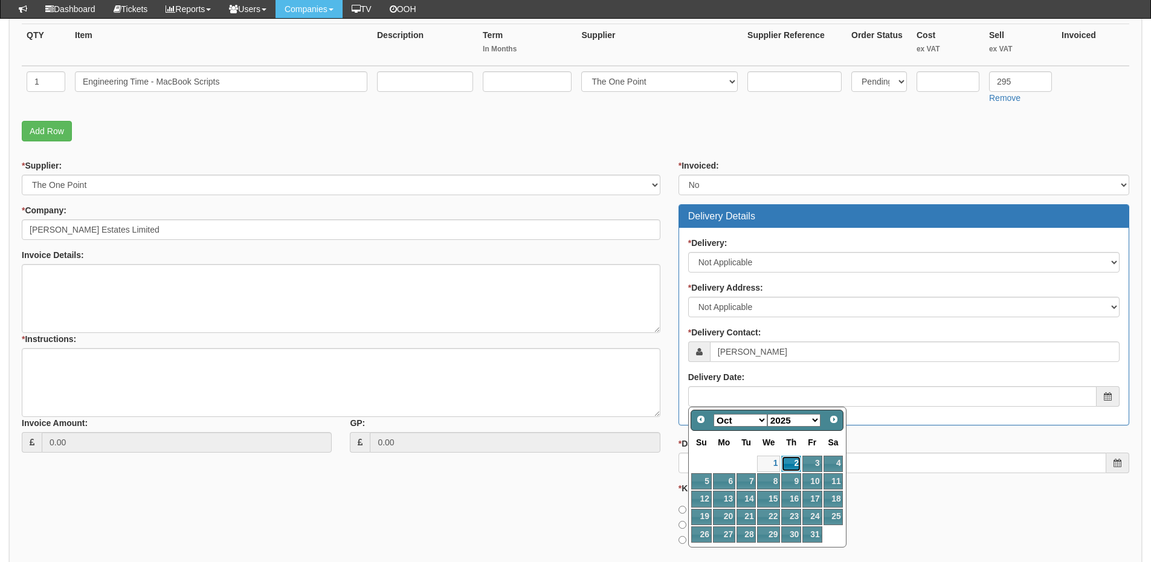
click at [796, 466] on link "2" at bounding box center [791, 464] width 20 height 16
type input "2025-10-02"
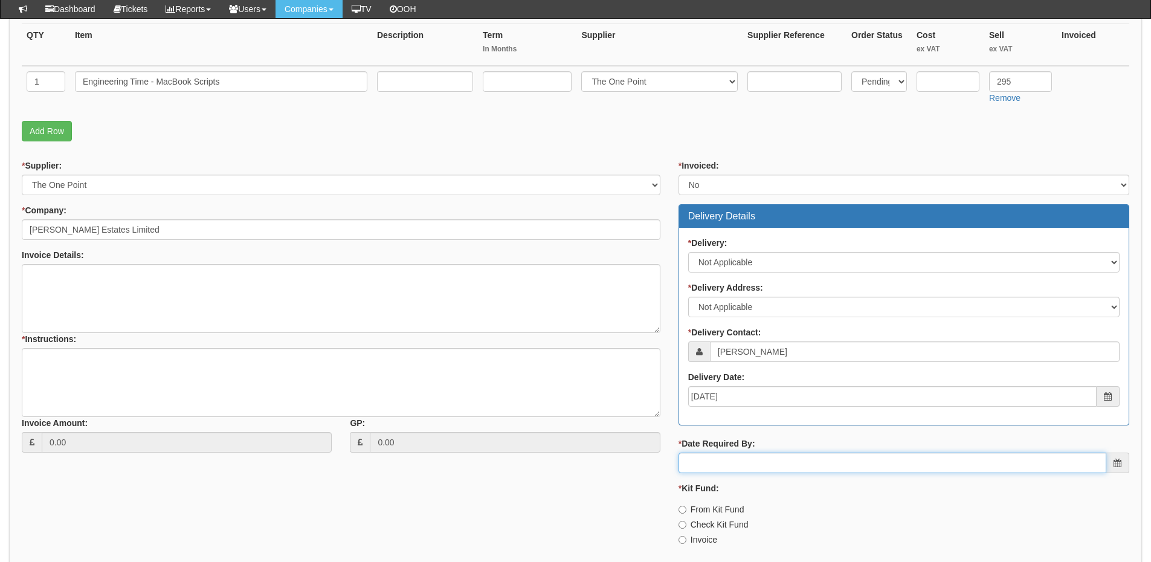
click at [780, 467] on input "* Date Required By:" at bounding box center [893, 463] width 428 height 21
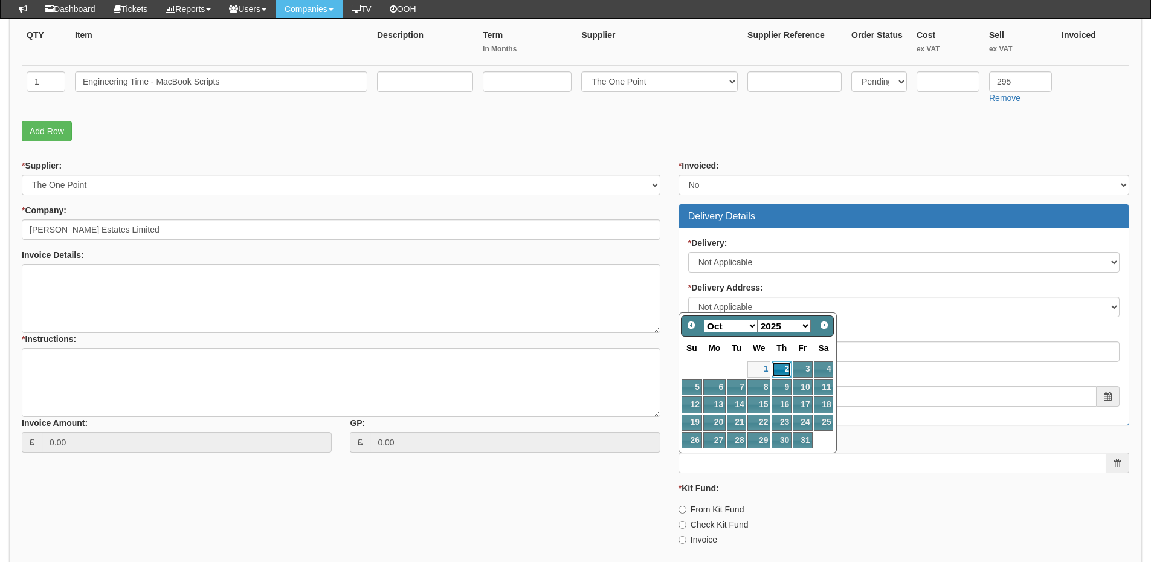
click at [779, 372] on link "2" at bounding box center [782, 369] width 20 height 16
type input "2025-10-02"
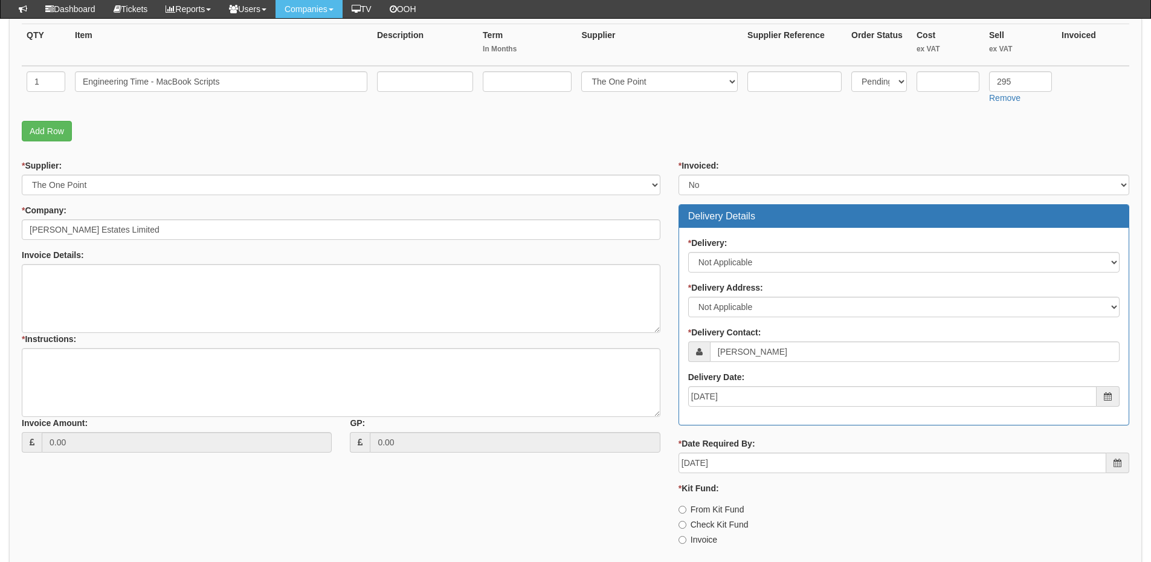
click at [699, 535] on label "Invoice" at bounding box center [698, 540] width 39 height 12
click at [686, 536] on input "Invoice" at bounding box center [683, 540] width 8 height 8
radio input "true"
click at [224, 385] on textarea "* Instructions:" at bounding box center [341, 382] width 639 height 69
click at [176, 364] on textarea "* Instructions:" at bounding box center [341, 382] width 639 height 69
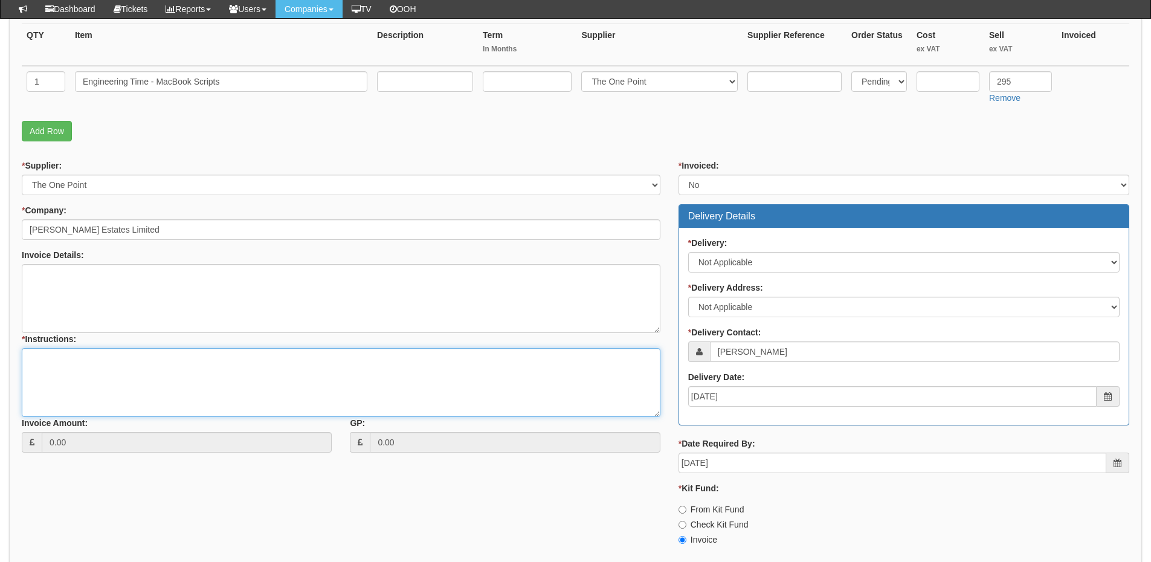
paste textarea "automation script"
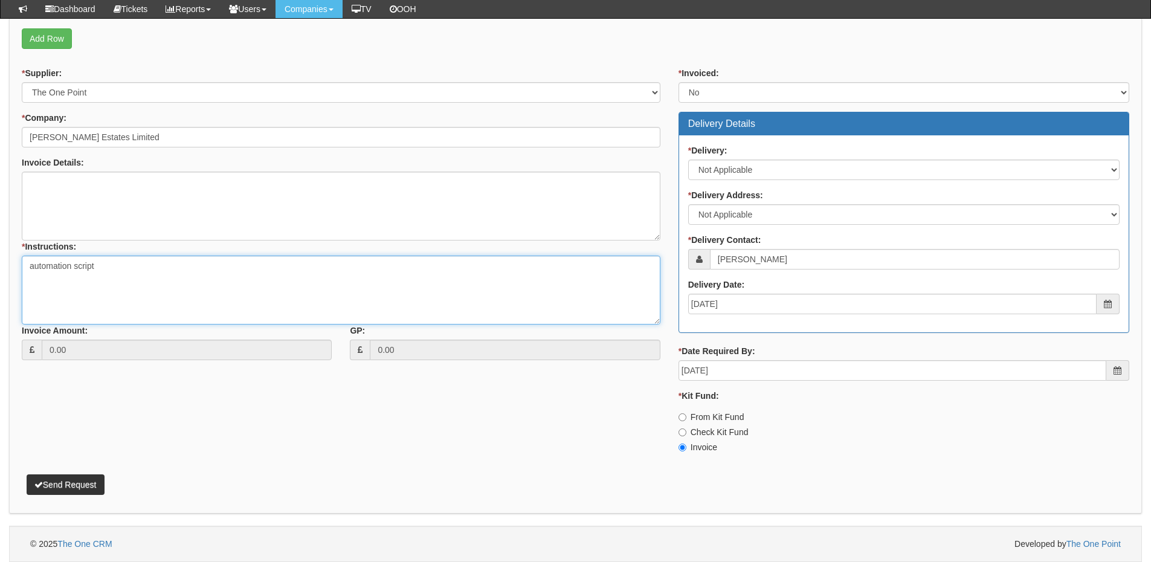
type textarea "automation script"
click at [84, 481] on button "Send Request" at bounding box center [66, 484] width 78 height 21
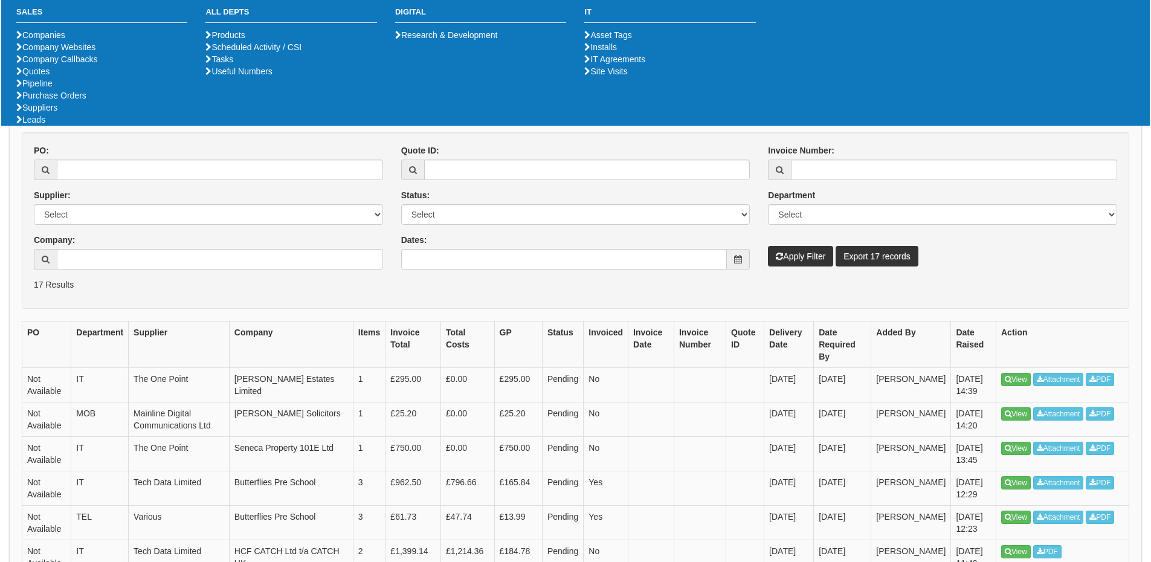
scroll to position [121, 0]
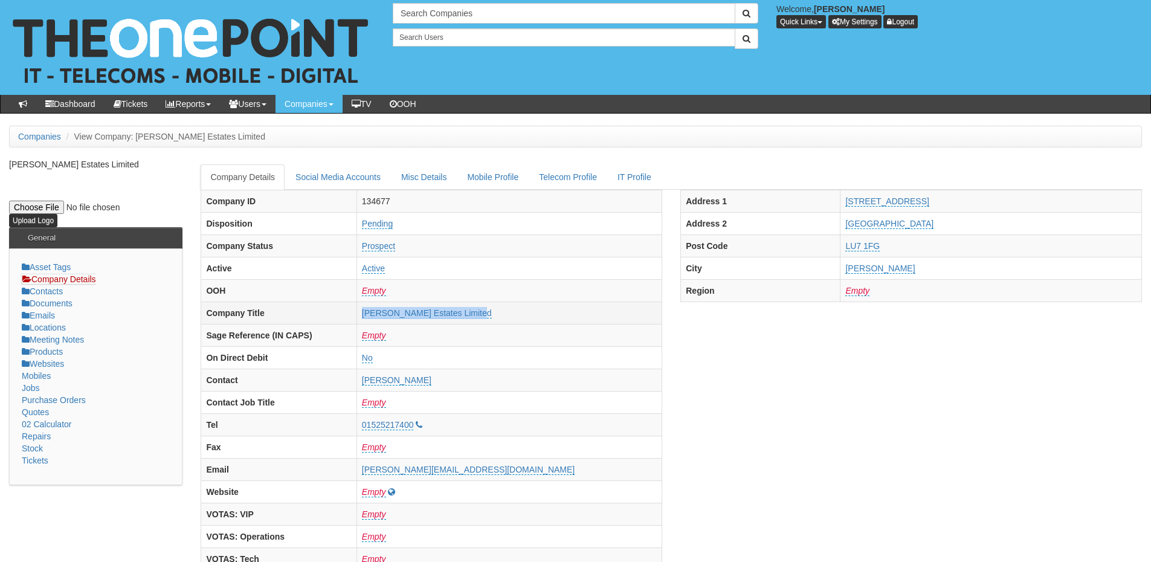
drag, startPoint x: 0, startPoint y: 0, endPoint x: 562, endPoint y: 314, distance: 643.9
click at [562, 314] on tr "Company Title [PERSON_NAME] Estates Limited" at bounding box center [431, 313] width 461 height 22
copy tr "[PERSON_NAME] Estates Limited"
drag, startPoint x: 853, startPoint y: 204, endPoint x: 933, endPoint y: 208, distance: 80.5
click at [933, 208] on tr "Address [STREET_ADDRESS]" at bounding box center [911, 201] width 461 height 22
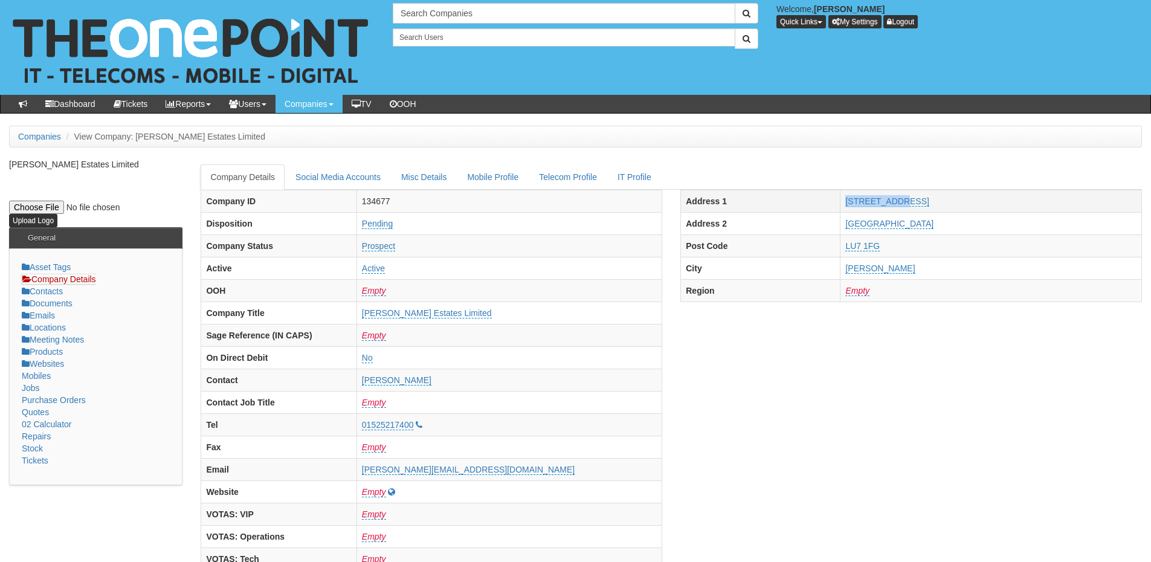
copy tr "[STREET_ADDRESS]"
drag, startPoint x: 851, startPoint y: 218, endPoint x: 926, endPoint y: 222, distance: 74.5
click at [926, 222] on tr "Address [STREET_ADDRESS]" at bounding box center [911, 223] width 461 height 22
copy tr "[GEOGRAPHIC_DATA]"
drag, startPoint x: 851, startPoint y: 268, endPoint x: 948, endPoint y: 268, distance: 96.7
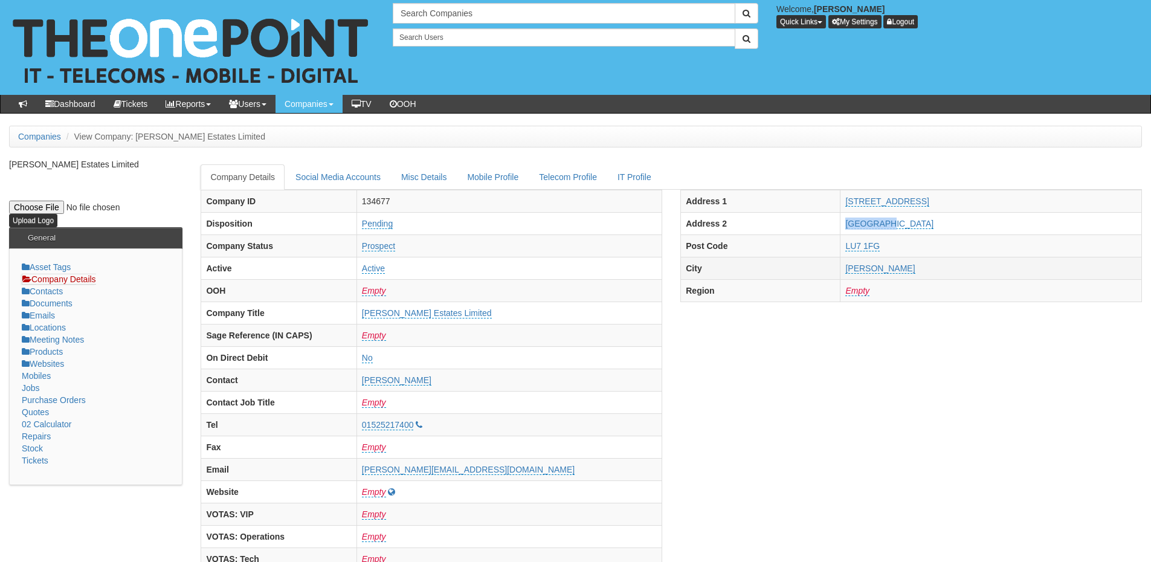
click at [948, 268] on tr "City [PERSON_NAME]" at bounding box center [911, 268] width 461 height 22
copy tr "[PERSON_NAME]"
drag, startPoint x: 862, startPoint y: 249, endPoint x: 916, endPoint y: 248, distance: 53.8
click at [916, 248] on tr "Post Code LU7 1FG" at bounding box center [911, 245] width 461 height 22
copy tr "LU7 1FG"
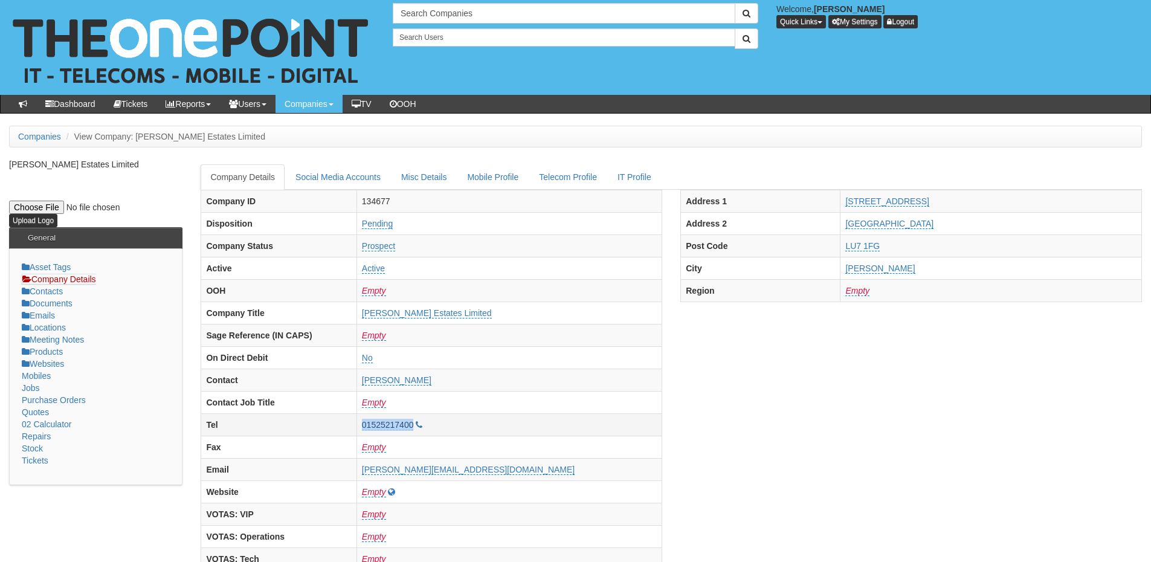
drag, startPoint x: 401, startPoint y: 422, endPoint x: 485, endPoint y: 425, distance: 84.7
click at [485, 425] on tr "Tel 01525217400" at bounding box center [431, 424] width 461 height 22
copy tr "01525217400"
click at [428, 17] on input "text" at bounding box center [564, 13] width 343 height 21
click at [460, 14] on input "garness" at bounding box center [564, 13] width 343 height 21
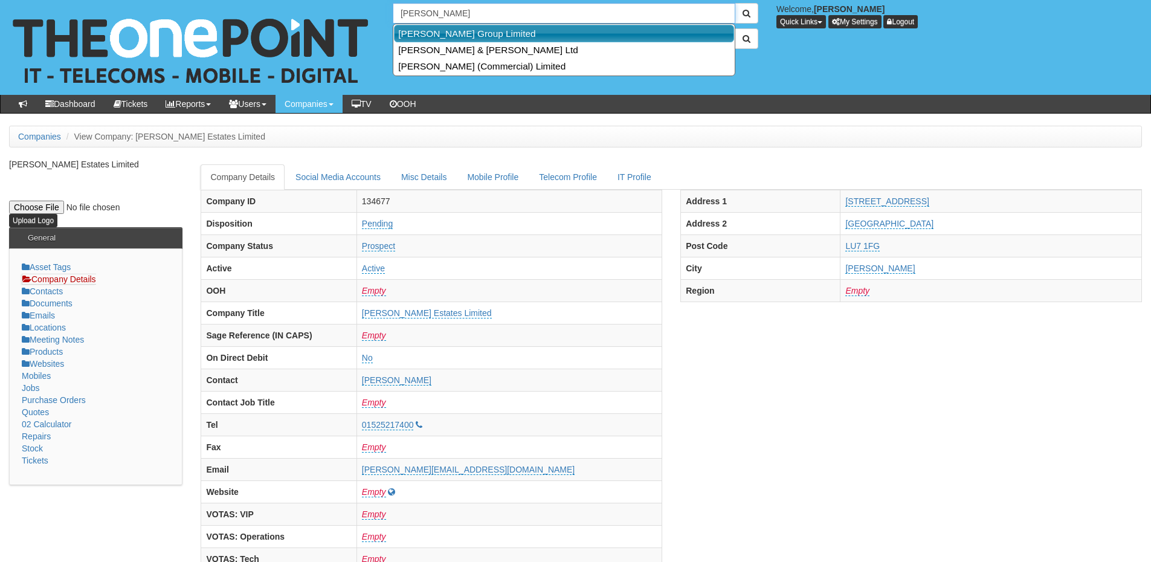
click at [454, 31] on link "[PERSON_NAME] Group Limited" at bounding box center [564, 34] width 340 height 18
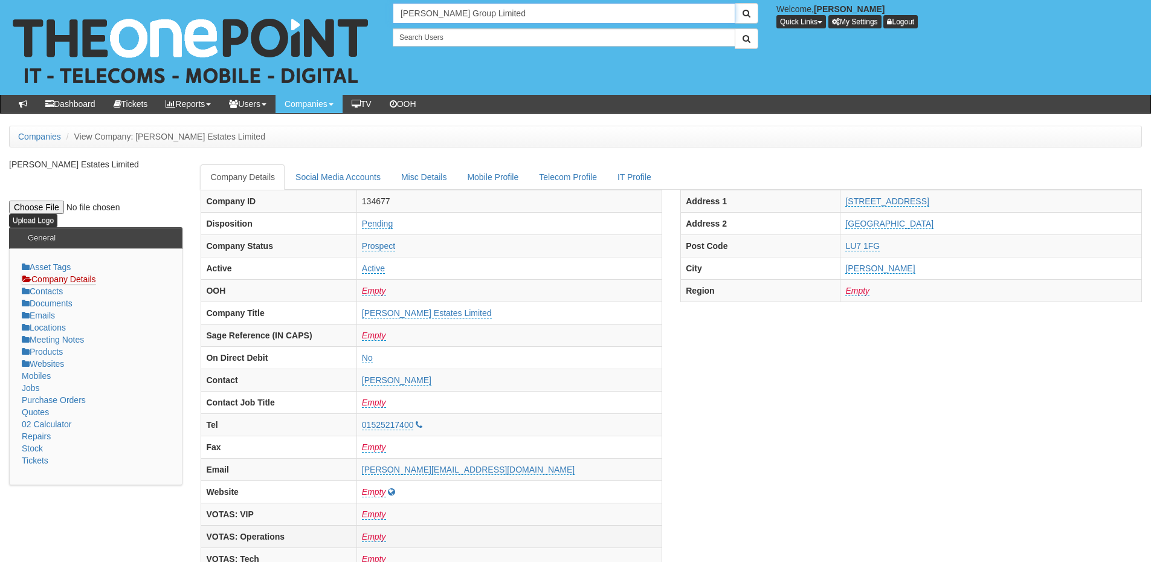
type input "[PERSON_NAME] Group Limited"
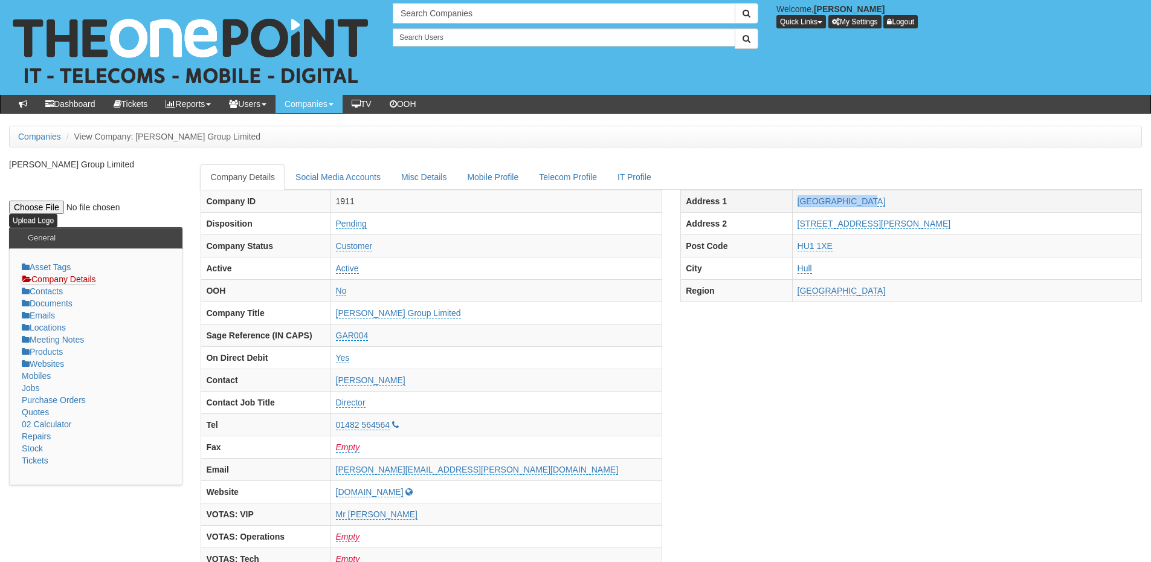
drag, startPoint x: 850, startPoint y: 202, endPoint x: 952, endPoint y: 199, distance: 102.2
click at [952, 199] on tr "Address [STREET_ADDRESS]" at bounding box center [911, 201] width 461 height 22
copy tr "[GEOGRAPHIC_DATA]"
drag, startPoint x: 839, startPoint y: 228, endPoint x: 1007, endPoint y: 220, distance: 168.8
click at [1007, 220] on tr "Address [STREET_ADDRESS][PERSON_NAME]" at bounding box center [911, 223] width 461 height 22
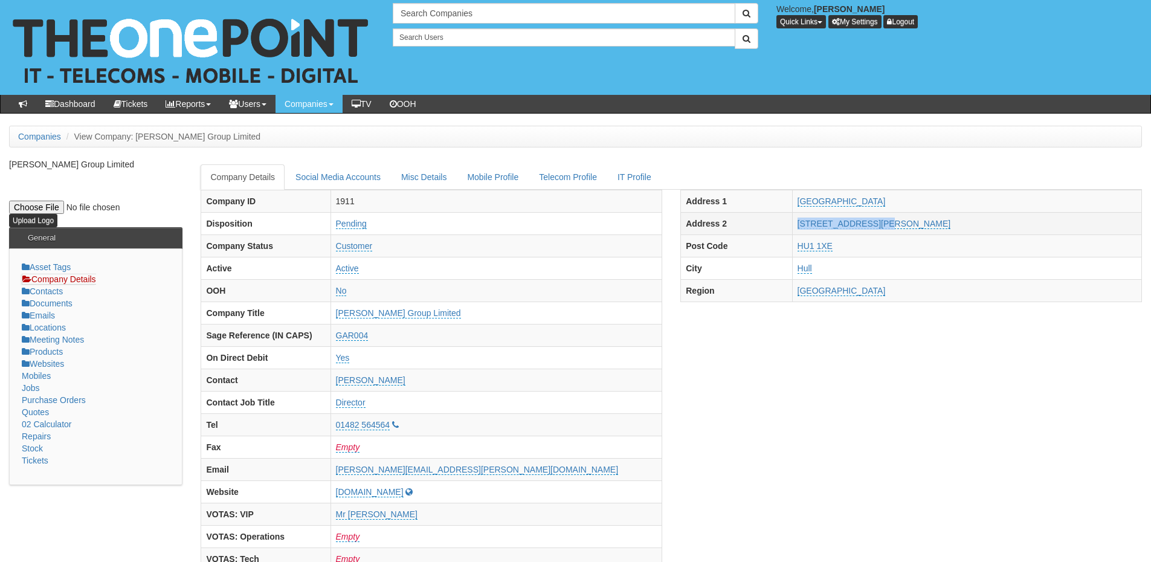
copy tr "[STREET_ADDRESS][PERSON_NAME]"
drag, startPoint x: 850, startPoint y: 242, endPoint x: 918, endPoint y: 244, distance: 68.3
click at [918, 244] on tr "Post Code HU1 1XE" at bounding box center [911, 245] width 461 height 22
copy tr "HU1 1XE"
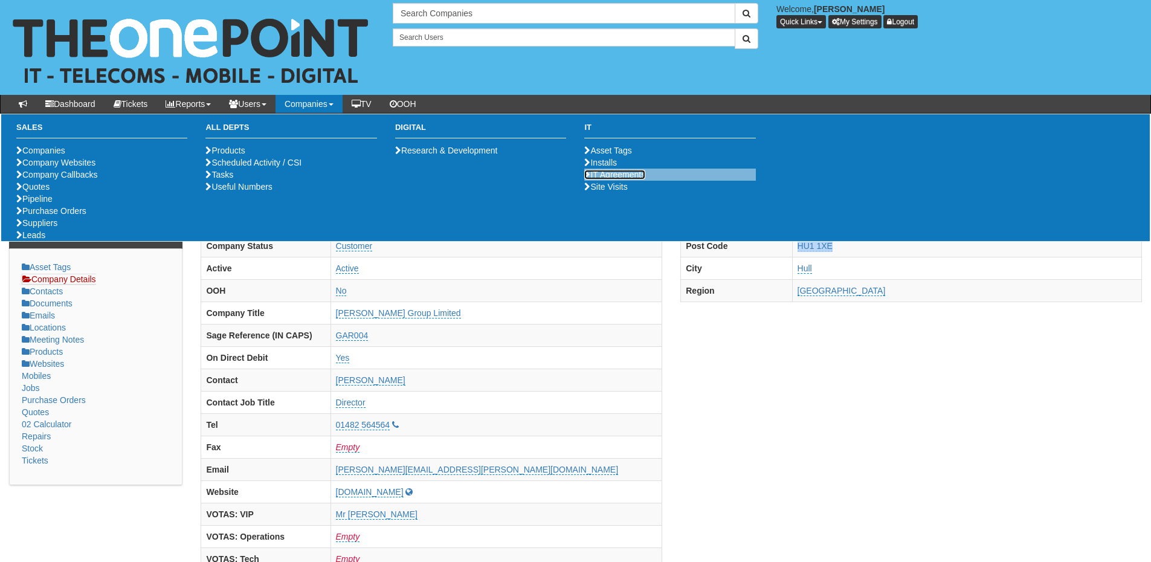
click at [618, 179] on link "IT Agreements" at bounding box center [614, 175] width 61 height 10
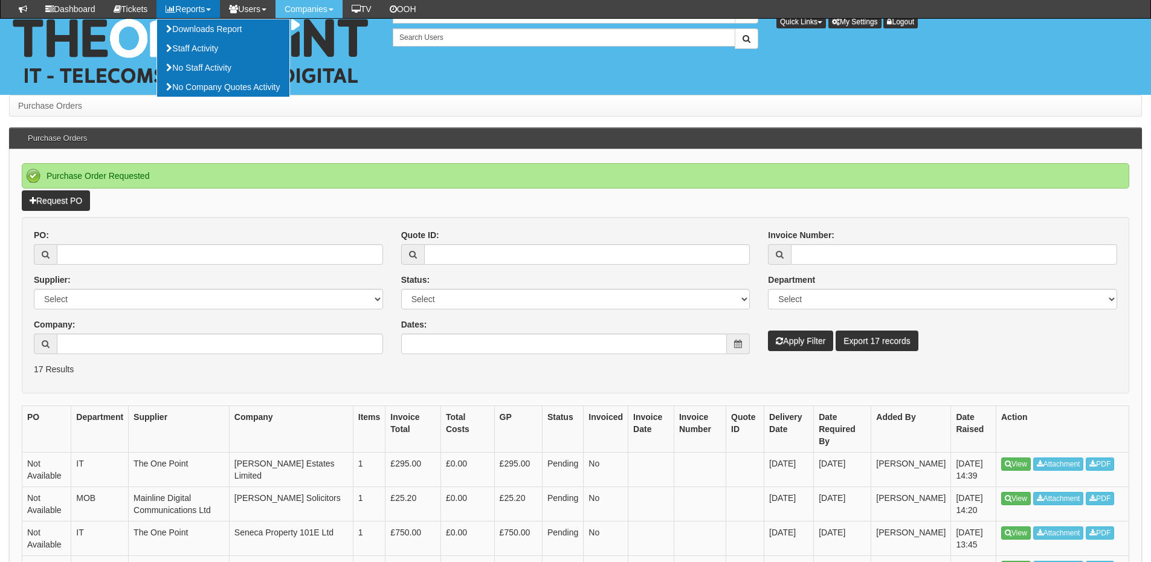
scroll to position [121, 0]
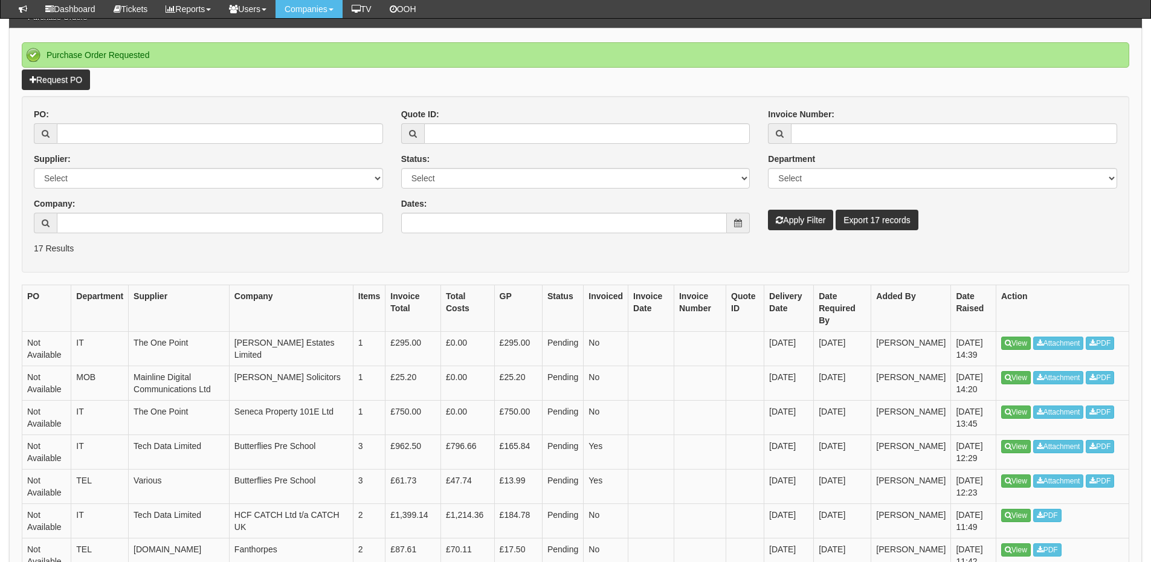
click at [99, 81] on p "Request PO" at bounding box center [576, 79] width 1108 height 21
click at [50, 81] on link "Request PO" at bounding box center [56, 79] width 68 height 21
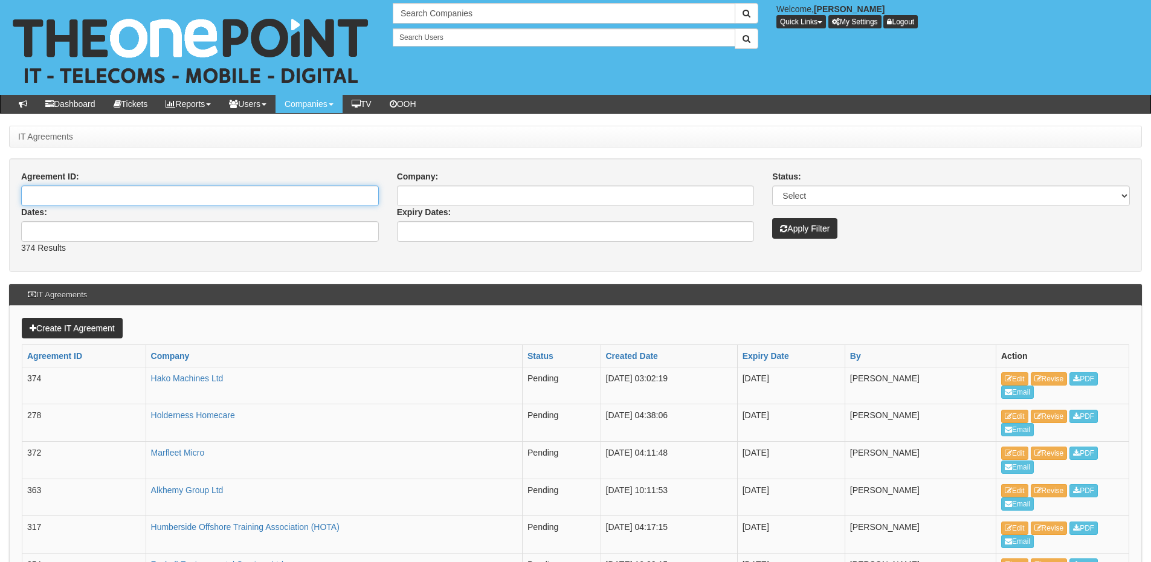
click at [224, 205] on input "Agreement ID:" at bounding box center [200, 196] width 358 height 21
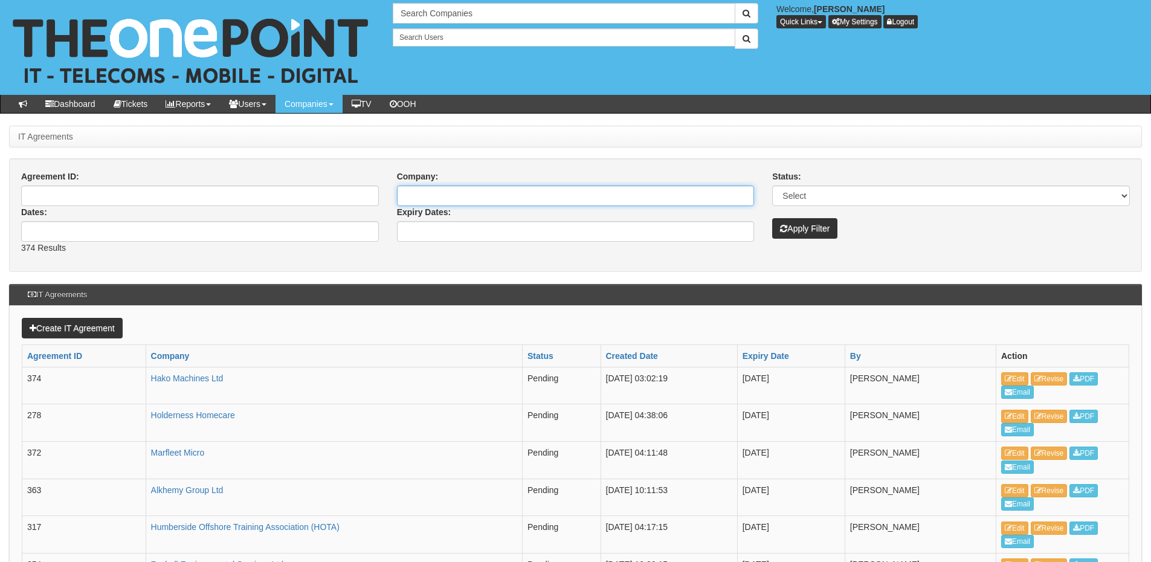
click at [423, 195] on input "Company:" at bounding box center [576, 196] width 358 height 21
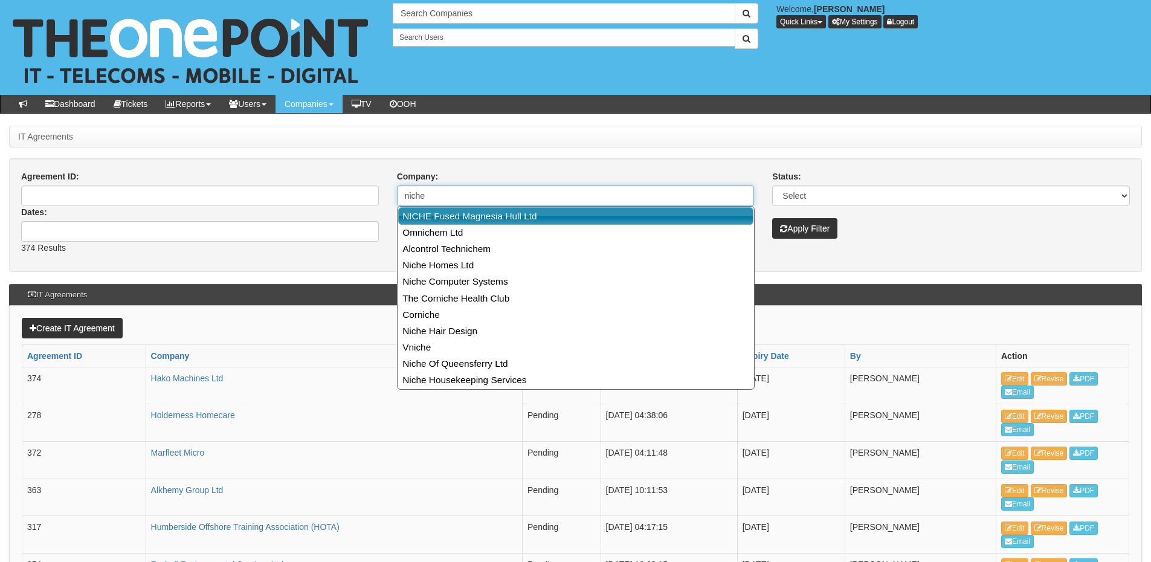
click at [439, 214] on link "NICHE Fused Magnesia Hull Ltd" at bounding box center [575, 216] width 355 height 18
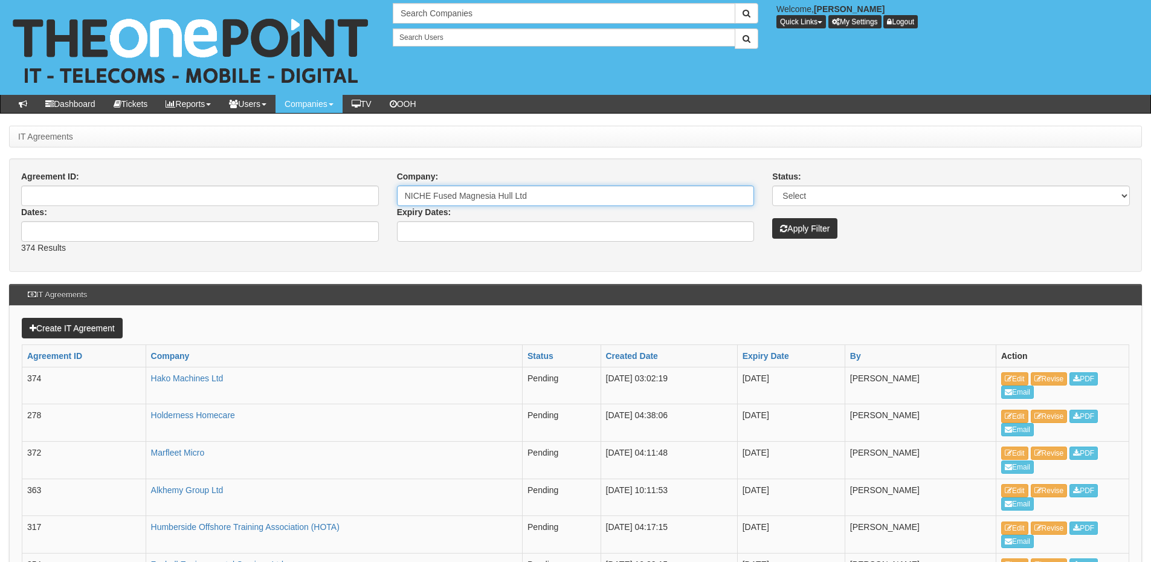
type input "NICHE Fused Magnesia Hull Ltd"
click at [844, 227] on div "Apply Filter" at bounding box center [951, 222] width 376 height 33
click at [780, 233] on button "Apply Filter" at bounding box center [804, 228] width 65 height 21
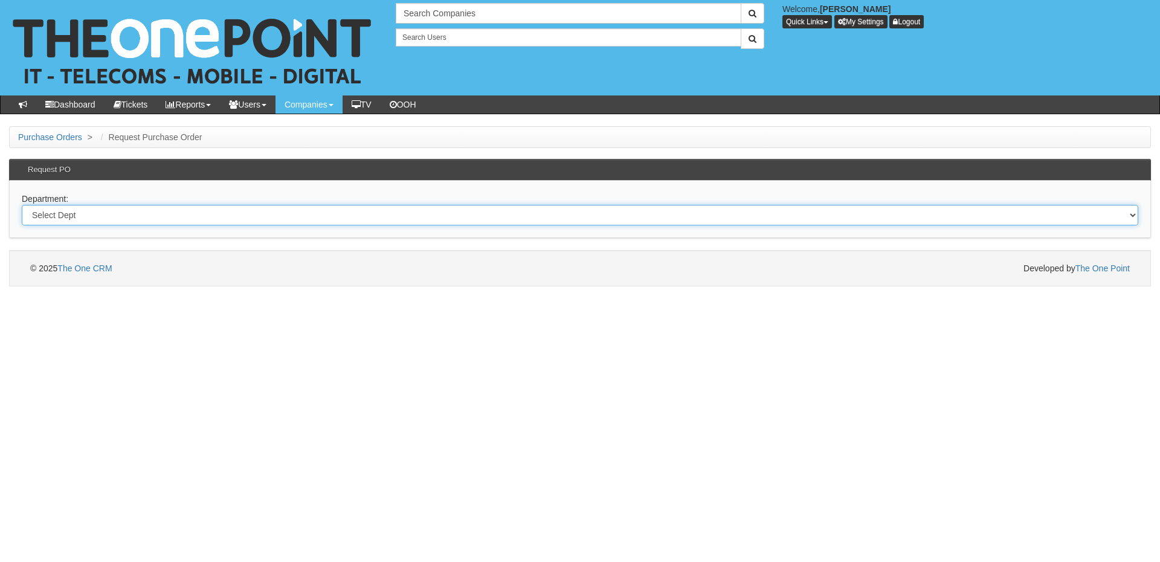
click at [111, 220] on select "Select Dept Digital Internal IT Mobiles Marketing Telecoms" at bounding box center [580, 215] width 1117 height 21
select select "?pipeID=&dept=IT"
click at [22, 205] on select "Select Dept Digital Internal IT Mobiles Marketing Telecoms" at bounding box center [580, 215] width 1117 height 21
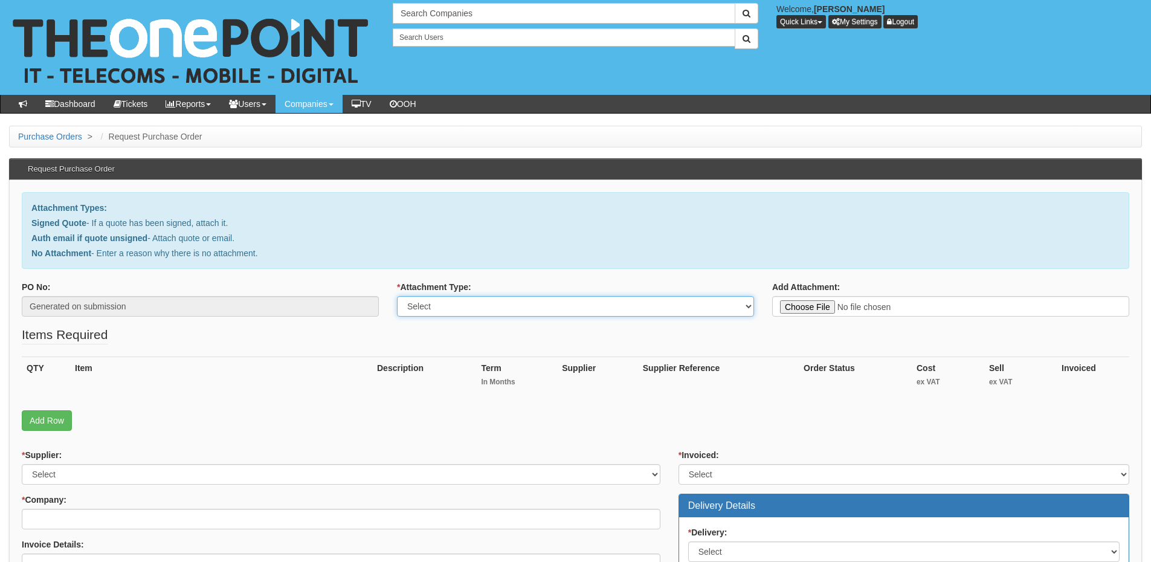
click at [433, 307] on select "Select Signed Quote Auth email with quote if unsigned No Attachment" at bounding box center [575, 306] width 357 height 21
select select "No Attachment"
click at [397, 296] on select "Select Signed Quote Auth email with quote if unsigned No Attachment" at bounding box center [575, 306] width 357 height 21
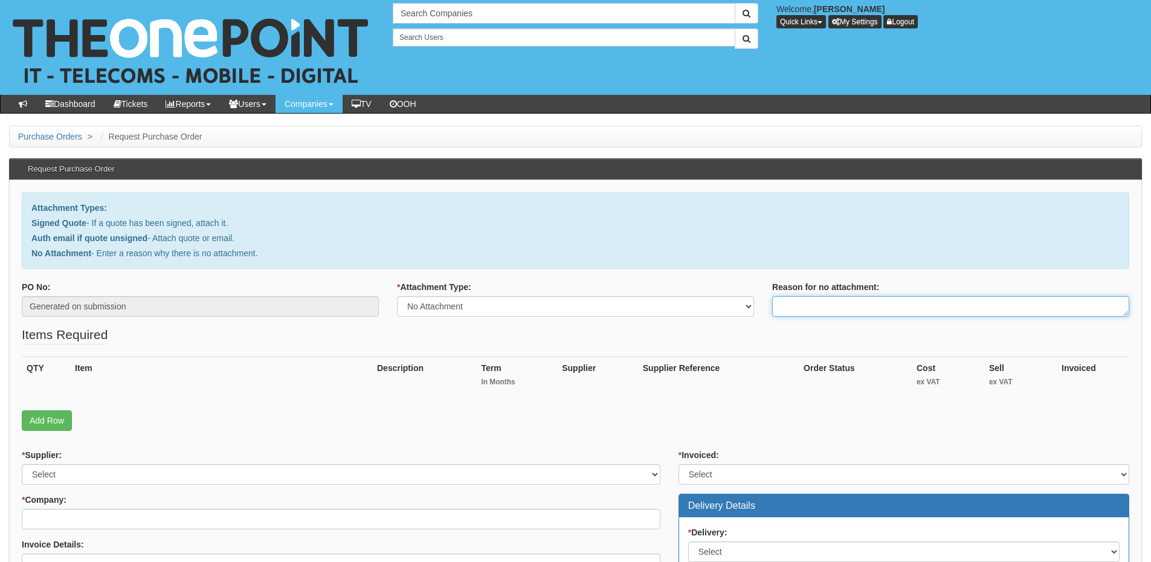
click at [836, 305] on textarea "Reason for no attachment:" at bounding box center [950, 306] width 357 height 21
click at [879, 306] on textarea "Linked to ticket 437772" at bounding box center [950, 306] width 357 height 21
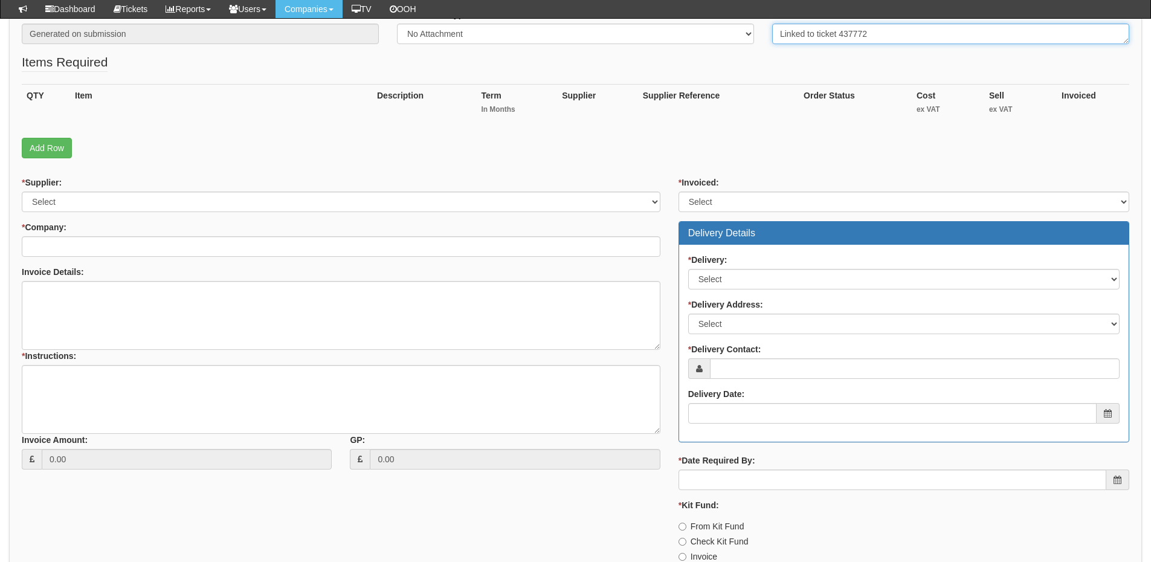
type textarea "Linked to ticket 437772"
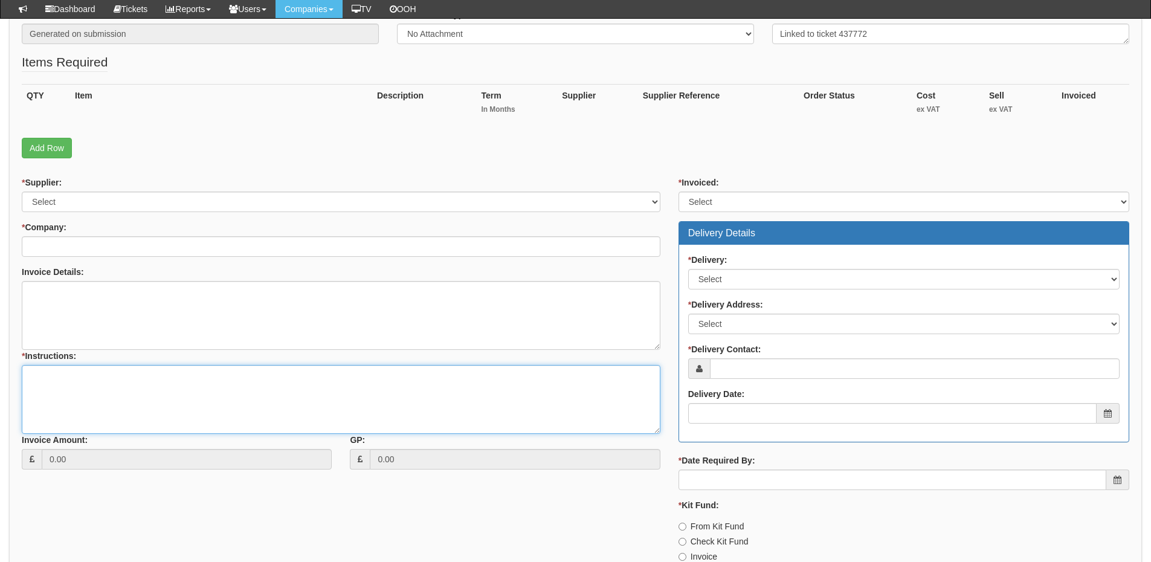
click at [203, 416] on textarea "* Instructions:" at bounding box center [341, 399] width 639 height 69
paste textarea "Linked to ticket 437772"
type textarea "Linked to ticket 437772"
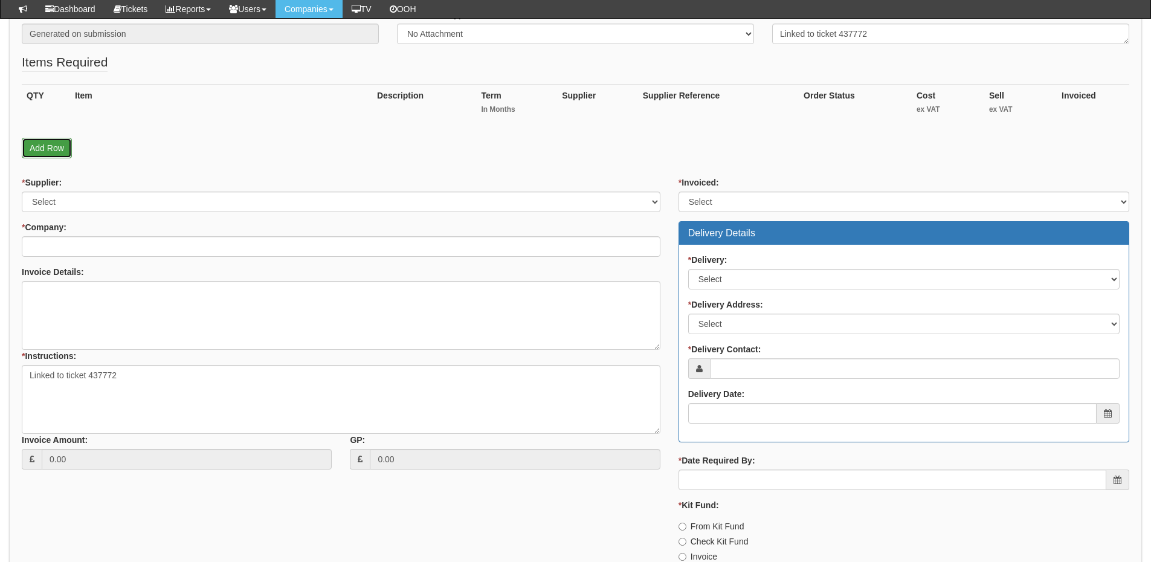
click at [53, 152] on link "Add Row" at bounding box center [47, 148] width 50 height 21
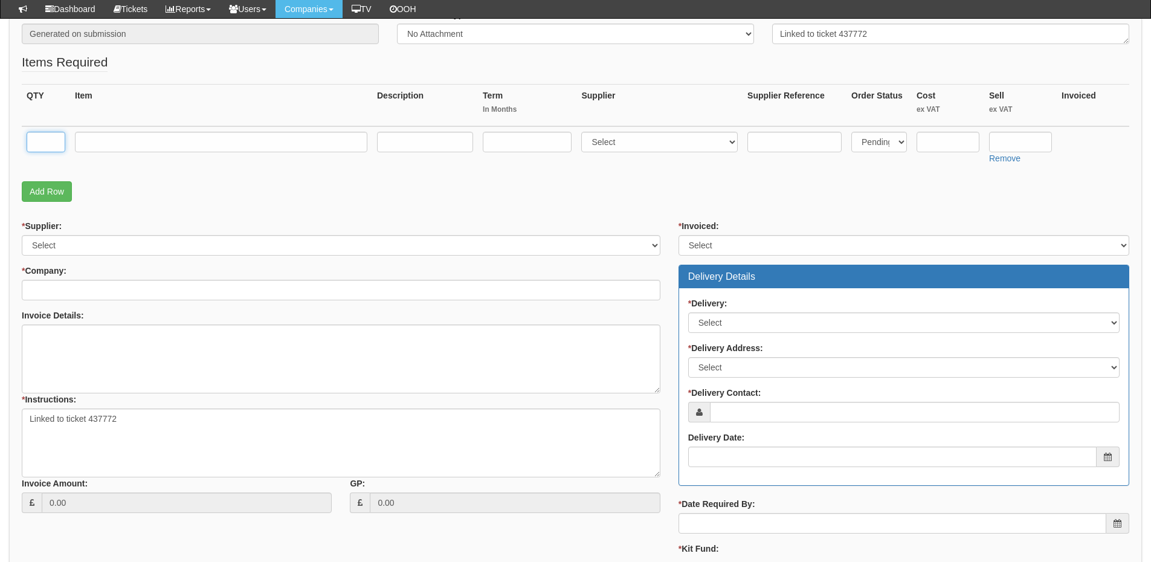
click at [51, 150] on input "text" at bounding box center [46, 142] width 39 height 21
type input "3"
click at [115, 151] on input "text" at bounding box center [221, 142] width 292 height 21
type input "Exchange Online Plan 1"
click at [545, 146] on input "text" at bounding box center [527, 142] width 89 height 21
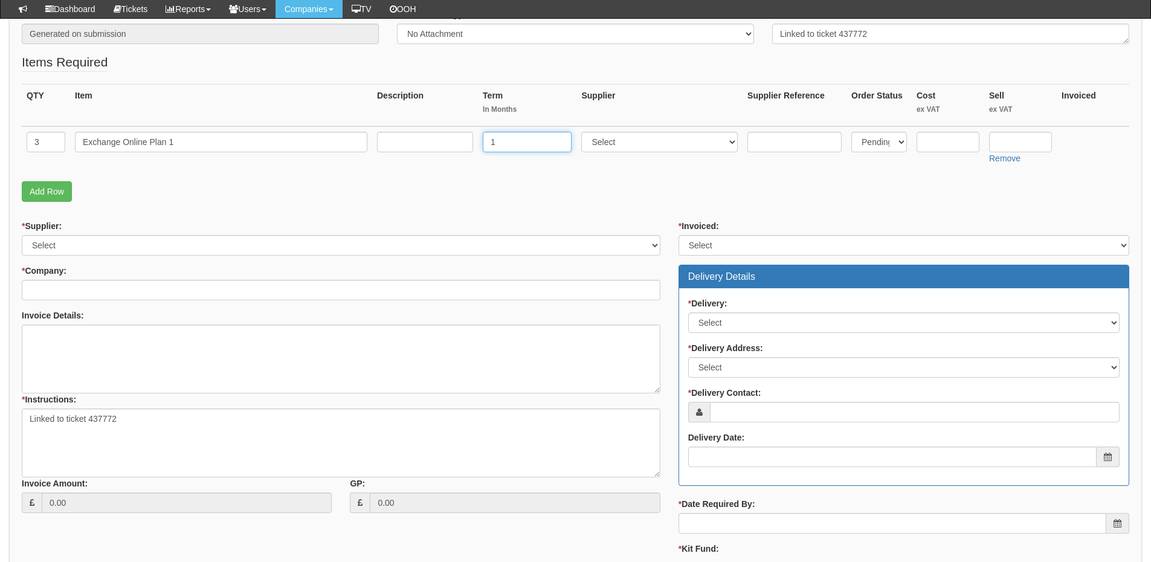
type input "1"
click at [409, 141] on input "text" at bounding box center [425, 142] width 96 height 21
type input "1-month"
click at [624, 143] on select "Select 123 REG.co.uk 1Password 3 4Gon AA Jones Electric Ltd Abzorb Access Group…" at bounding box center [659, 142] width 157 height 21
select select "291"
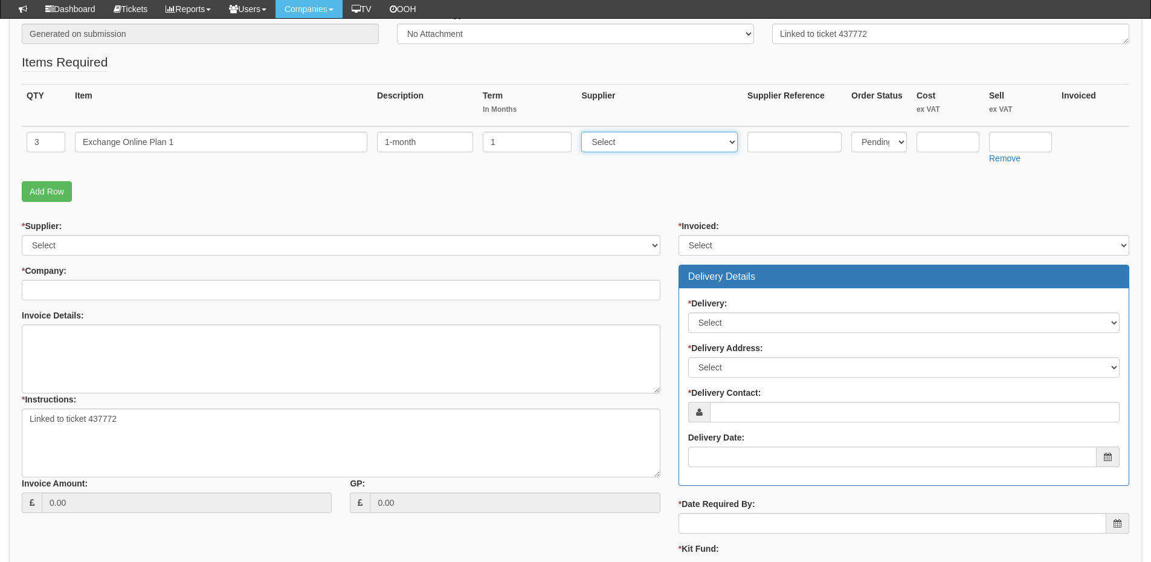
click at [584, 132] on select "Select 123 REG.co.uk 1Password 3 4Gon AA Jones Electric Ltd Abzorb Access Group…" at bounding box center [659, 142] width 157 height 21
click at [1024, 143] on input "text" at bounding box center [1020, 142] width 63 height 21
type input "3.72"
click at [942, 135] on input "text" at bounding box center [948, 142] width 63 height 21
type input "3.04"
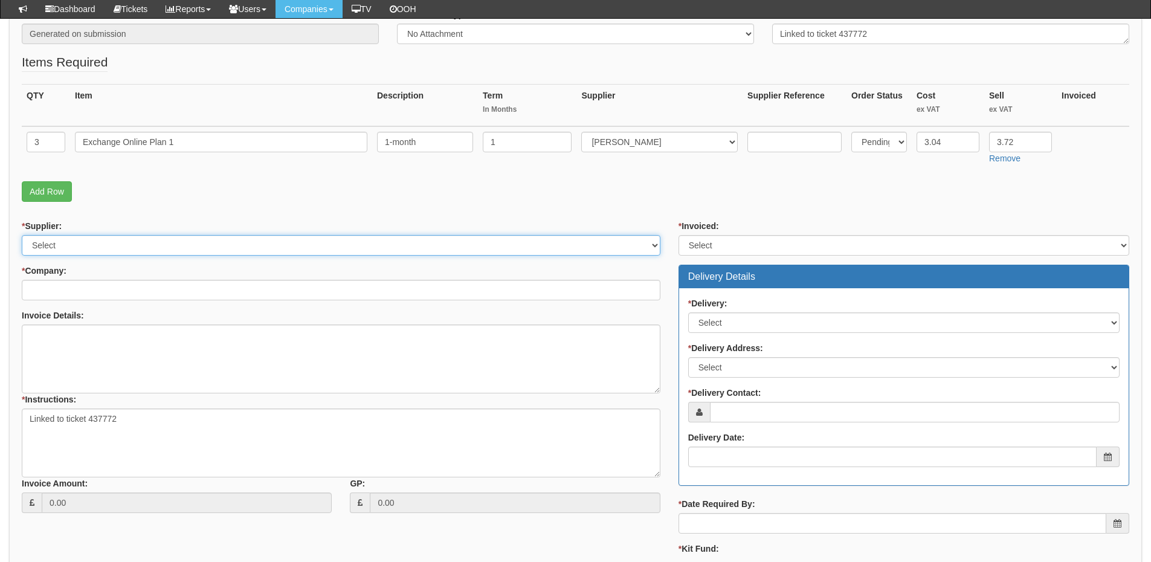
click at [76, 248] on select "Select 123 REG.co.uk 1Password 3 4Gon AA Jones Electric Ltd Abzorb Access Group…" at bounding box center [341, 245] width 639 height 21
select select "291"
click at [22, 235] on select "Select 123 REG.co.uk 1Password 3 4Gon AA Jones Electric Ltd Abzorb Access Group…" at bounding box center [341, 245] width 639 height 21
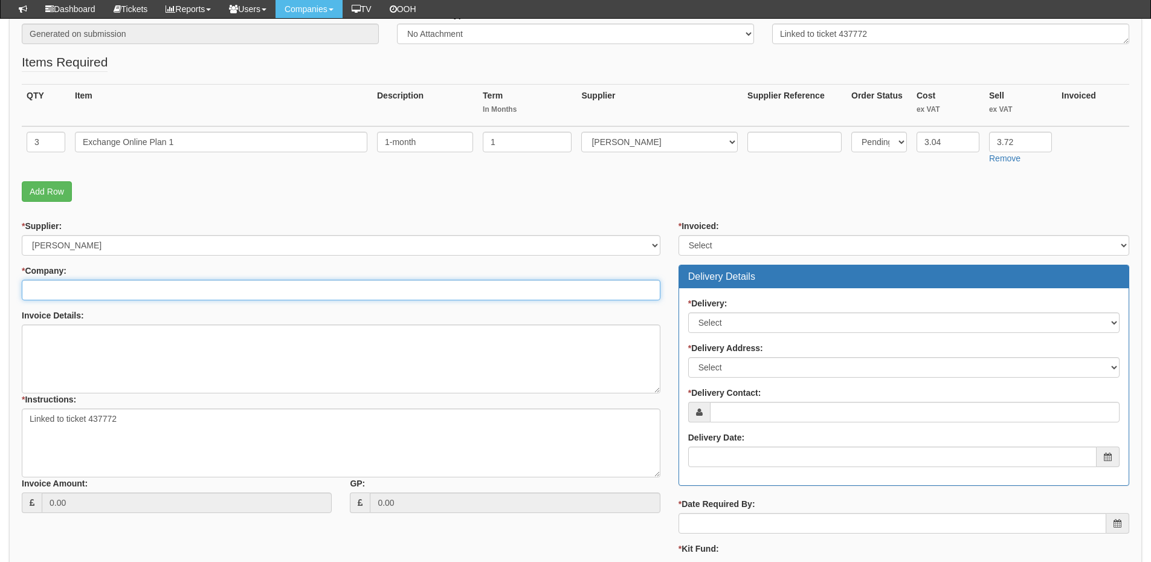
click at [167, 294] on input "* Company:" at bounding box center [341, 290] width 639 height 21
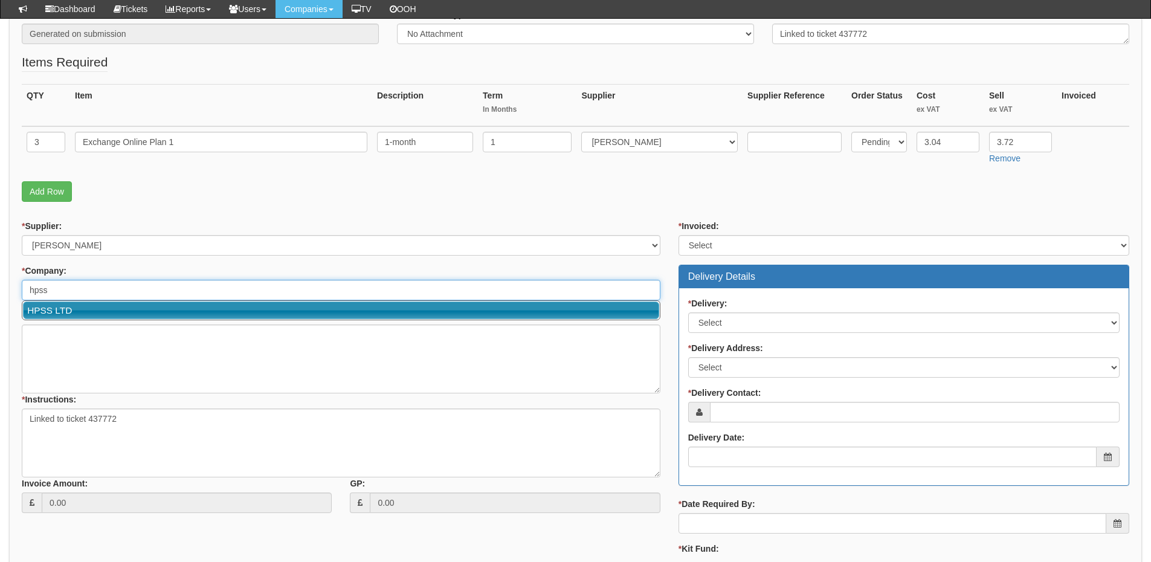
click at [153, 309] on link "HPSS LTD" at bounding box center [341, 311] width 636 height 18
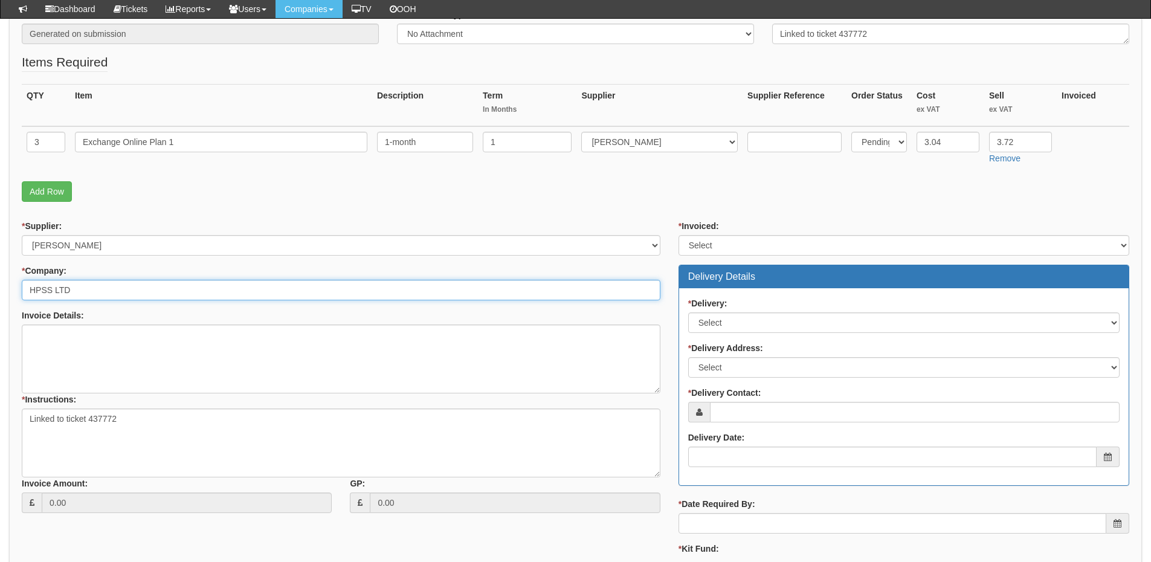
type input "HPSS LTD"
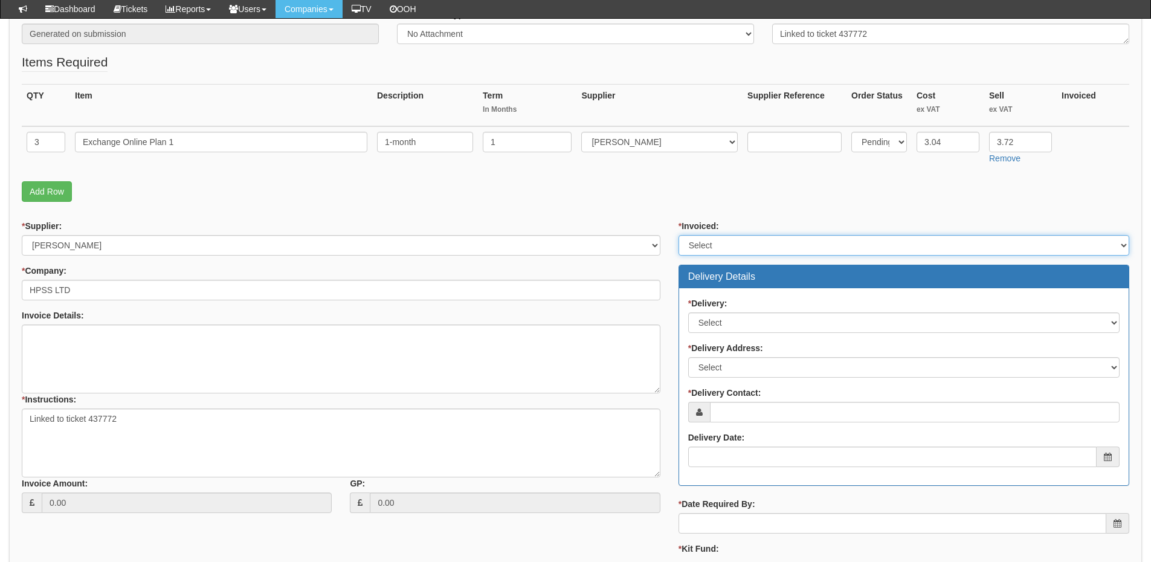
click at [750, 250] on select "Select Yes No N/A STB (part of order)" at bounding box center [904, 245] width 451 height 21
select select "2"
click at [679, 235] on select "Select Yes No N/A STB (part of order)" at bounding box center [904, 245] width 451 height 21
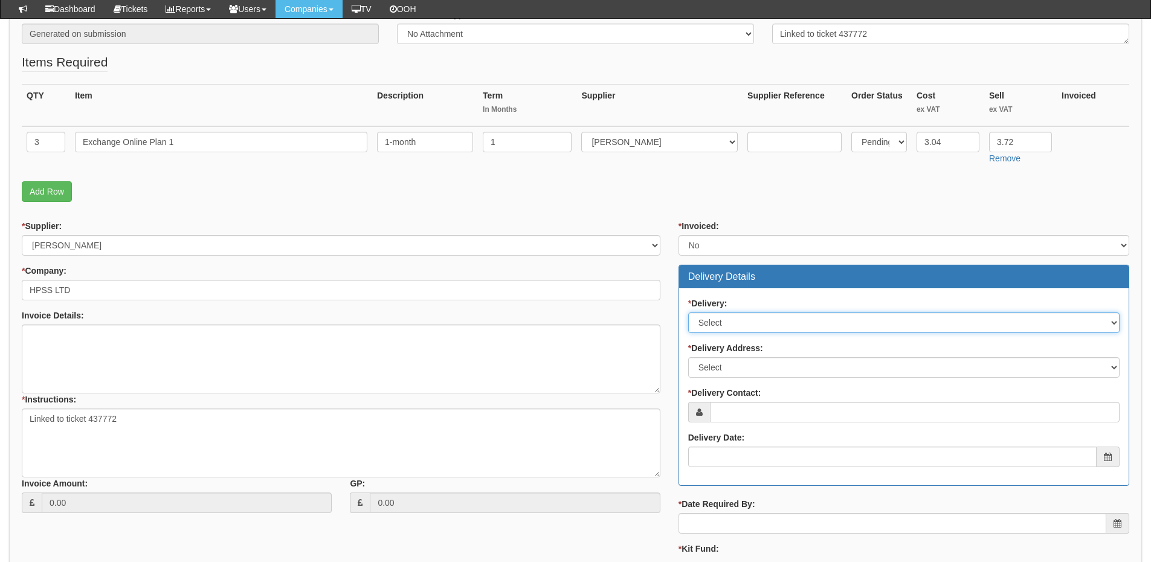
drag, startPoint x: 731, startPoint y: 323, endPoint x: 729, endPoint y: 332, distance: 9.2
click at [731, 323] on select "Select No Not Applicable Yes" at bounding box center [903, 322] width 431 height 21
select select "3"
click at [688, 312] on select "Select No Not Applicable Yes" at bounding box center [903, 322] width 431 height 21
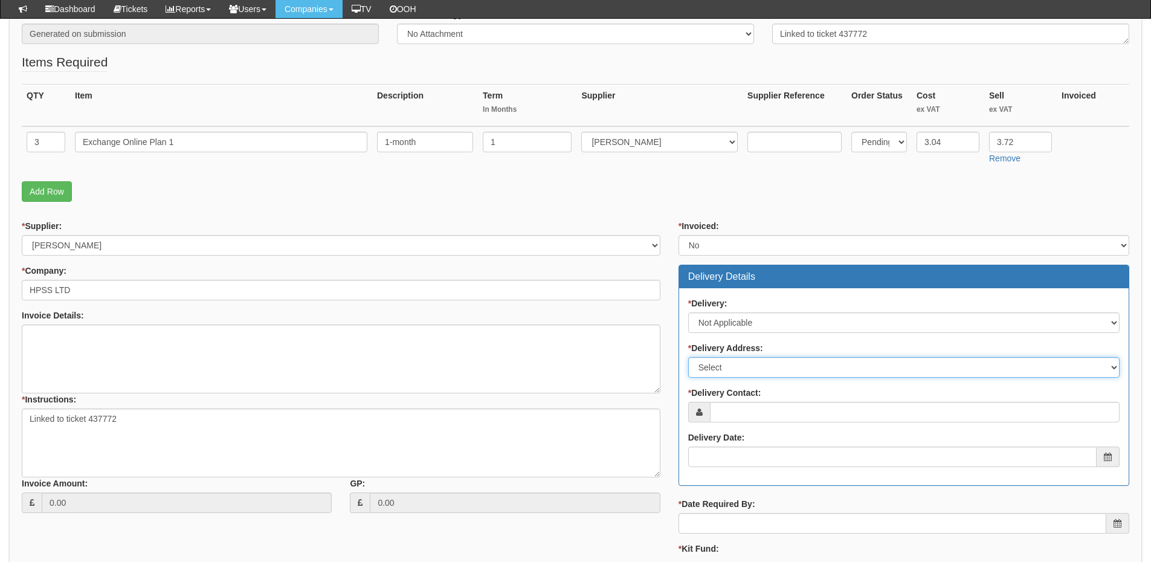
click at [720, 367] on select "Select Not Applicable Main Address - HU3 2JA Other" at bounding box center [903, 367] width 431 height 21
select select "N/A"
click at [688, 357] on select "Select Not Applicable Main Address - HU3 2JA Other" at bounding box center [903, 367] width 431 height 21
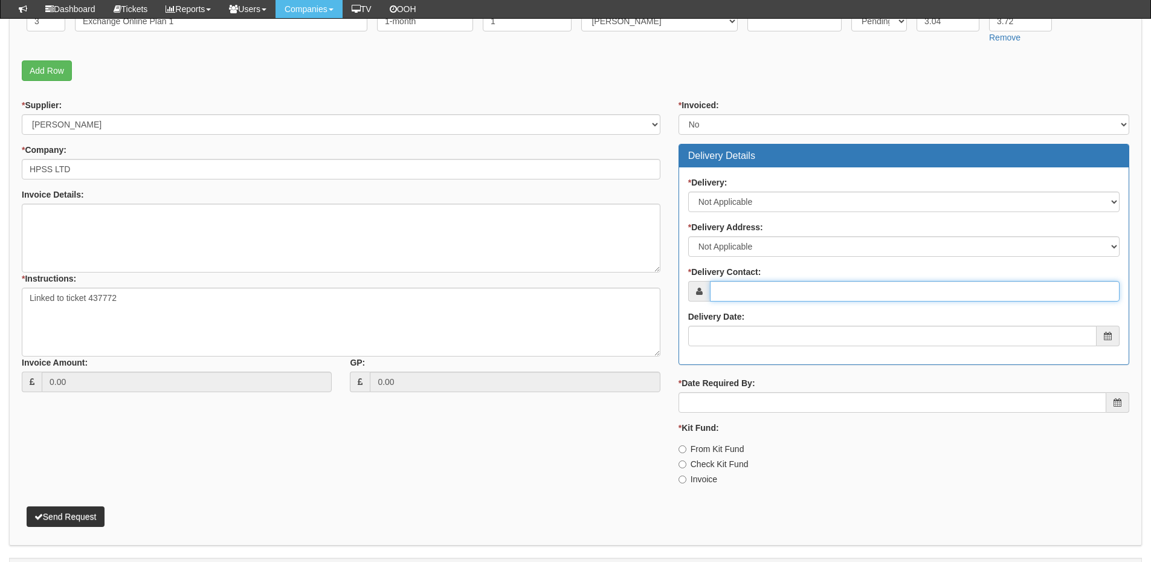
click at [745, 292] on input "* Delivery Contact:" at bounding box center [915, 291] width 410 height 21
click at [762, 285] on input "* Delivery Contact:" at bounding box center [915, 291] width 410 height 21
paste input "Iain Firth"
type input "Iain Firth"
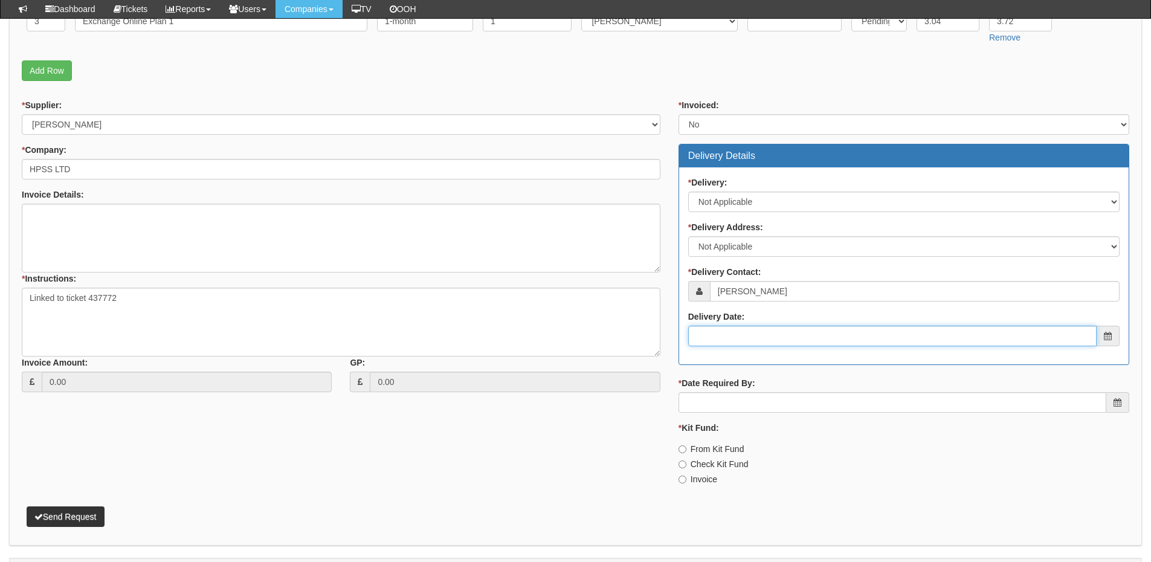
click at [750, 337] on input "Delivery Date:" at bounding box center [892, 336] width 409 height 21
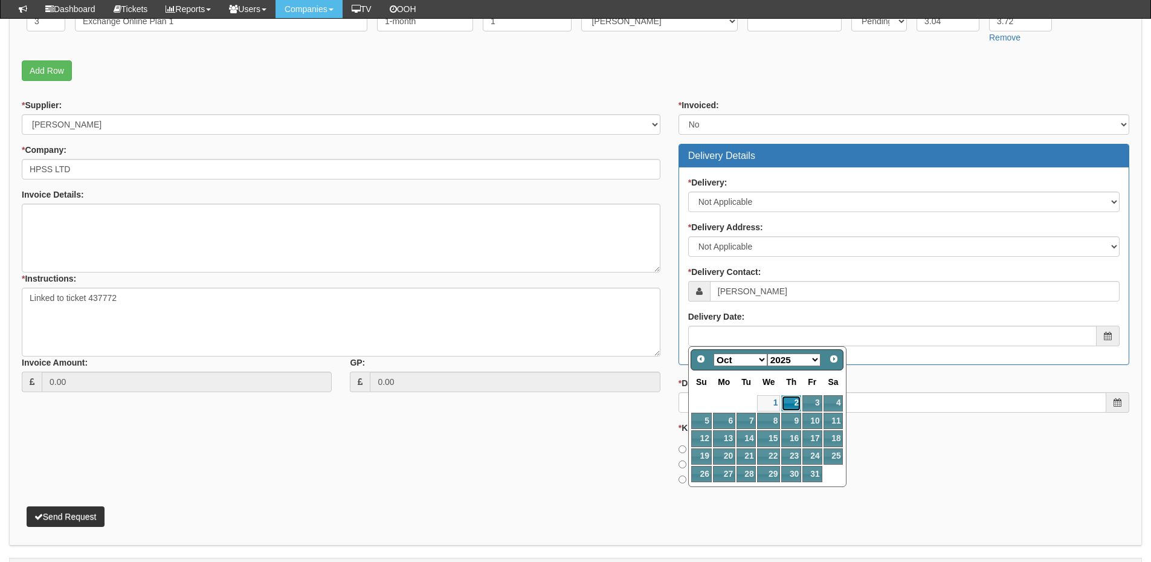
click at [790, 399] on link "2" at bounding box center [791, 403] width 20 height 16
type input "2025-10-02"
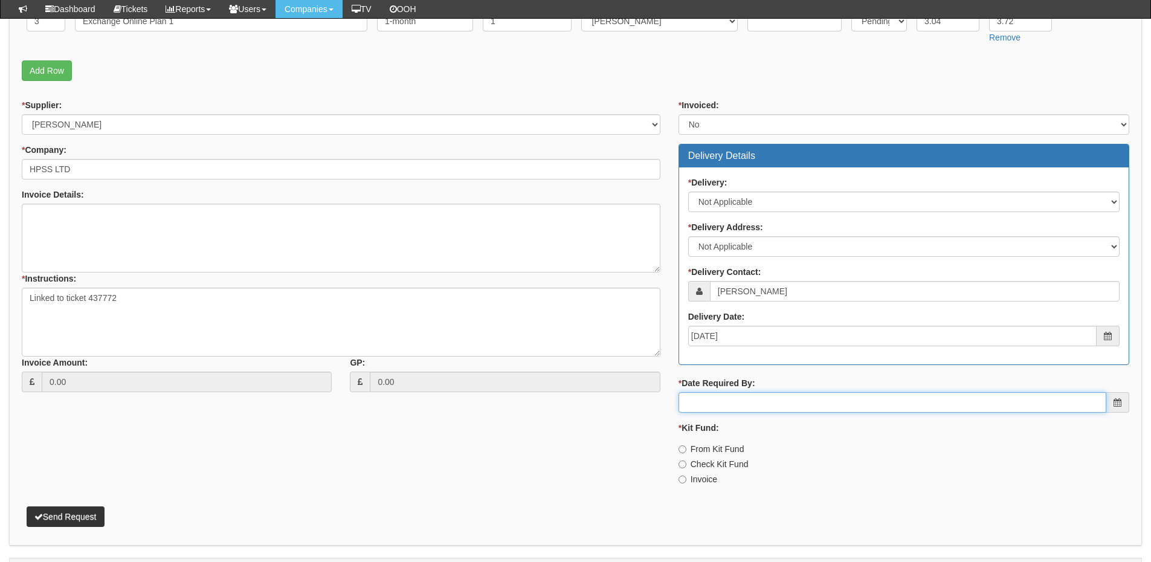
click at [772, 395] on input "* Date Required By:" at bounding box center [893, 402] width 428 height 21
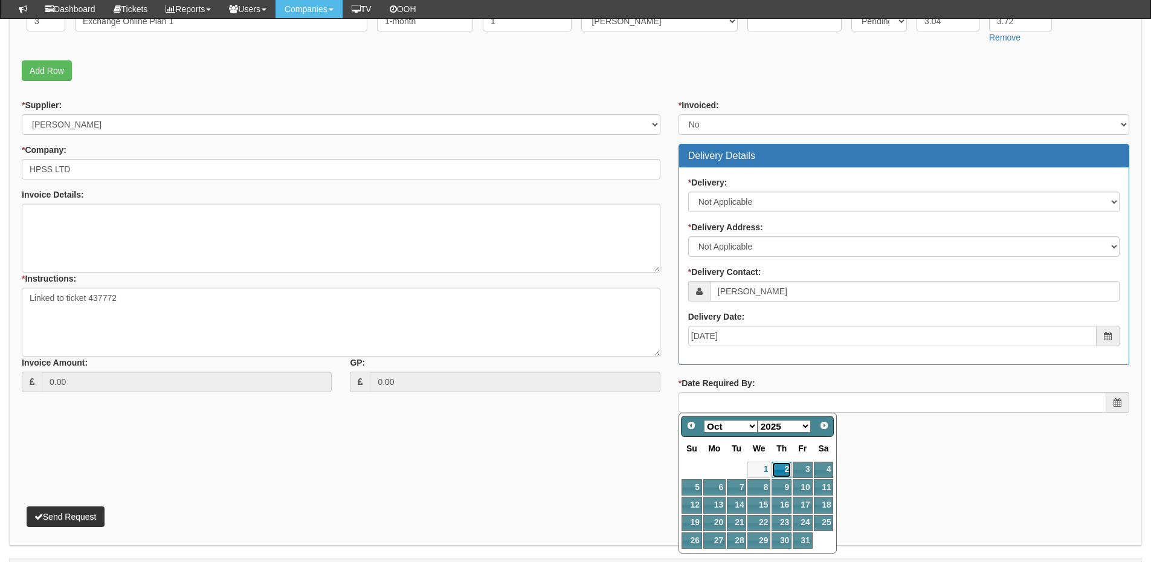
click at [779, 468] on link "2" at bounding box center [782, 470] width 20 height 16
type input "2025-10-02"
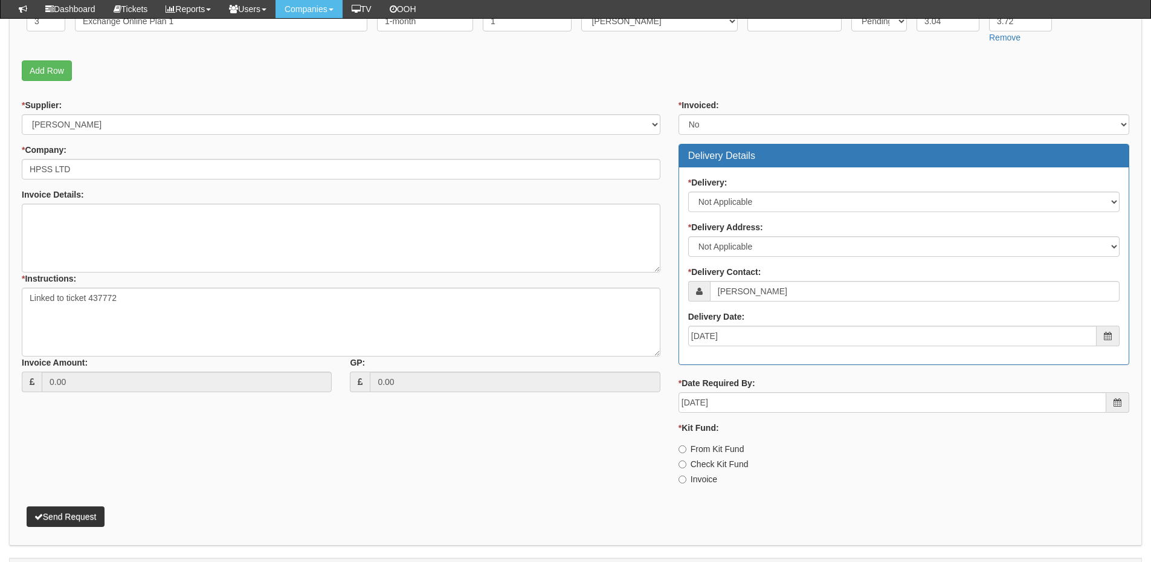
click at [697, 485] on label "Invoice" at bounding box center [698, 479] width 39 height 12
click at [686, 483] on input "Invoice" at bounding box center [683, 480] width 8 height 8
radio input "true"
click at [79, 517] on button "Send Request" at bounding box center [66, 516] width 78 height 21
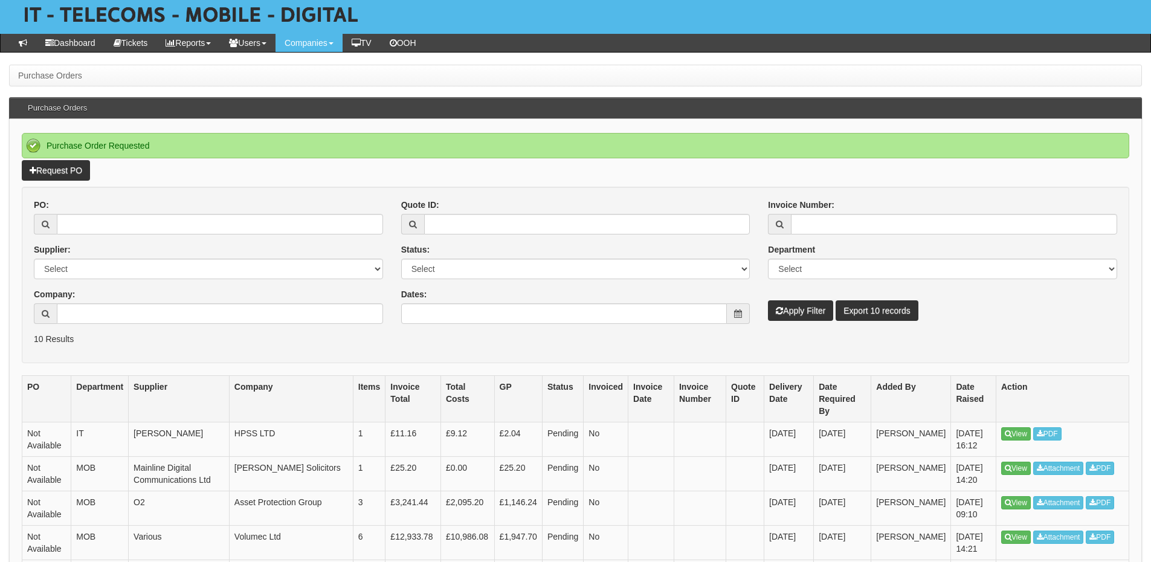
scroll to position [121, 0]
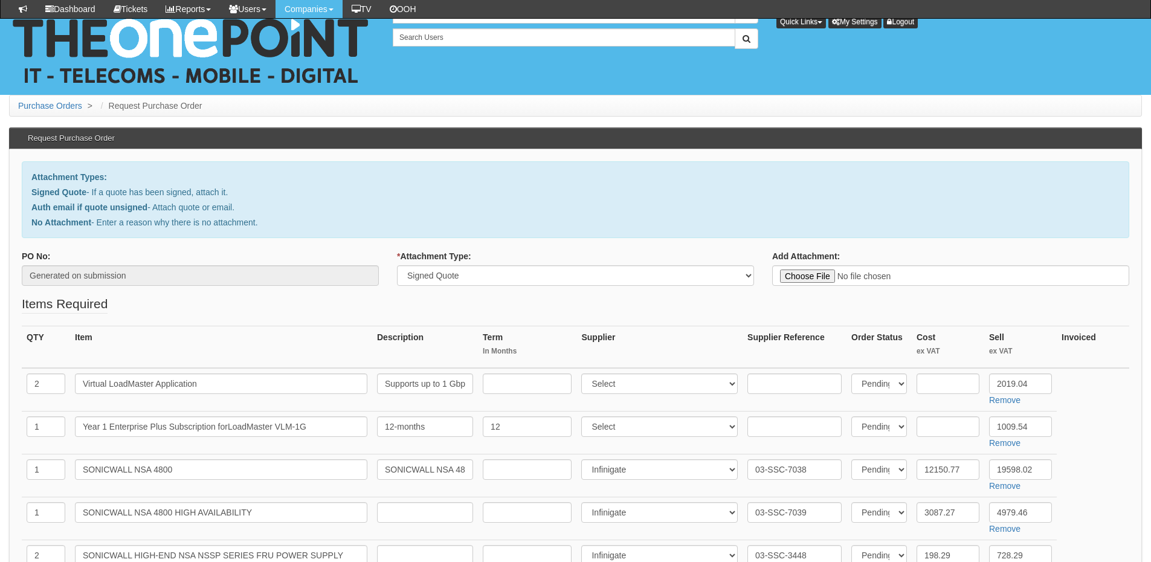
select select "Signed Quote"
select select "349"
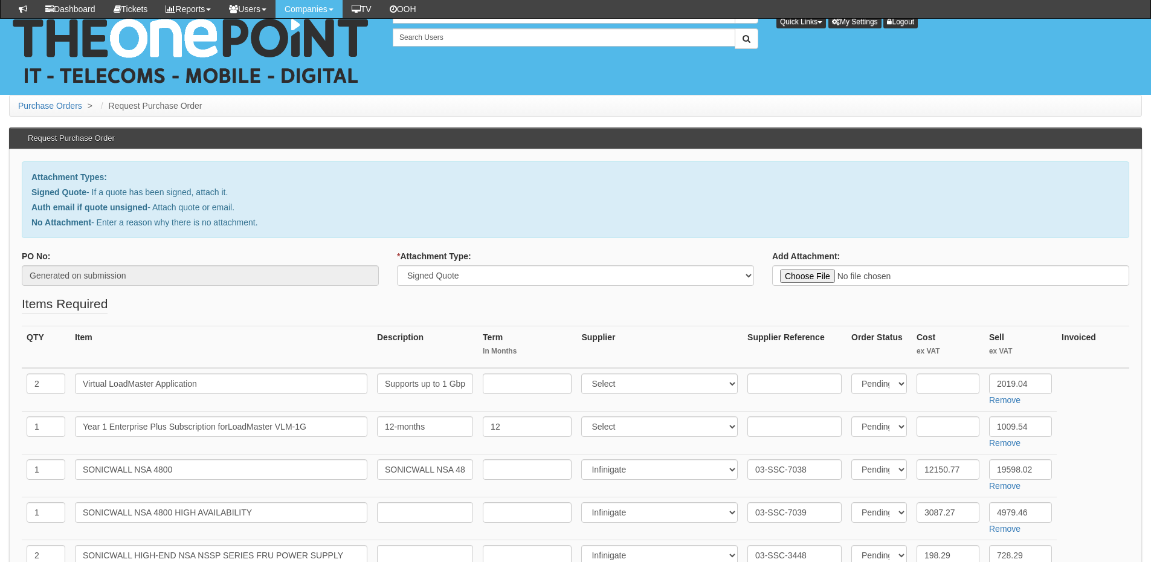
select select "81"
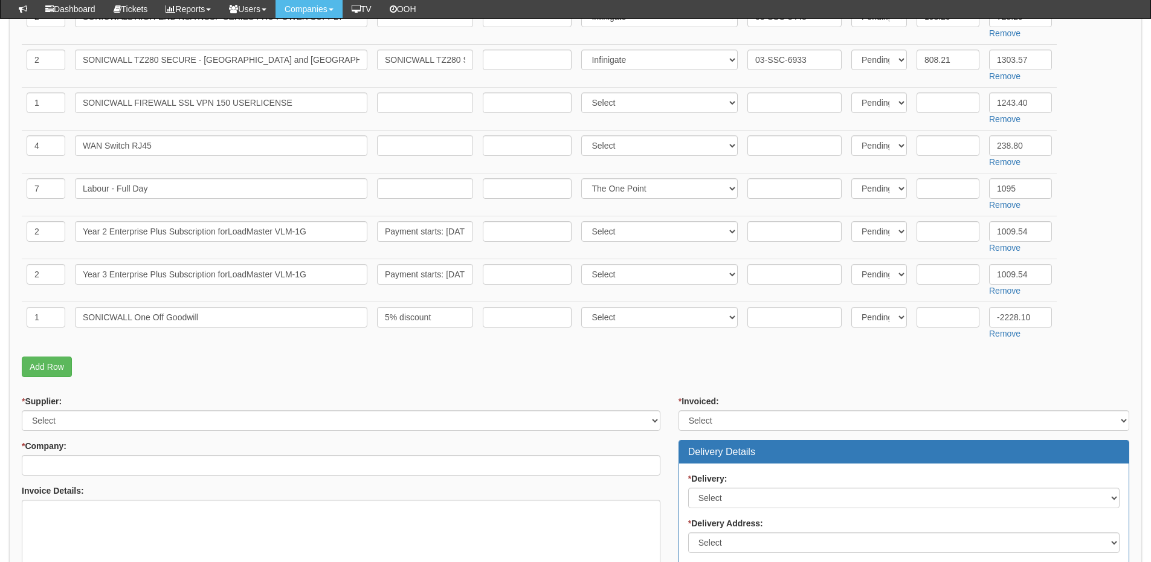
scroll to position [544, 0]
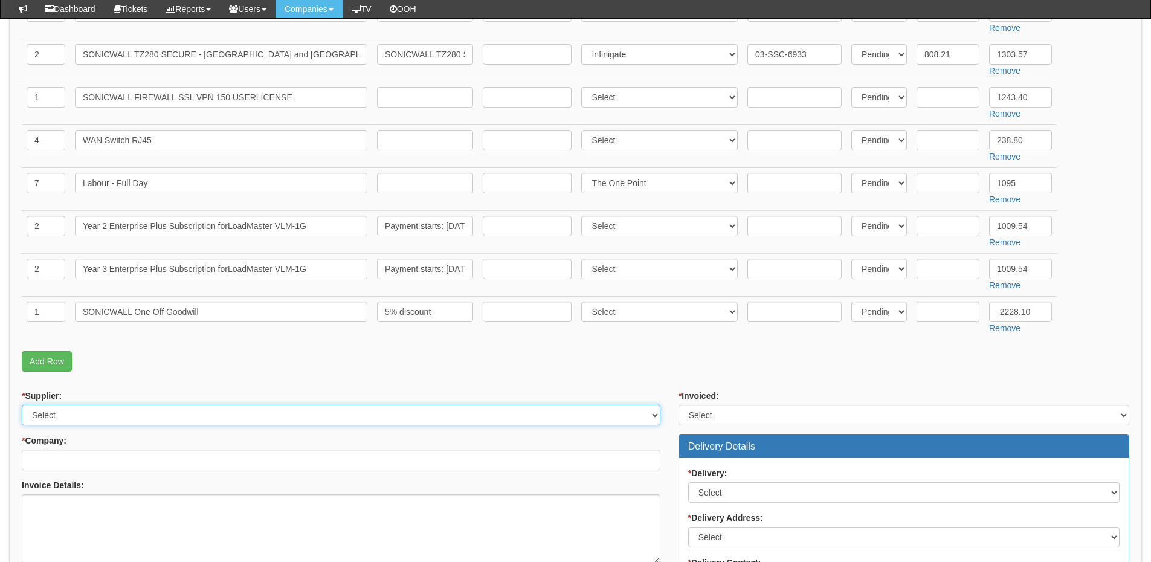
click at [108, 418] on select "Select 123 [DOMAIN_NAME] 1Password 3 4Gon [PERSON_NAME] Electric Ltd Abzorb Acc…" at bounding box center [341, 415] width 639 height 21
select select "124"
click at [22, 405] on select "Select 123 REG.co.uk 1Password 3 4Gon AA Jones Electric Ltd Abzorb Access Group…" at bounding box center [341, 415] width 639 height 21
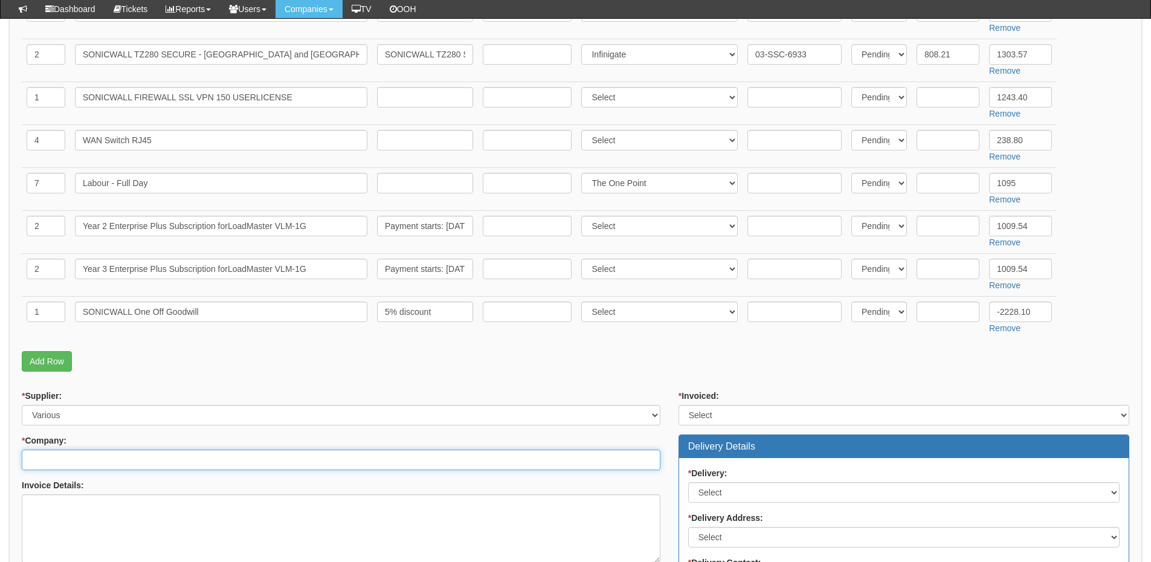
click at [90, 464] on input "* Company:" at bounding box center [341, 460] width 639 height 21
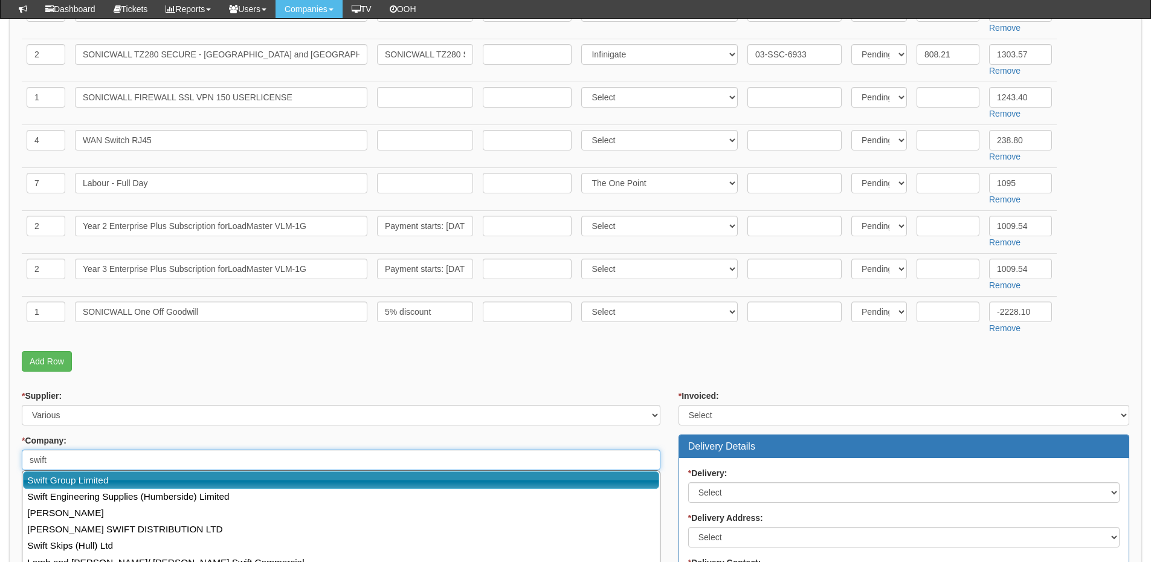
click at [88, 478] on link "Swift Group Limited" at bounding box center [341, 480] width 636 height 18
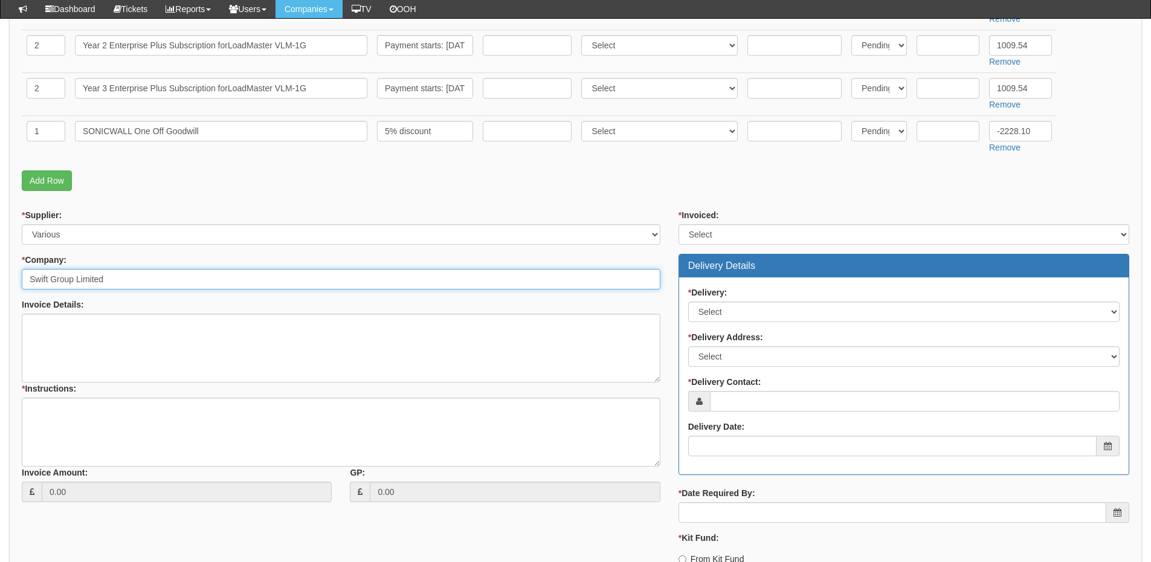
scroll to position [725, 0]
type input "Swift Group Limited"
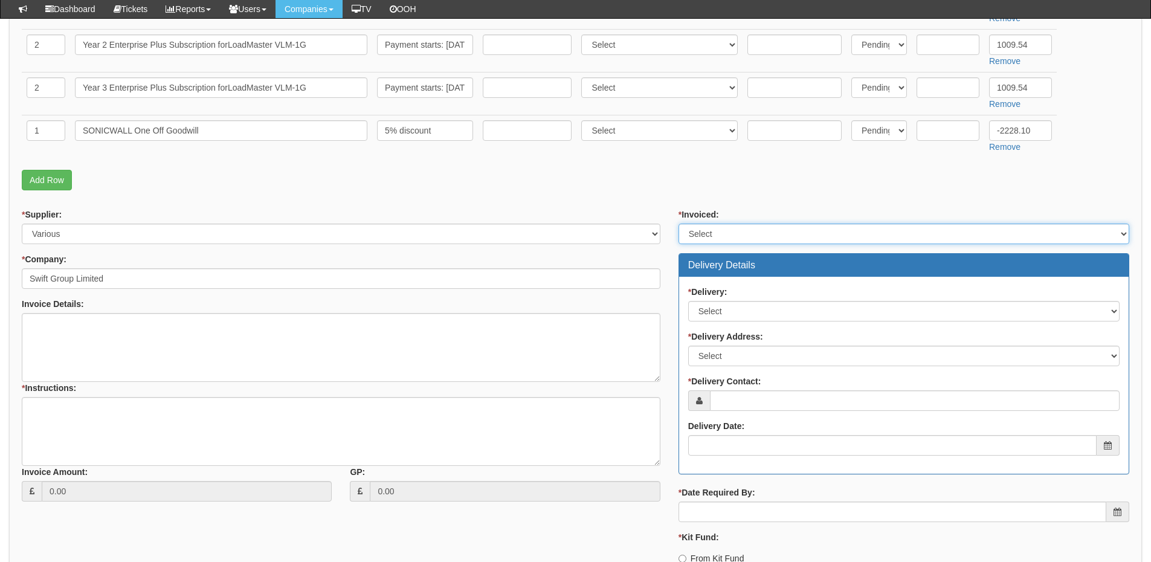
click at [740, 239] on select "Select Yes No N/A STB (part of order)" at bounding box center [904, 234] width 451 height 21
select select "2"
click at [679, 224] on select "Select Yes No N/A STB (part of order)" at bounding box center [904, 234] width 451 height 21
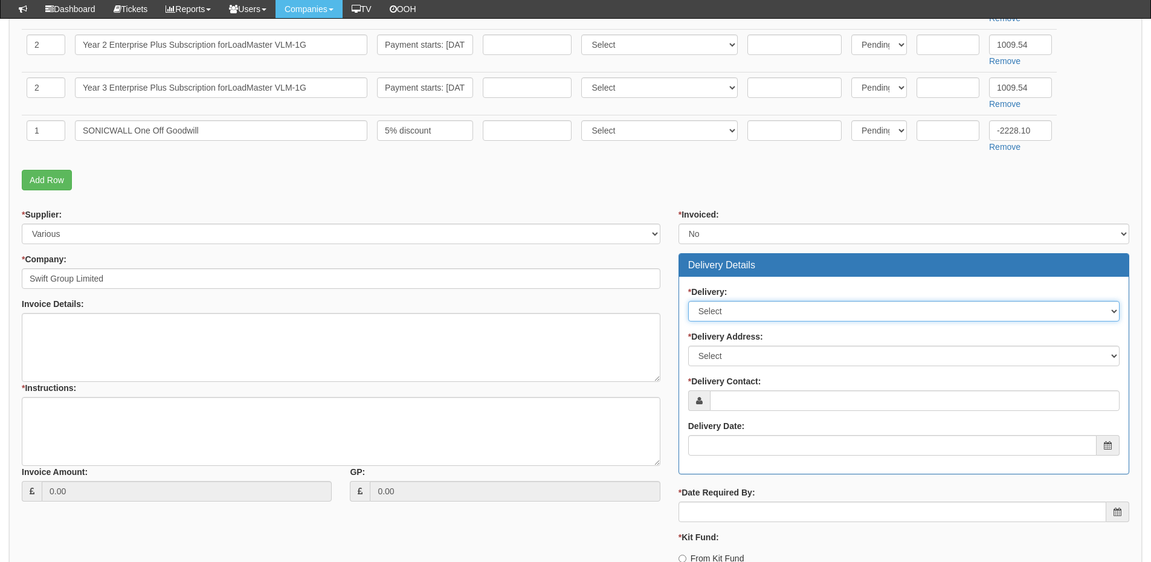
click at [718, 317] on select "Select No Not Applicable Yes" at bounding box center [903, 311] width 431 height 21
select select "1"
click at [688, 301] on select "Select No Not Applicable Yes" at bounding box center [903, 311] width 431 height 21
click at [714, 347] on select "Select Not Applicable Main Address - HU16 4JX Other" at bounding box center [903, 356] width 431 height 21
select select "other"
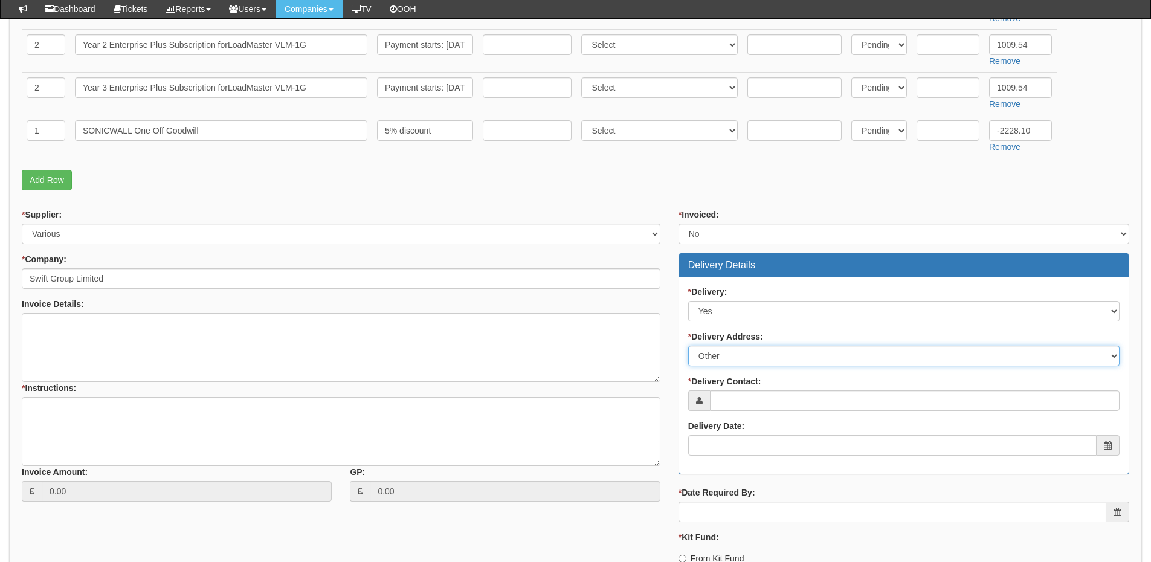
click at [688, 346] on select "Select Not Applicable Main Address - HU16 4JX Other" at bounding box center [903, 356] width 431 height 21
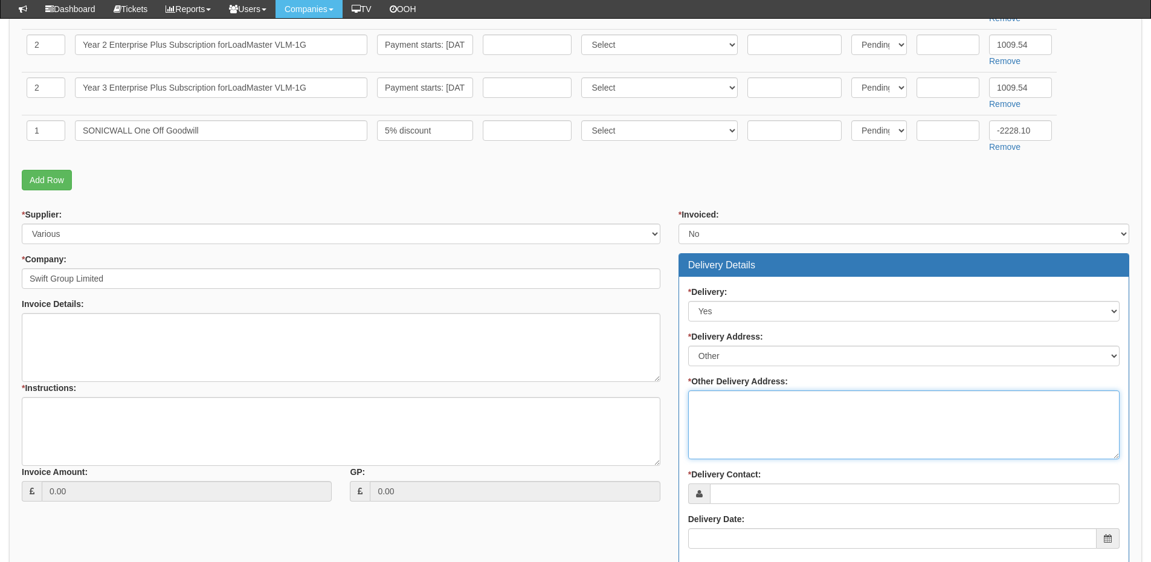
click at [711, 413] on textarea "* Other Delivery Address:" at bounding box center [903, 424] width 431 height 69
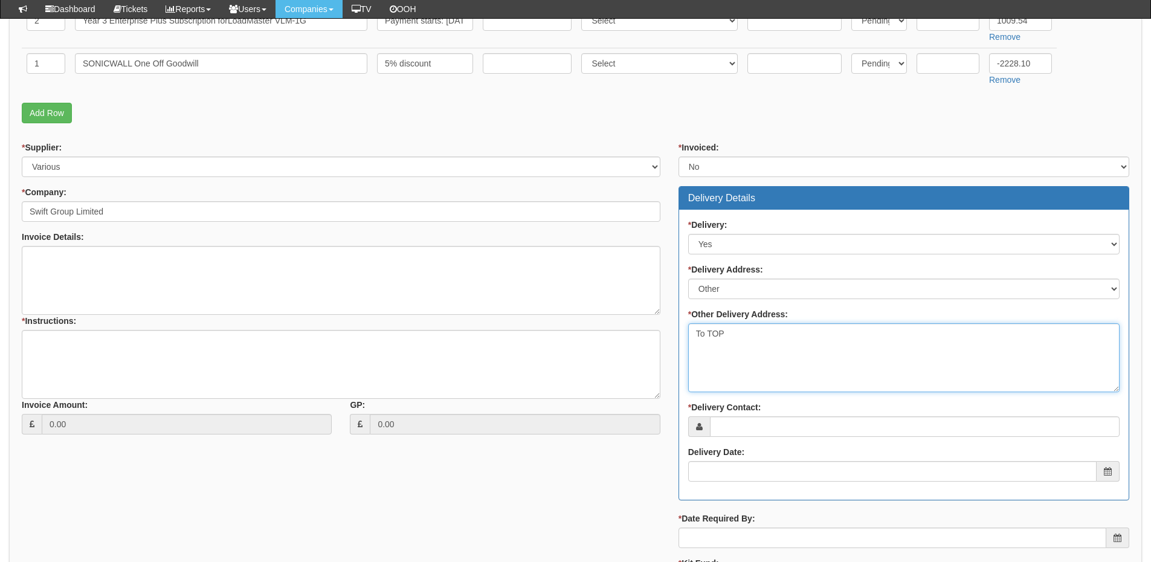
scroll to position [906, 0]
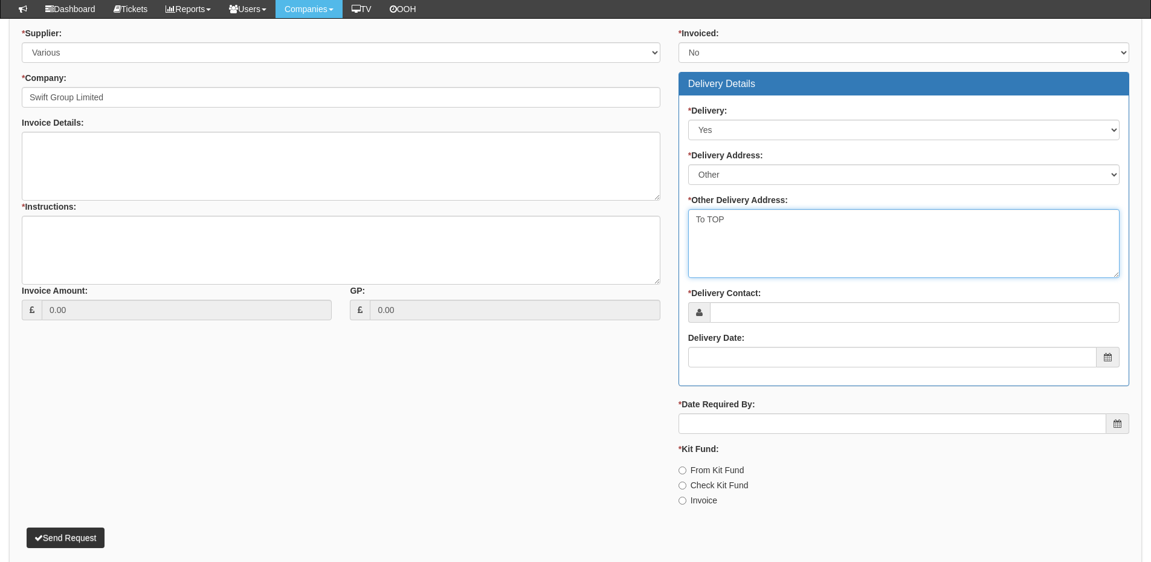
type textarea "To TOP"
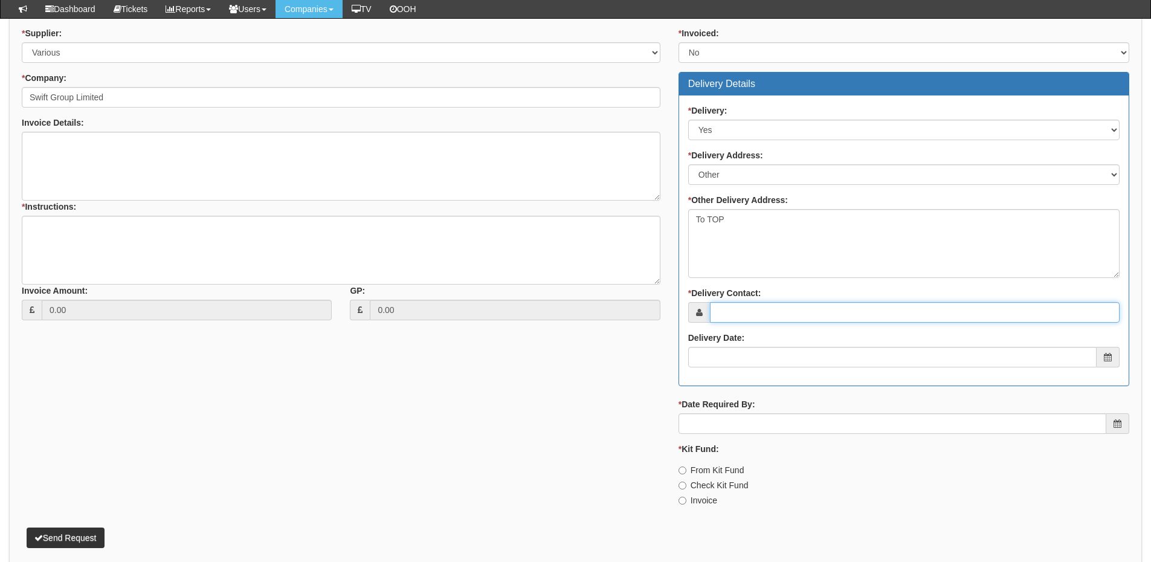
click at [732, 306] on input "* Delivery Contact:" at bounding box center [915, 312] width 410 height 21
click at [752, 319] on input "* Delivery Contact:" at bounding box center [915, 312] width 410 height 21
type input "Phil Abernethy"
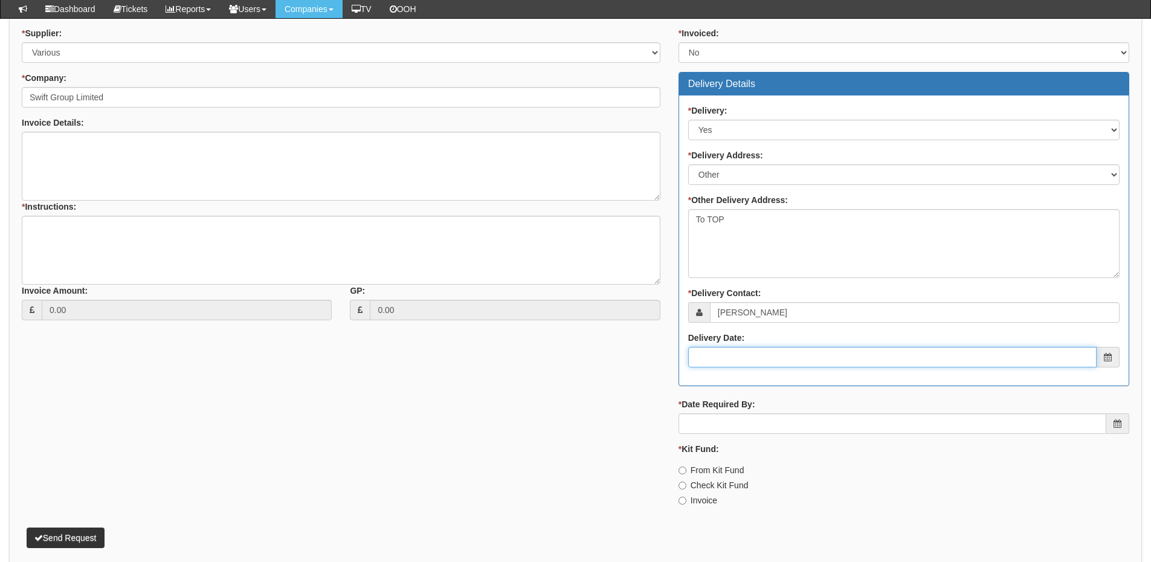
click at [753, 359] on input "Delivery Date:" at bounding box center [892, 357] width 409 height 21
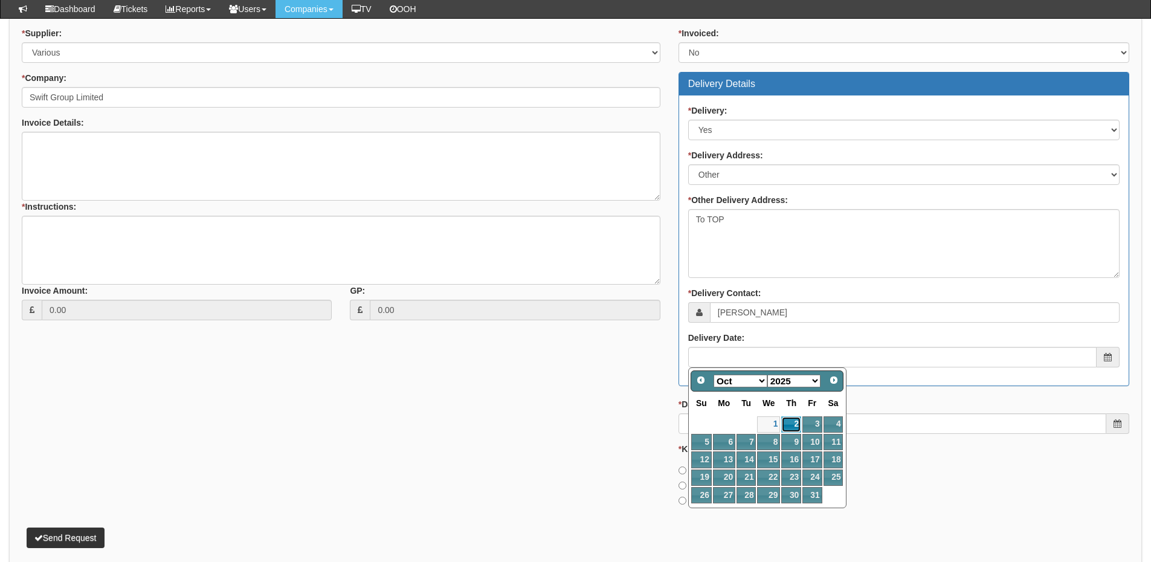
click at [795, 422] on link "2" at bounding box center [791, 424] width 20 height 16
type input "2025-10-02"
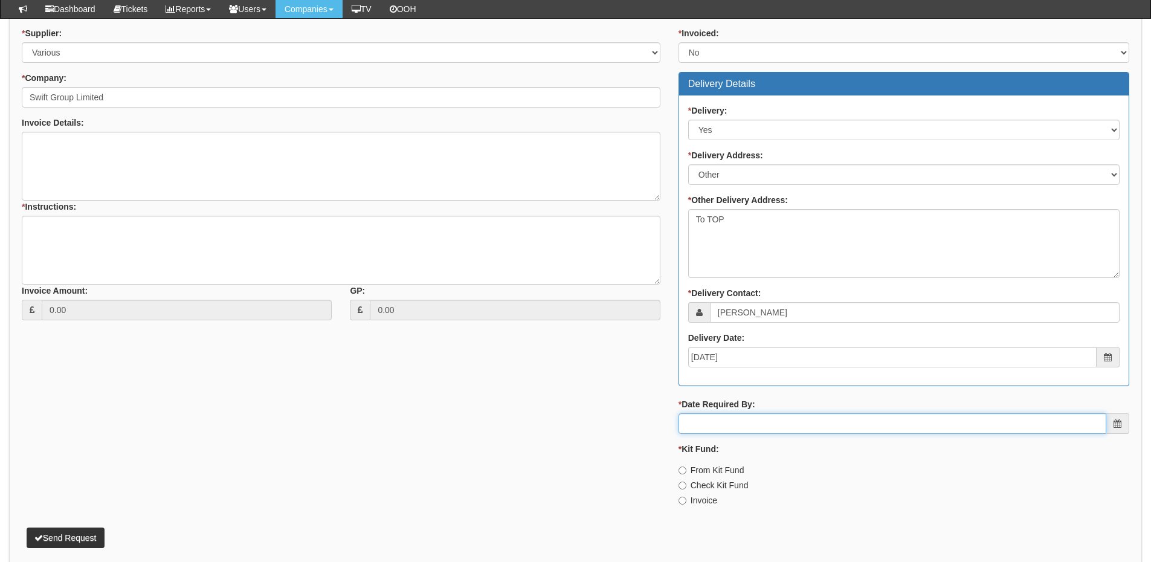
click at [759, 427] on input "* Date Required By:" at bounding box center [893, 423] width 428 height 21
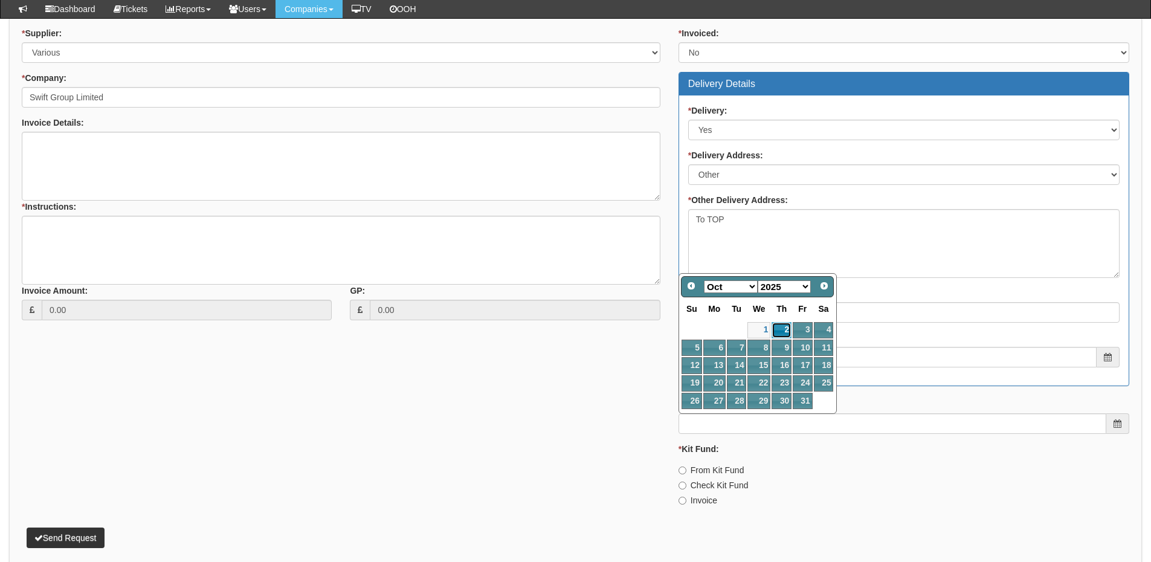
click at [782, 330] on link "2" at bounding box center [782, 330] width 20 height 16
type input "2025-10-02"
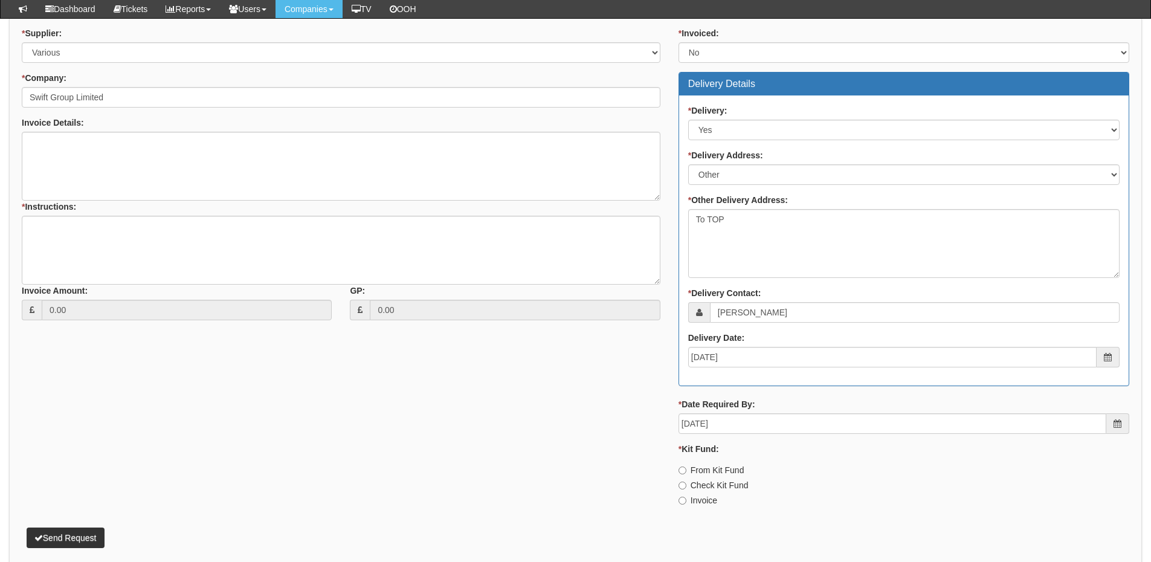
click at [705, 506] on label "Invoice" at bounding box center [698, 500] width 39 height 12
click at [686, 505] on input "Invoice" at bounding box center [683, 501] width 8 height 8
radio input "true"
click at [144, 243] on textarea "* Instructions:" at bounding box center [341, 250] width 639 height 69
type textarea "SonicWall"
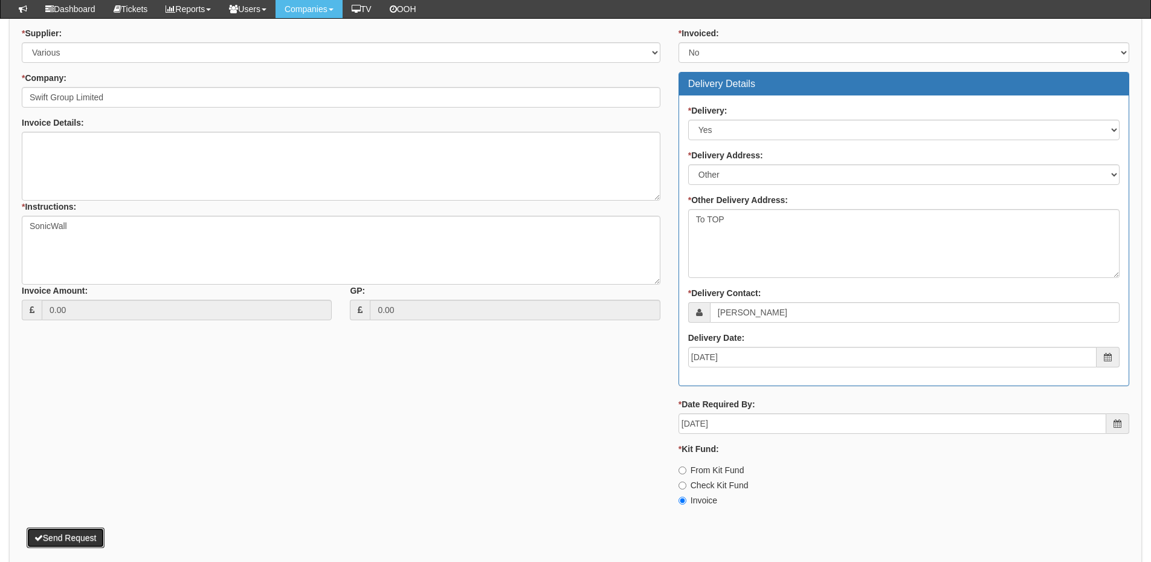
click at [67, 531] on button "Send Request" at bounding box center [66, 538] width 78 height 21
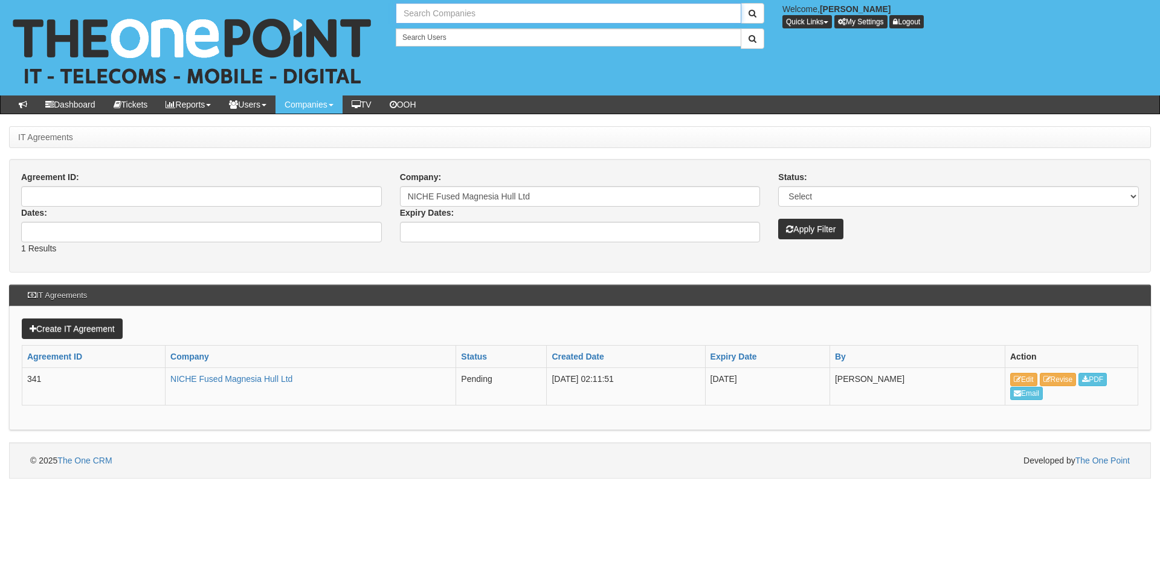
click at [465, 20] on input "text" at bounding box center [569, 13] width 346 height 21
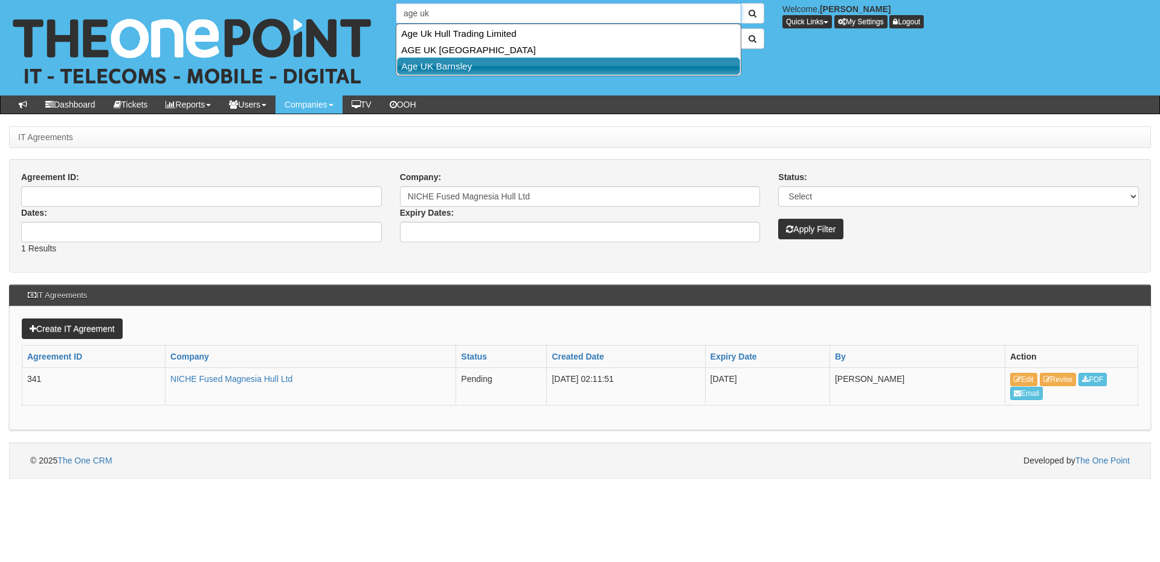
click at [457, 62] on link "Age UK Barnsley" at bounding box center [568, 66] width 343 height 18
type input "Age UK Barnsley"
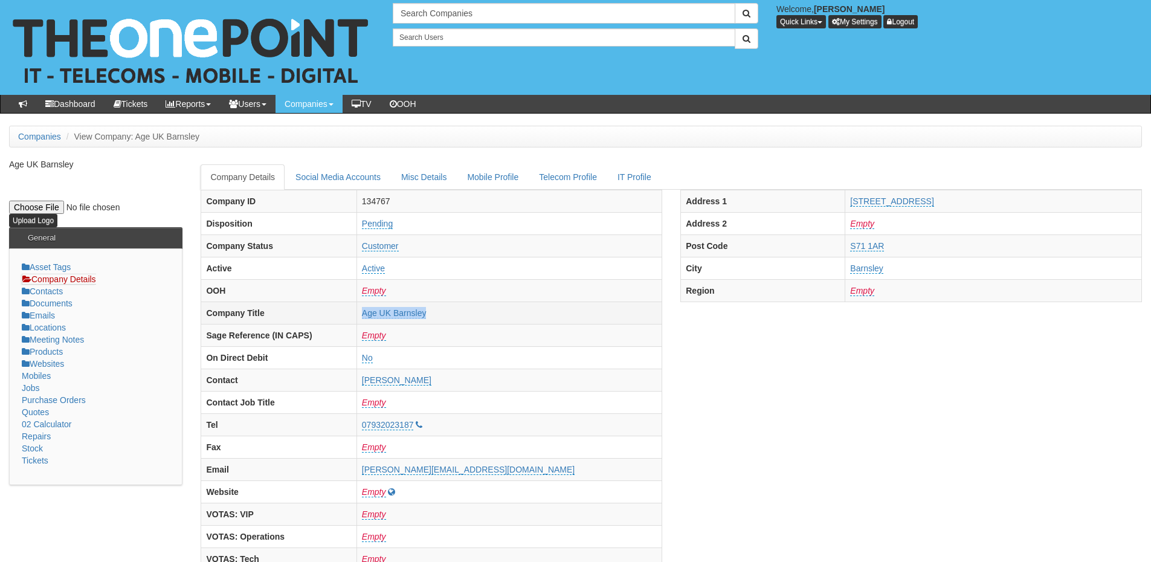
drag, startPoint x: 392, startPoint y: 312, endPoint x: 470, endPoint y: 312, distance: 77.4
click at [470, 312] on tr "Company Title Age UK Barnsley" at bounding box center [431, 313] width 461 height 22
copy tr "Age UK Barnsley"
drag, startPoint x: 851, startPoint y: 202, endPoint x: 972, endPoint y: 202, distance: 120.9
click at [972, 202] on tr "Address [STREET_ADDRESS]" at bounding box center [911, 201] width 461 height 22
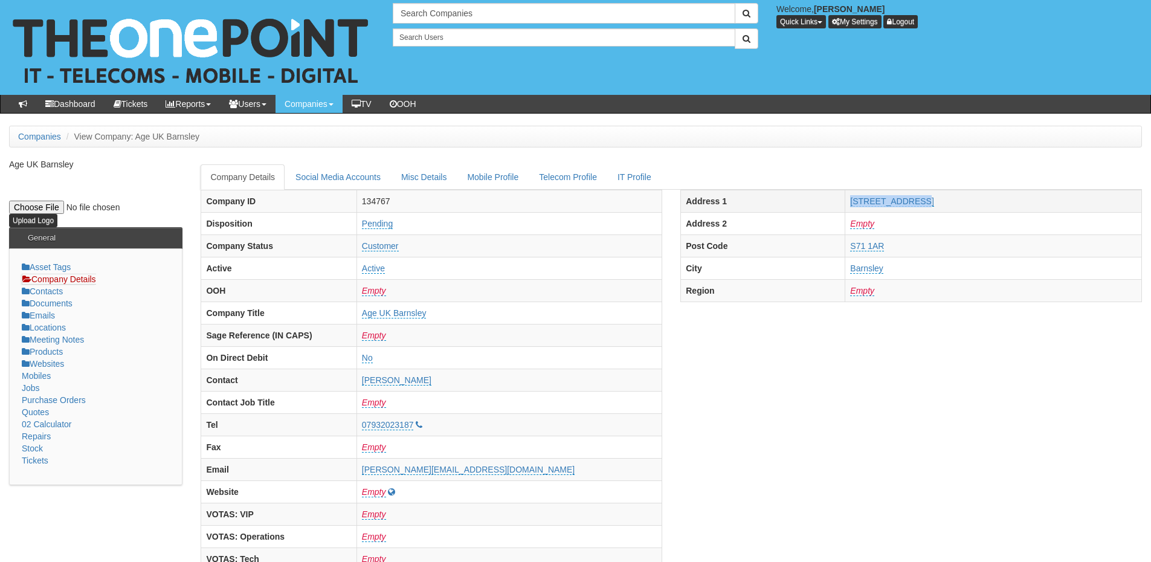
copy tr "[STREET_ADDRESS]"
drag, startPoint x: 860, startPoint y: 270, endPoint x: 931, endPoint y: 270, distance: 71.3
click at [931, 270] on tr "City Barnsley" at bounding box center [911, 268] width 461 height 22
copy tr "Barnsley"
drag, startPoint x: 850, startPoint y: 253, endPoint x: 911, endPoint y: 253, distance: 61.0
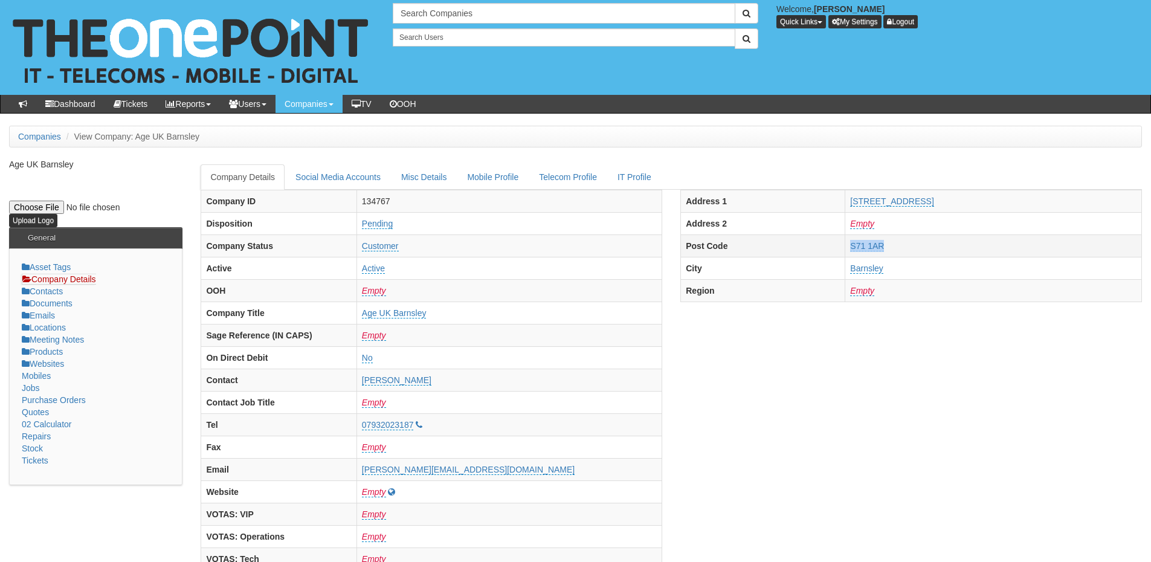
click at [911, 253] on tr "Post Code S71 1AR" at bounding box center [911, 245] width 461 height 22
copy tr "S71 1AR"
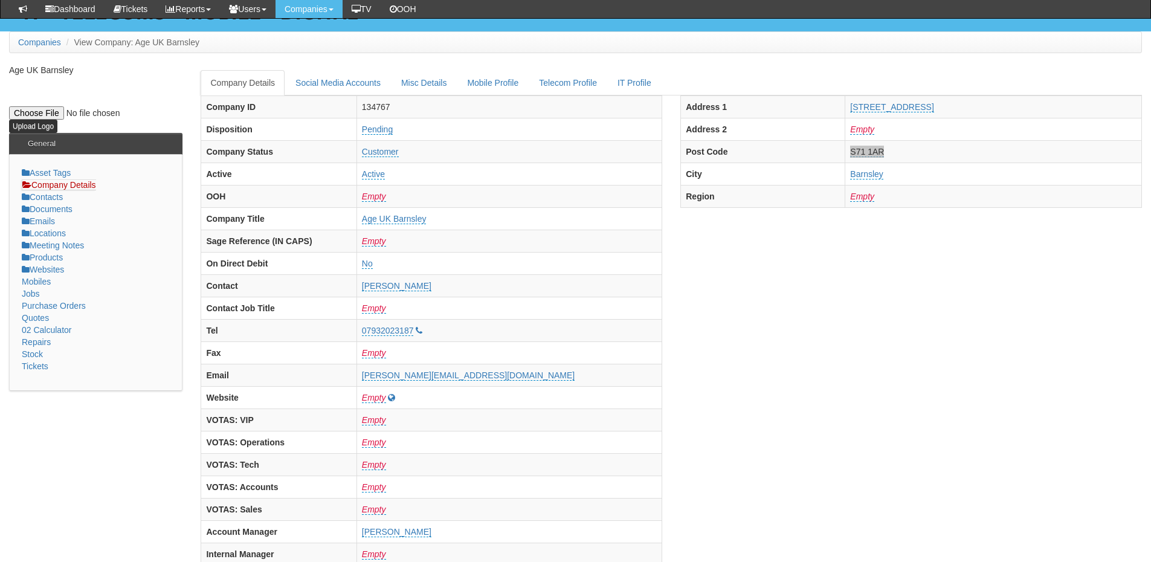
scroll to position [121, 0]
